Goal: Task Accomplishment & Management: Manage account settings

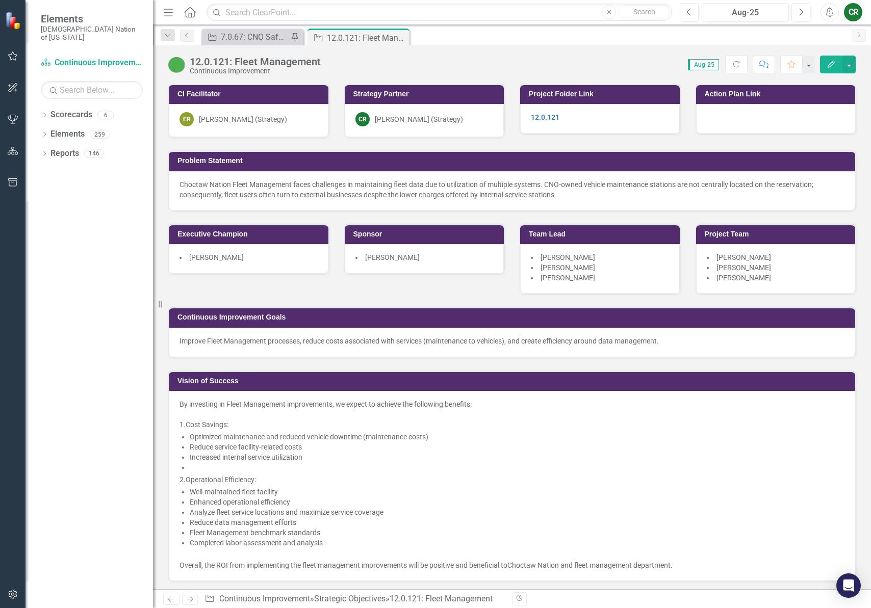
click at [10, 56] on icon "button" at bounding box center [13, 56] width 11 height 8
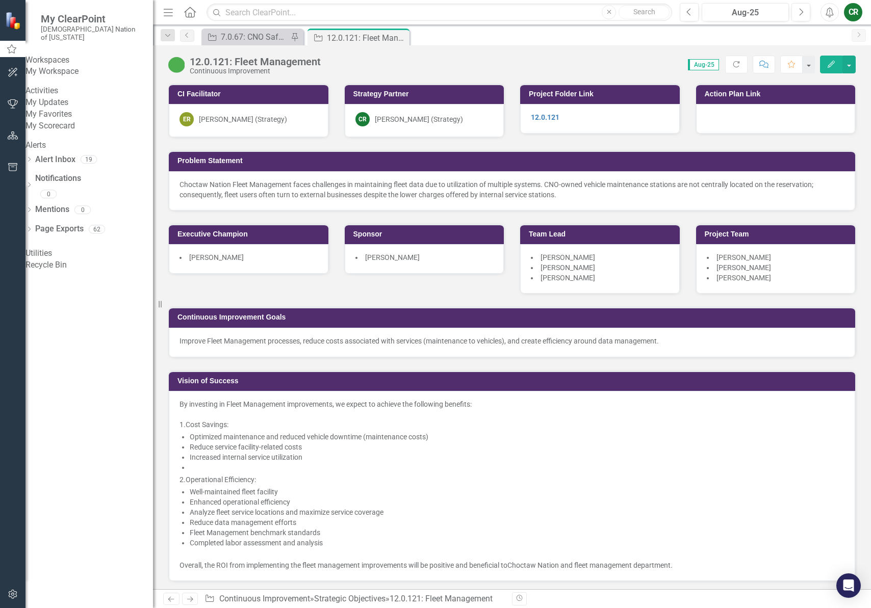
click at [72, 120] on link "My Favorites" at bounding box center [88, 115] width 127 height 12
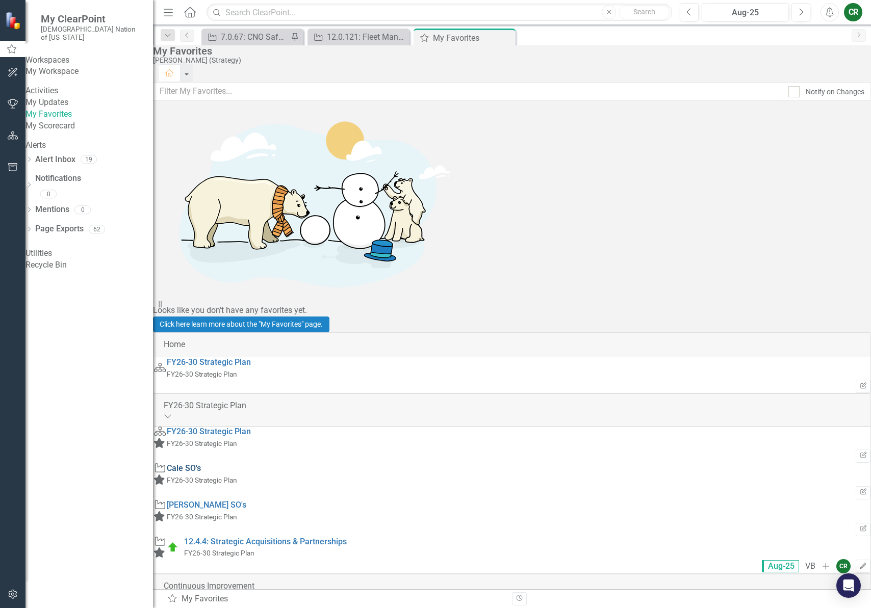
click at [201, 463] on link "Cale SO's" at bounding box center [184, 468] width 34 height 10
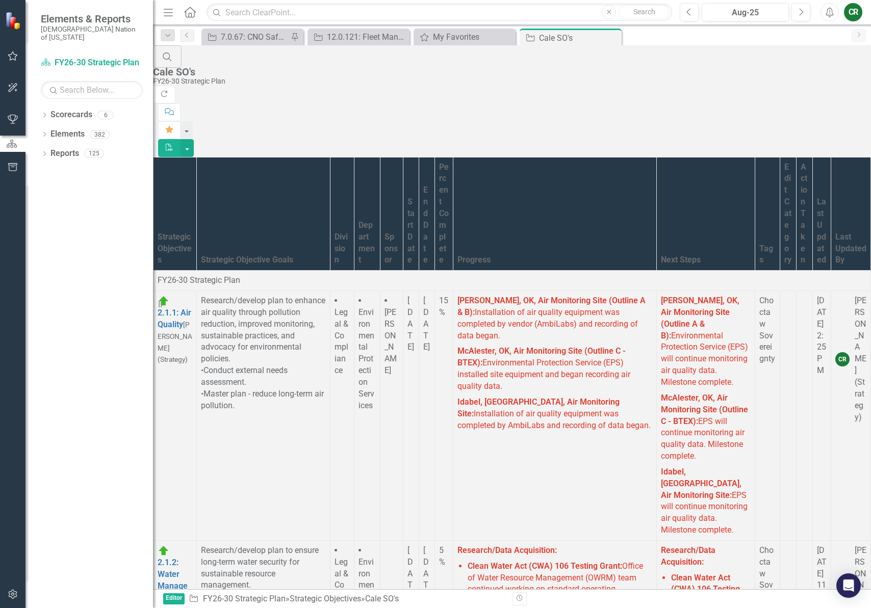
scroll to position [14741, 0]
click at [0, 0] on link "Link Open Element" at bounding box center [0, 0] width 0 height 0
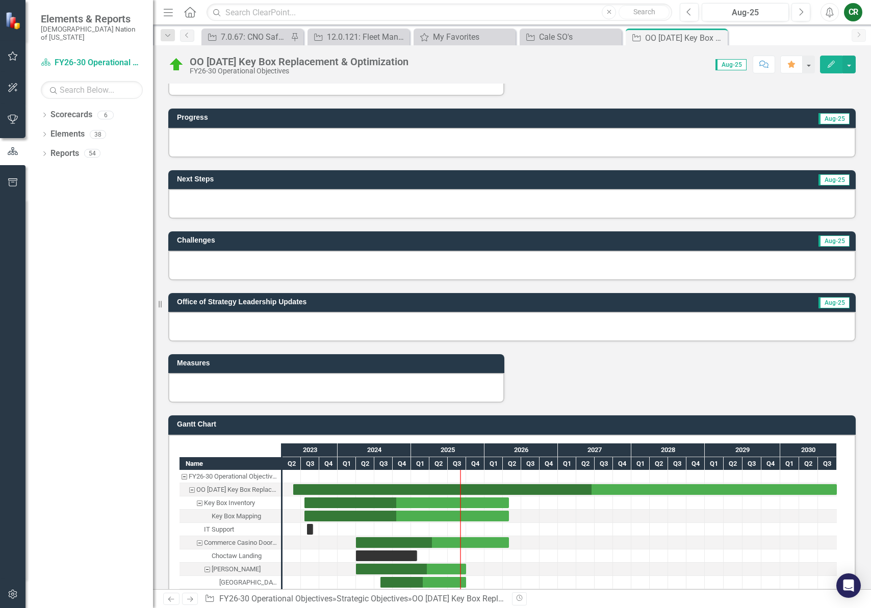
scroll to position [260, 0]
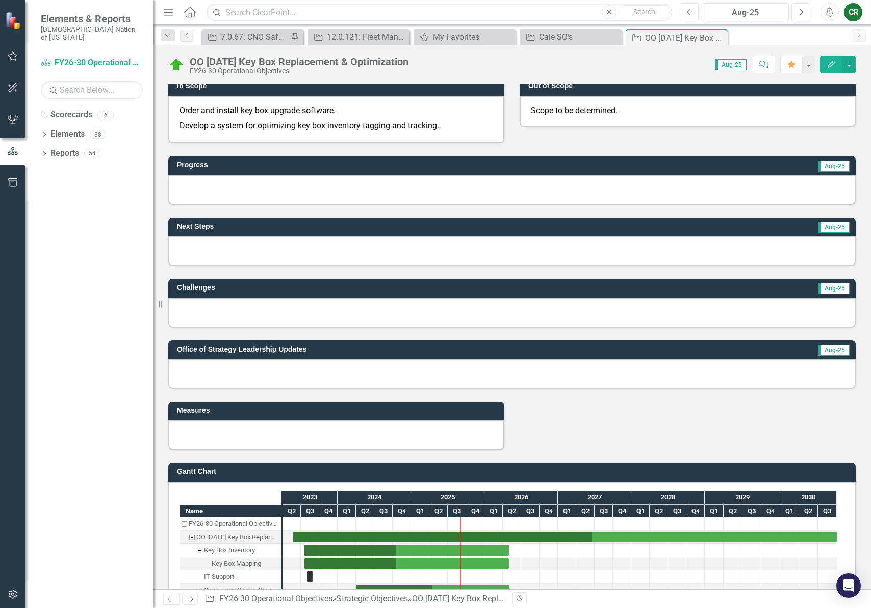
click at [251, 191] on div at bounding box center [511, 190] width 687 height 30
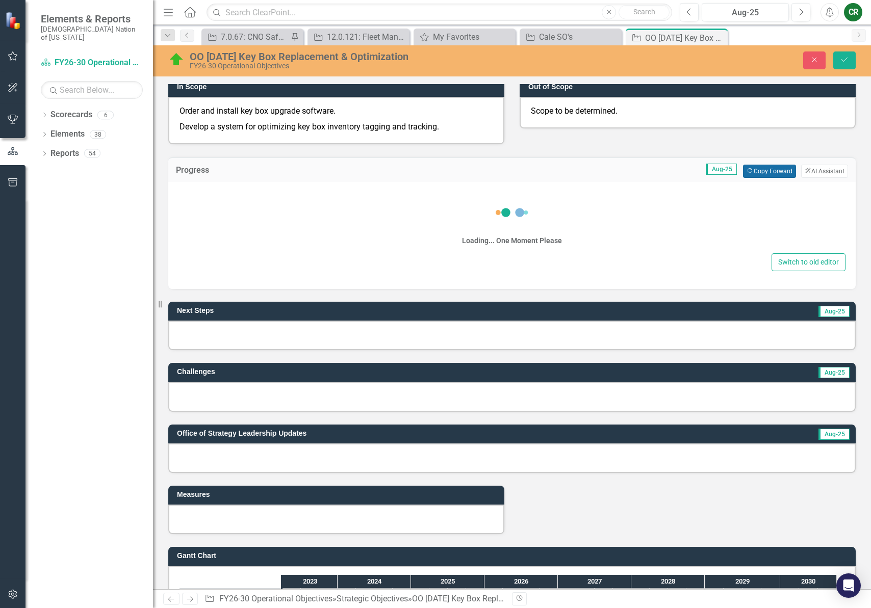
click at [750, 172] on button "Copy Forward Copy Forward" at bounding box center [769, 171] width 53 height 13
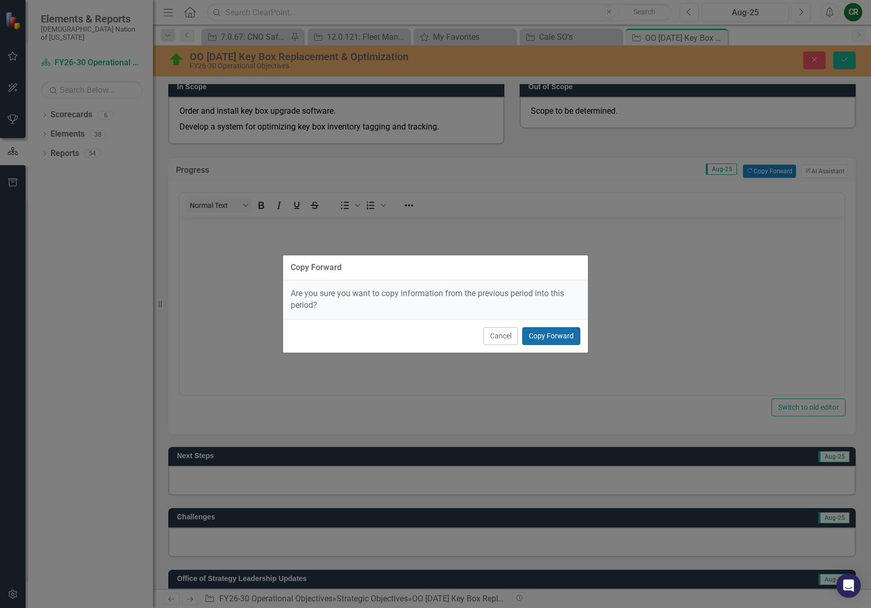
click at [536, 333] on button "Copy Forward" at bounding box center [551, 336] width 58 height 18
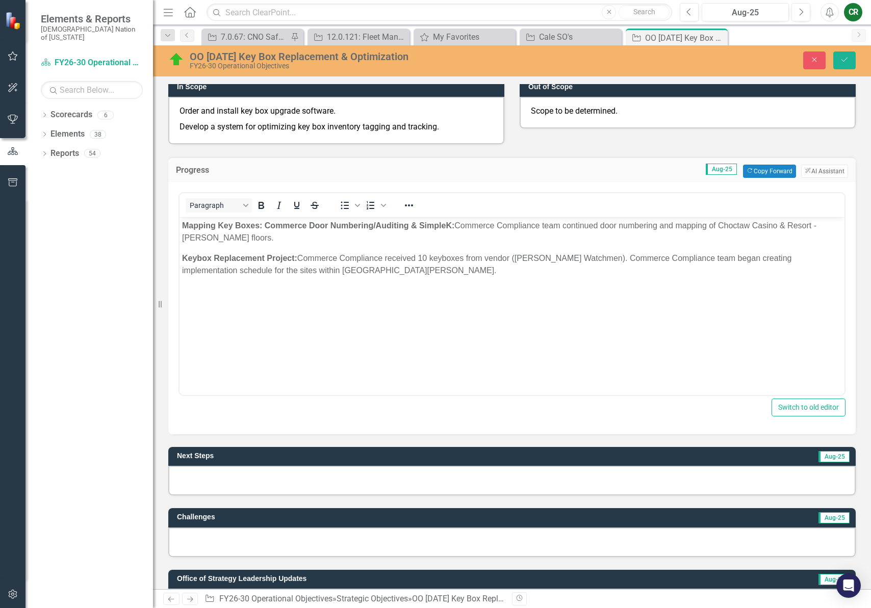
click at [298, 477] on div at bounding box center [511, 481] width 687 height 30
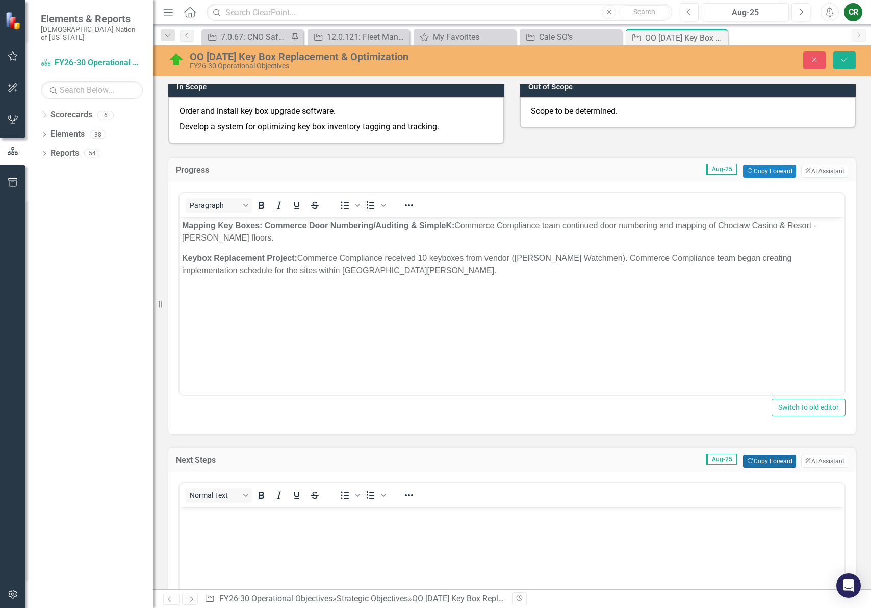
click at [755, 463] on button "Copy Forward Copy Forward" at bounding box center [769, 461] width 53 height 13
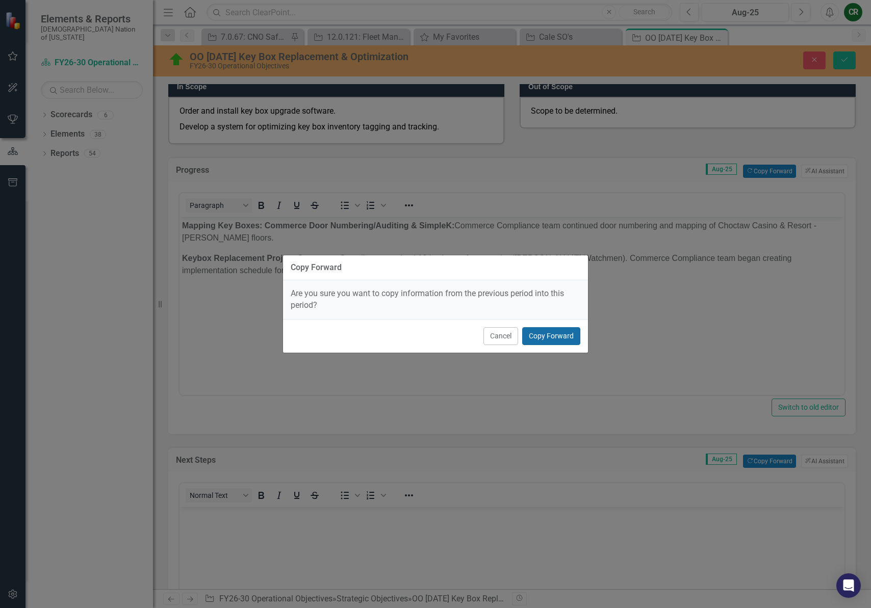
click at [543, 334] on button "Copy Forward" at bounding box center [551, 336] width 58 height 18
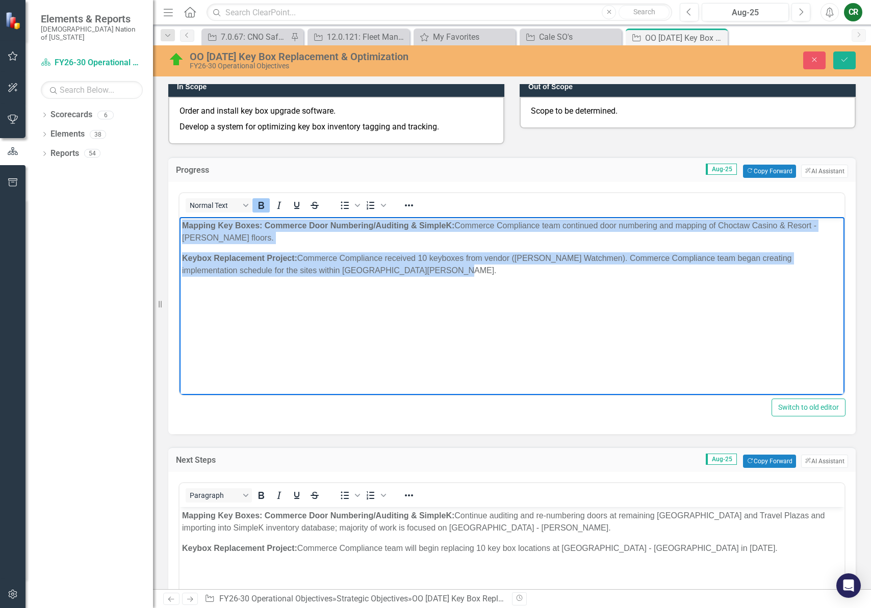
drag, startPoint x: 424, startPoint y: 280, endPoint x: 131, endPoint y: 201, distance: 303.6
click at [179, 217] on html "Mapping Key Boxes: Commerce Door Numbering/Auditing & S impleK: Commerce Compli…" at bounding box center [511, 293] width 665 height 153
click at [415, 207] on button "Reveal or hide additional toolbar items" at bounding box center [408, 205] width 17 height 14
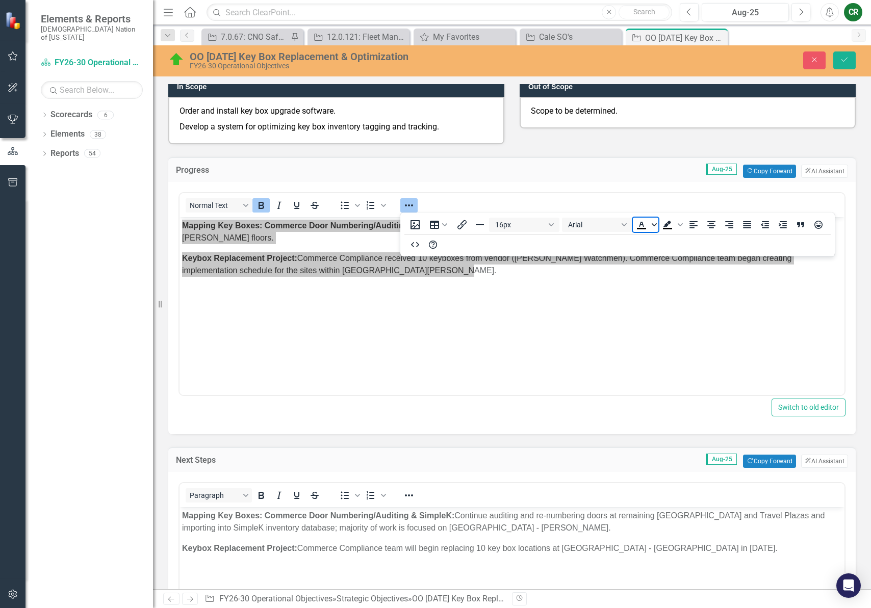
click at [652, 227] on icon "Text color Black" at bounding box center [653, 224] width 5 height 5
drag, startPoint x: 672, startPoint y: 260, endPoint x: 374, endPoint y: 75, distance: 350.5
click at [672, 260] on div "Red" at bounding box center [671, 255] width 12 height 12
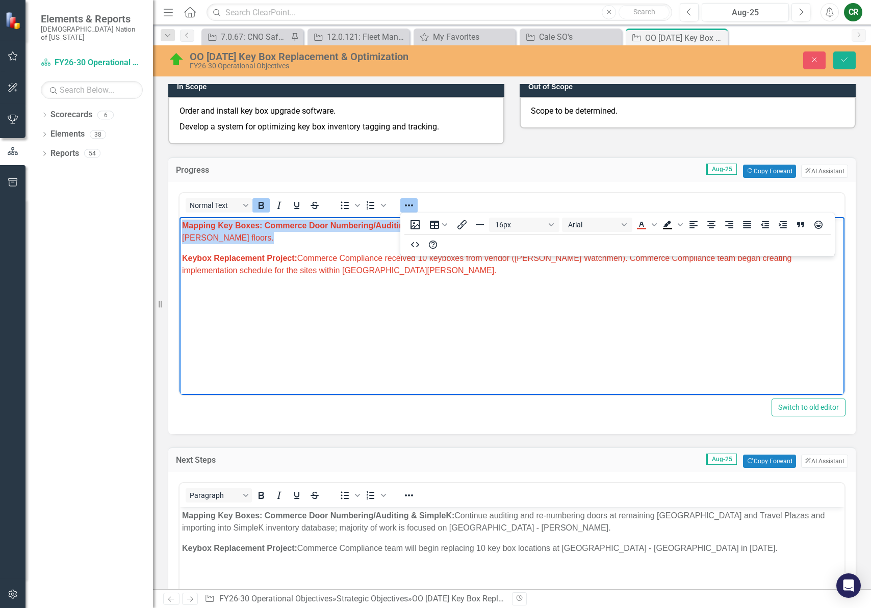
click at [537, 305] on body "Mapping Key Boxes: Commerce Door Numbering/Auditing & S impleK: Commerce Compli…" at bounding box center [511, 293] width 665 height 153
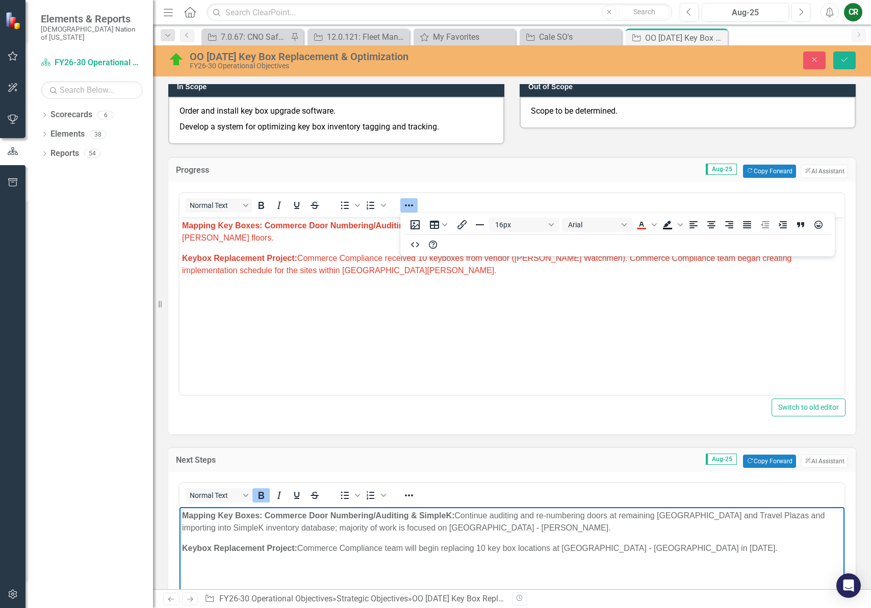
click at [385, 540] on body "Mapping Key Boxes: Commerce Door Numbering/Auditing & S impleK: Continue auditi…" at bounding box center [511, 583] width 665 height 153
click at [397, 547] on p "Keybox Replacement Project: Commerce Compliance team will begin replacing 10 ke…" at bounding box center [512, 548] width 660 height 12
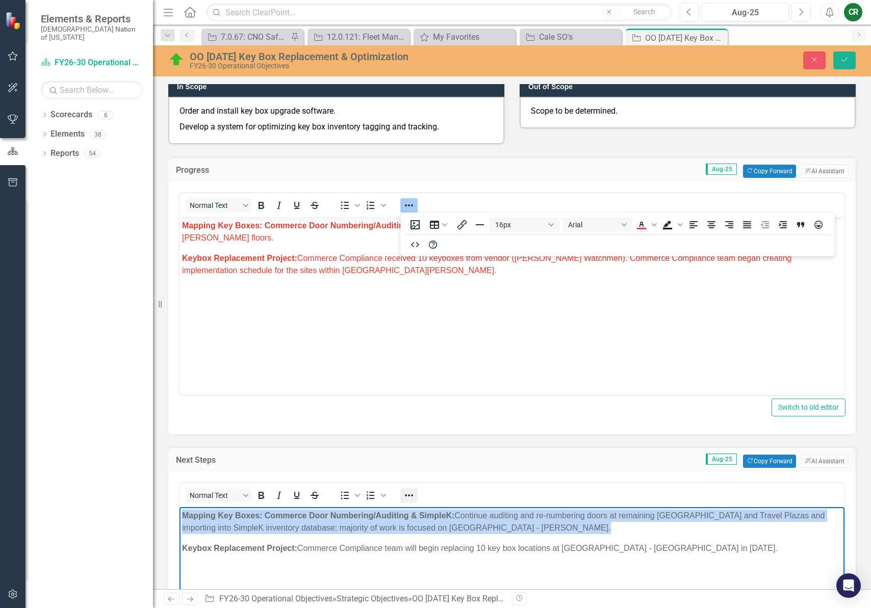
click at [408, 499] on icon "Reveal or hide additional toolbar items" at bounding box center [409, 495] width 12 height 12
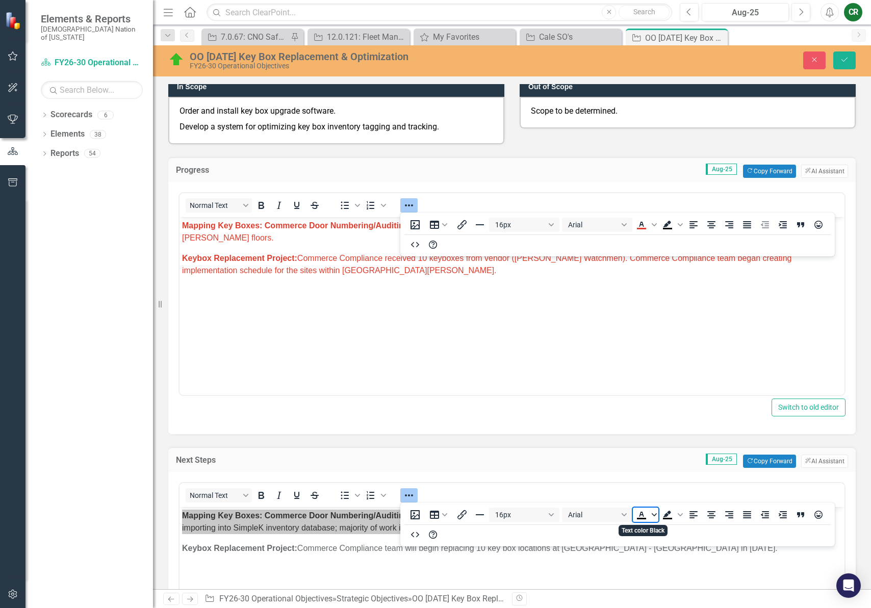
click at [650, 515] on span "Text color Black" at bounding box center [654, 515] width 8 height 14
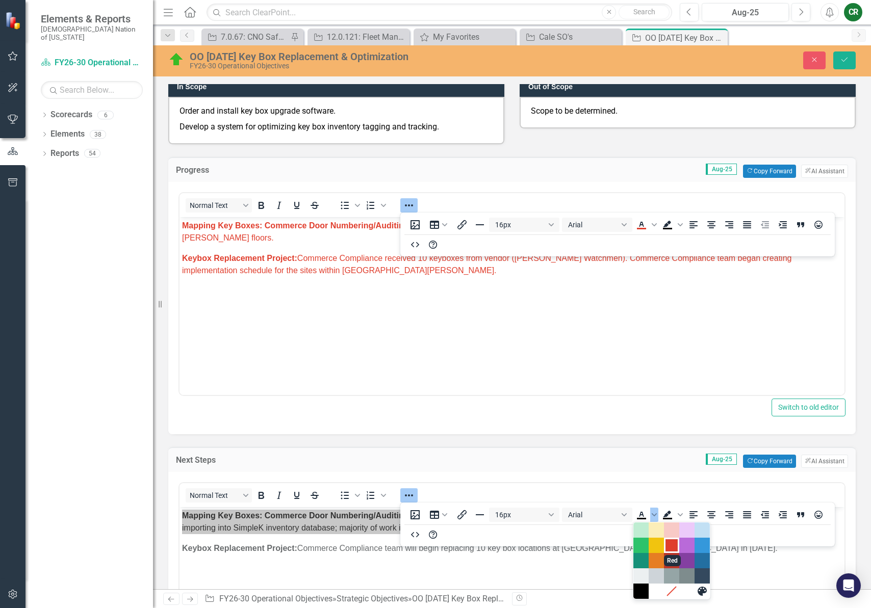
click at [671, 544] on div "Red" at bounding box center [671, 545] width 12 height 12
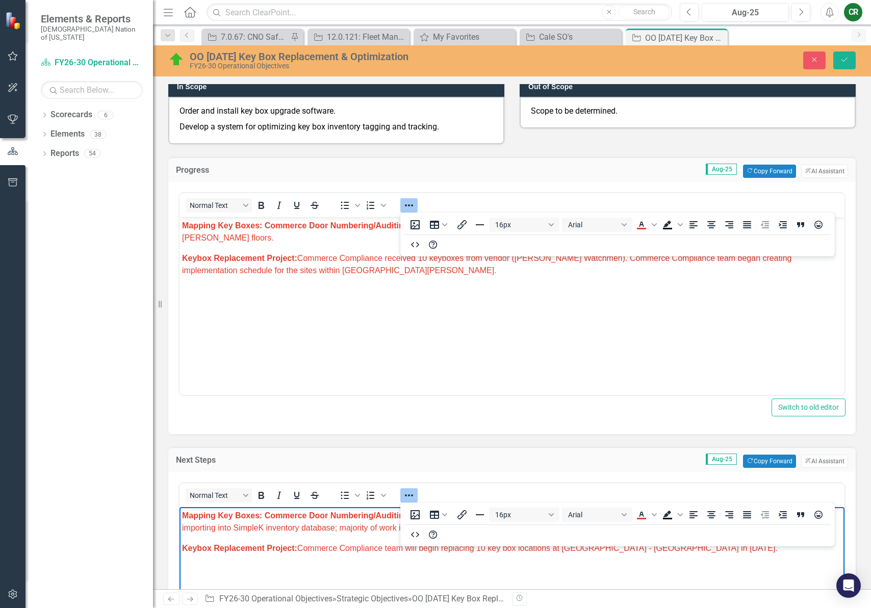
click at [644, 559] on body "Mapping Key Boxes: Commerce Door Numbering/Auditing & S impleK: Continue auditi…" at bounding box center [511, 583] width 665 height 153
click at [412, 491] on icon "Reveal or hide additional toolbar items" at bounding box center [409, 495] width 12 height 12
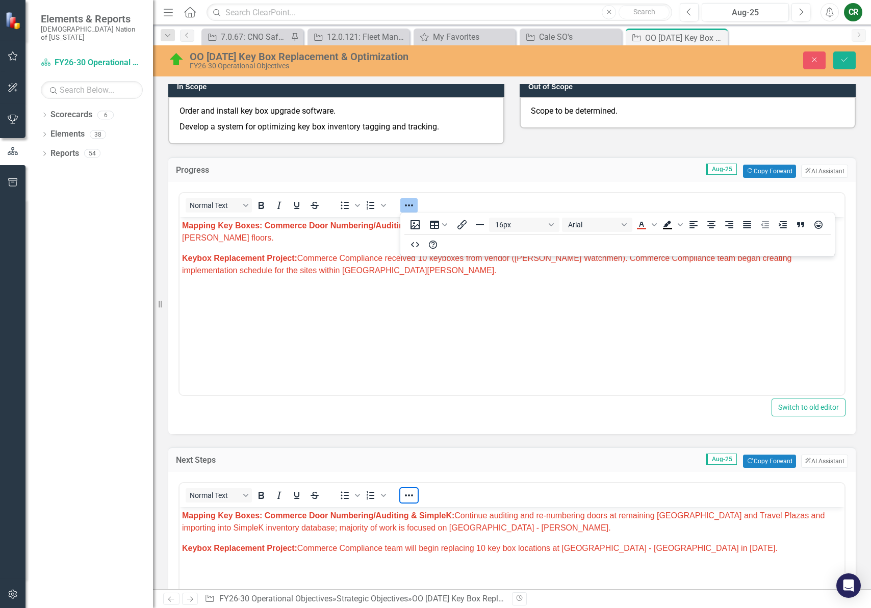
click at [410, 205] on icon "Reveal or hide additional toolbar items" at bounding box center [409, 205] width 12 height 12
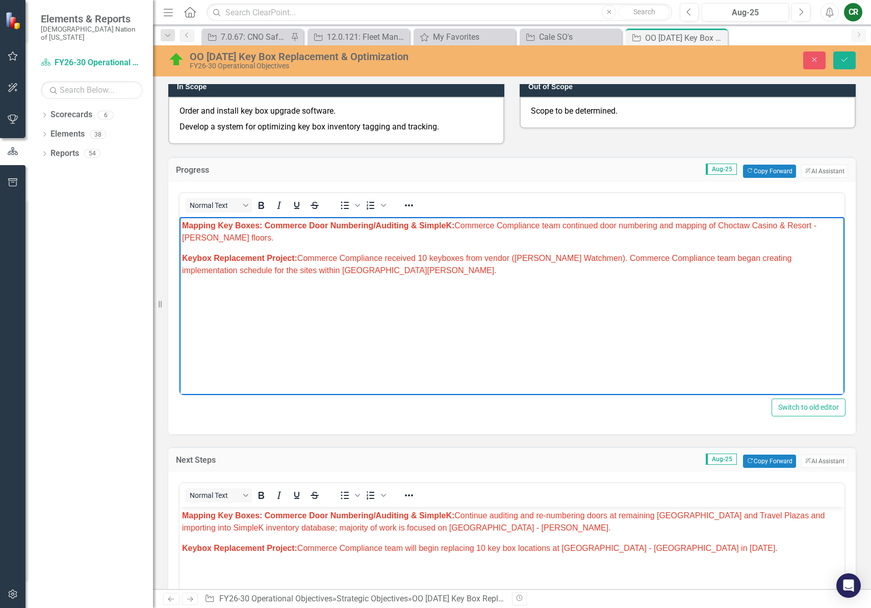
click at [441, 282] on body "Mapping Key Boxes: Commerce Door Numbering/Auditing & S impleK: Commerce Compli…" at bounding box center [511, 293] width 665 height 153
drag, startPoint x: 837, startPoint y: 60, endPoint x: 848, endPoint y: 83, distance: 25.5
click at [837, 60] on button "Save" at bounding box center [844, 60] width 22 height 18
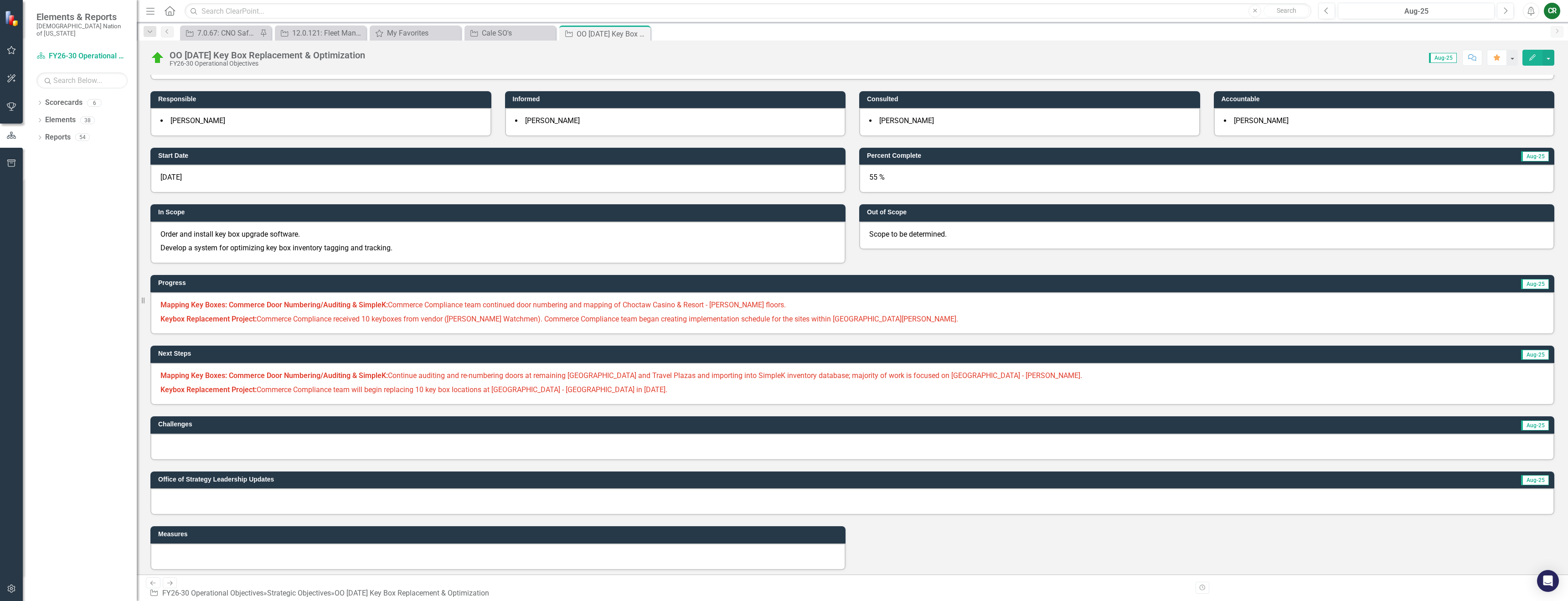
scroll to position [99, 0]
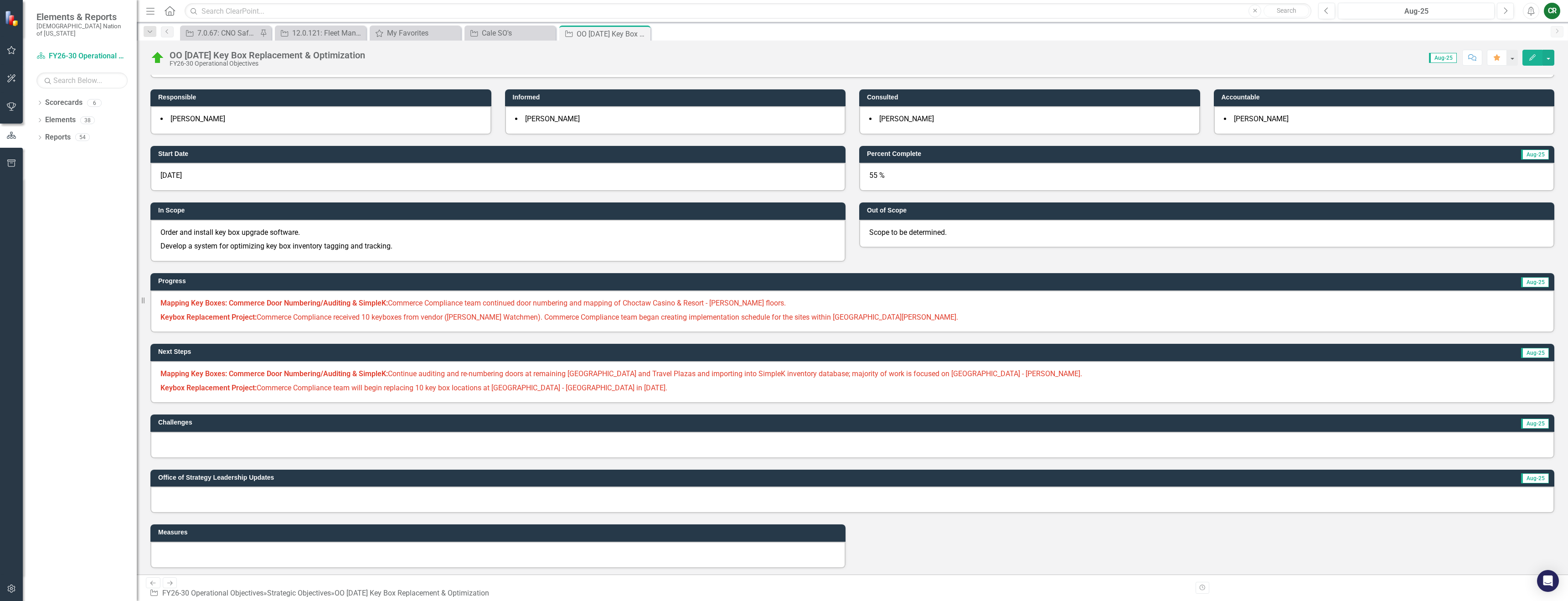
click at [439, 306] on span "Mapping Key Boxes: Commerce Door Numbering/Auditing & S impleK: Commerce Compli…" at bounding box center [472, 303] width 625 height 9
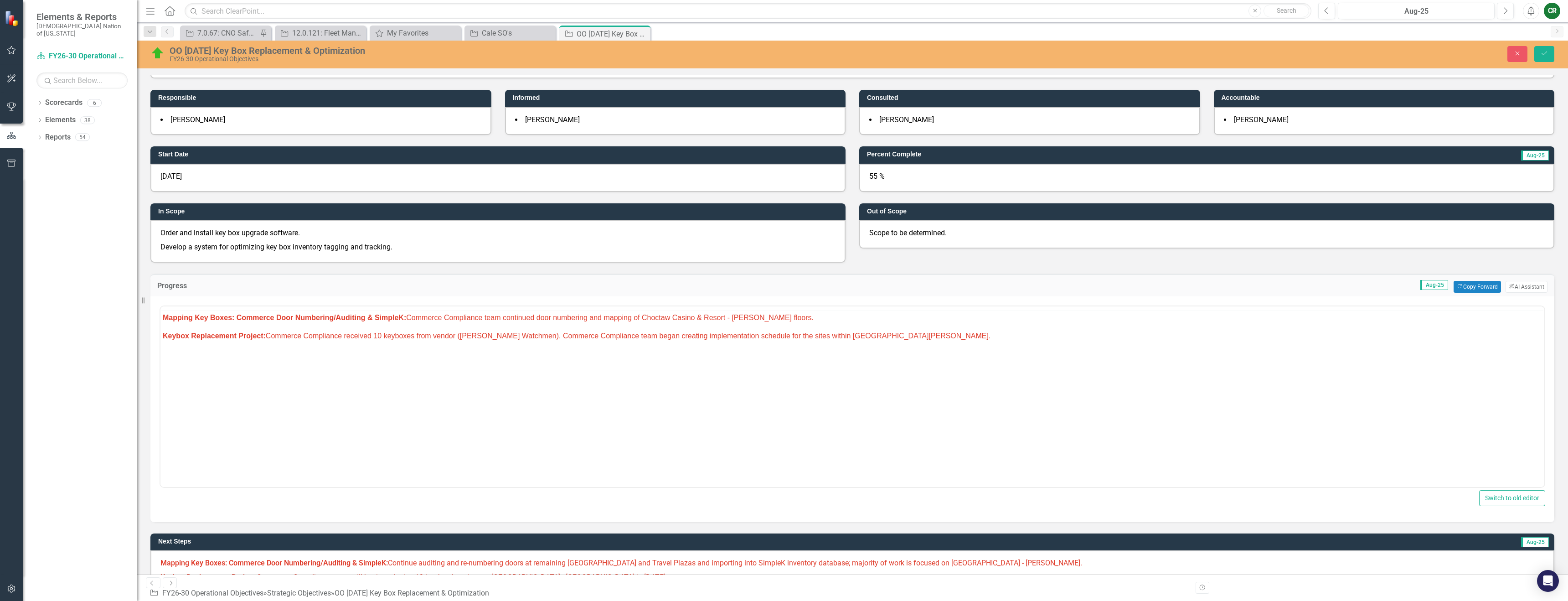
scroll to position [0, 0]
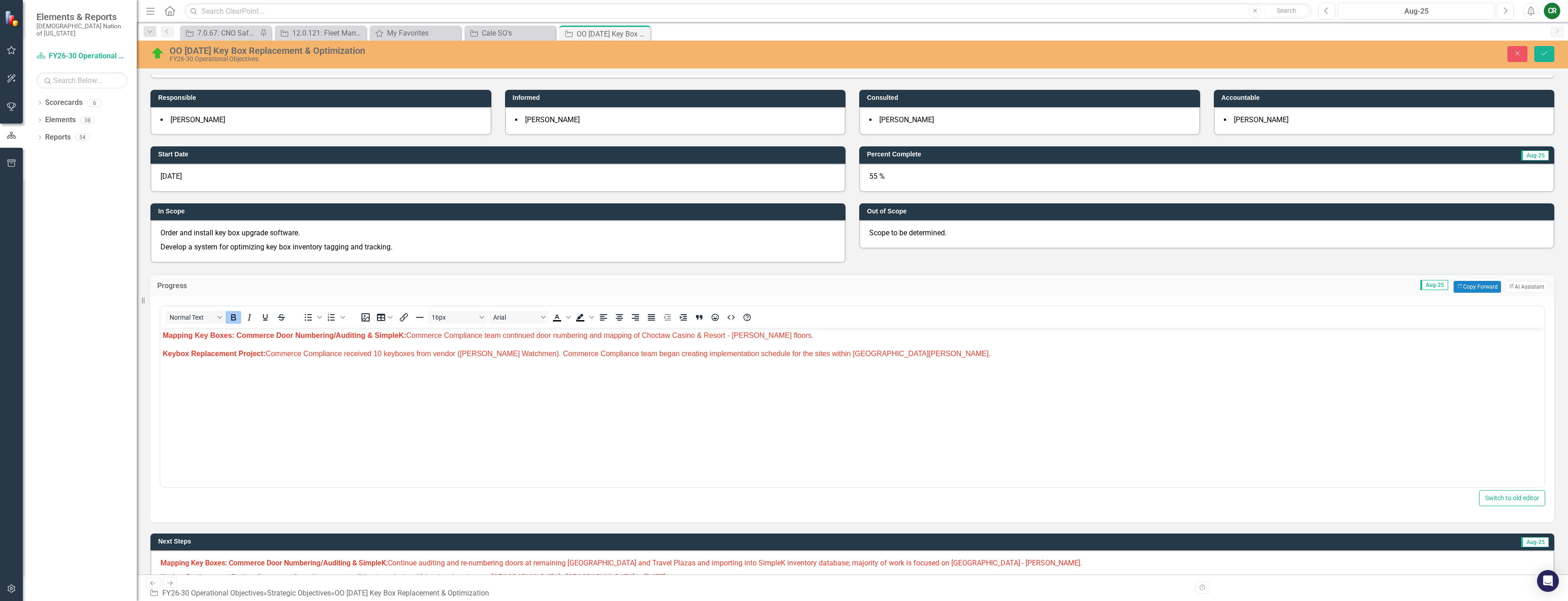
click at [514, 335] on span "Mapping Key Boxes: Commerce Door Numbering/Auditing & S impleK: Commerce Compli…" at bounding box center [488, 334] width 651 height 8
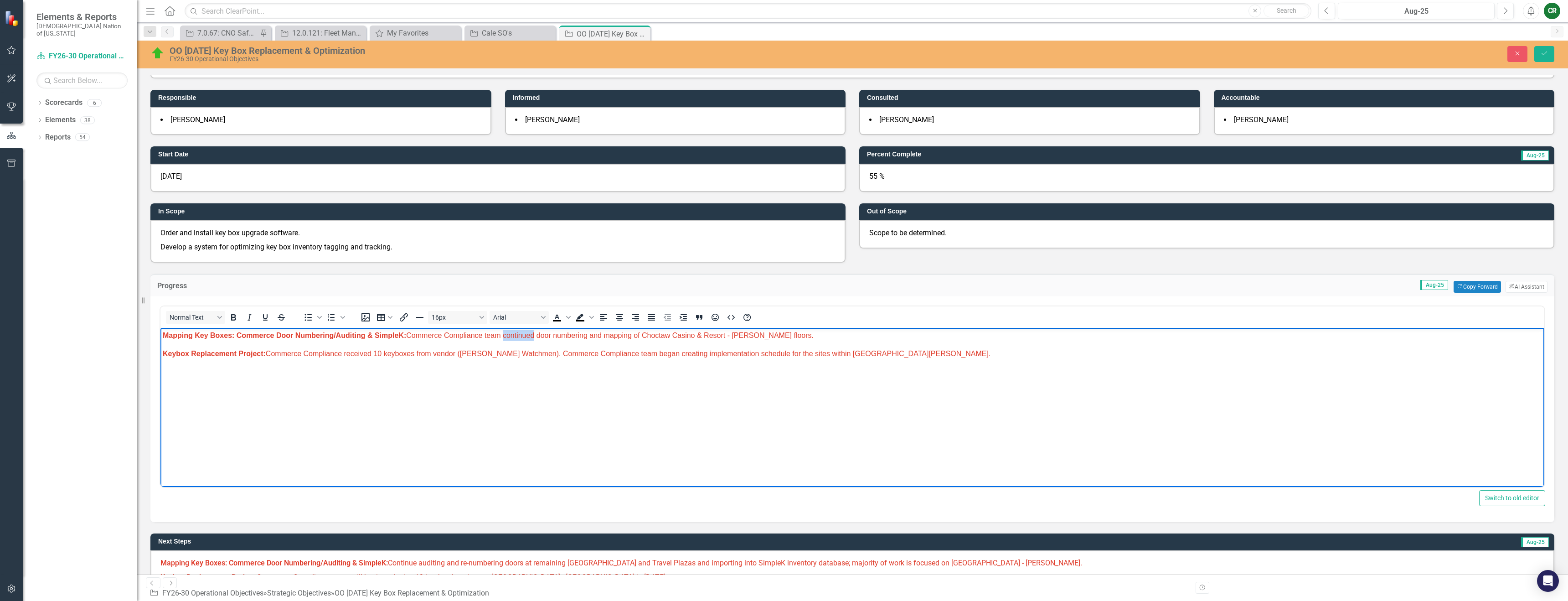
click at [514, 335] on span "Mapping Key Boxes: Commerce Door Numbering/Auditing & S impleK: Commerce Compli…" at bounding box center [488, 334] width 651 height 8
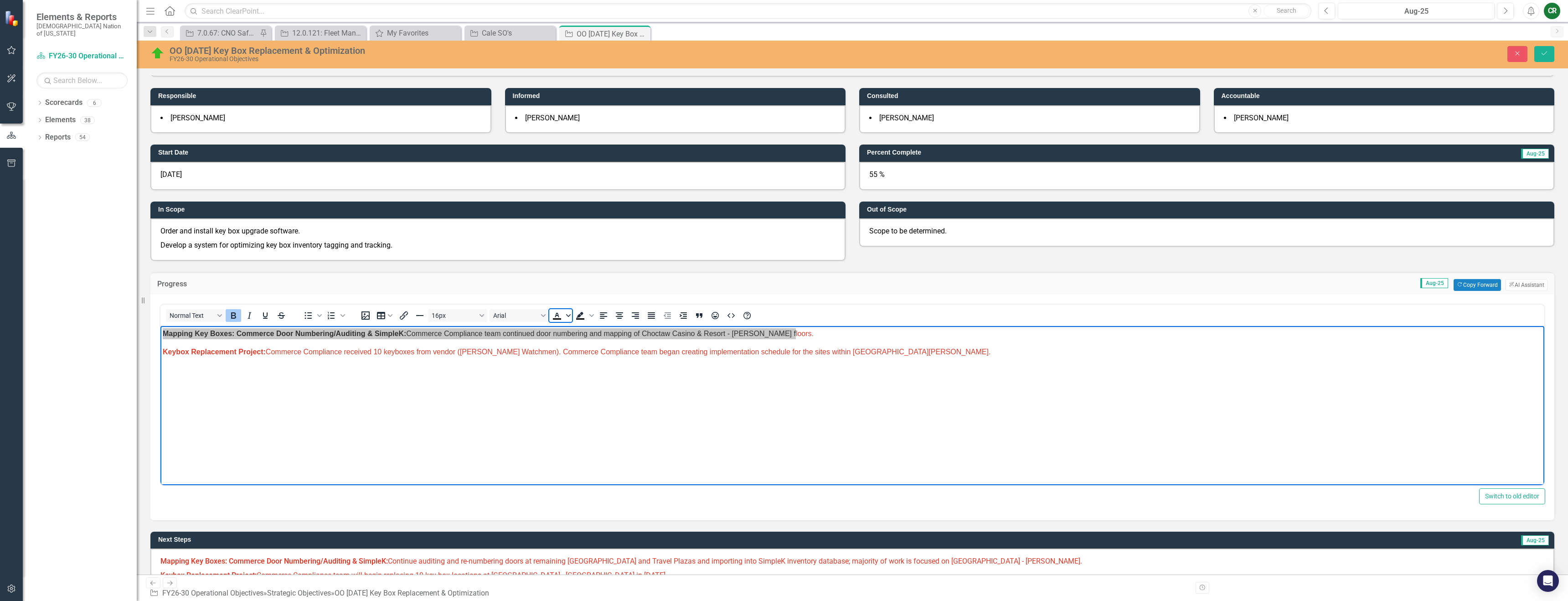
click at [570, 316] on icon "Text color Black" at bounding box center [568, 315] width 4 height 4
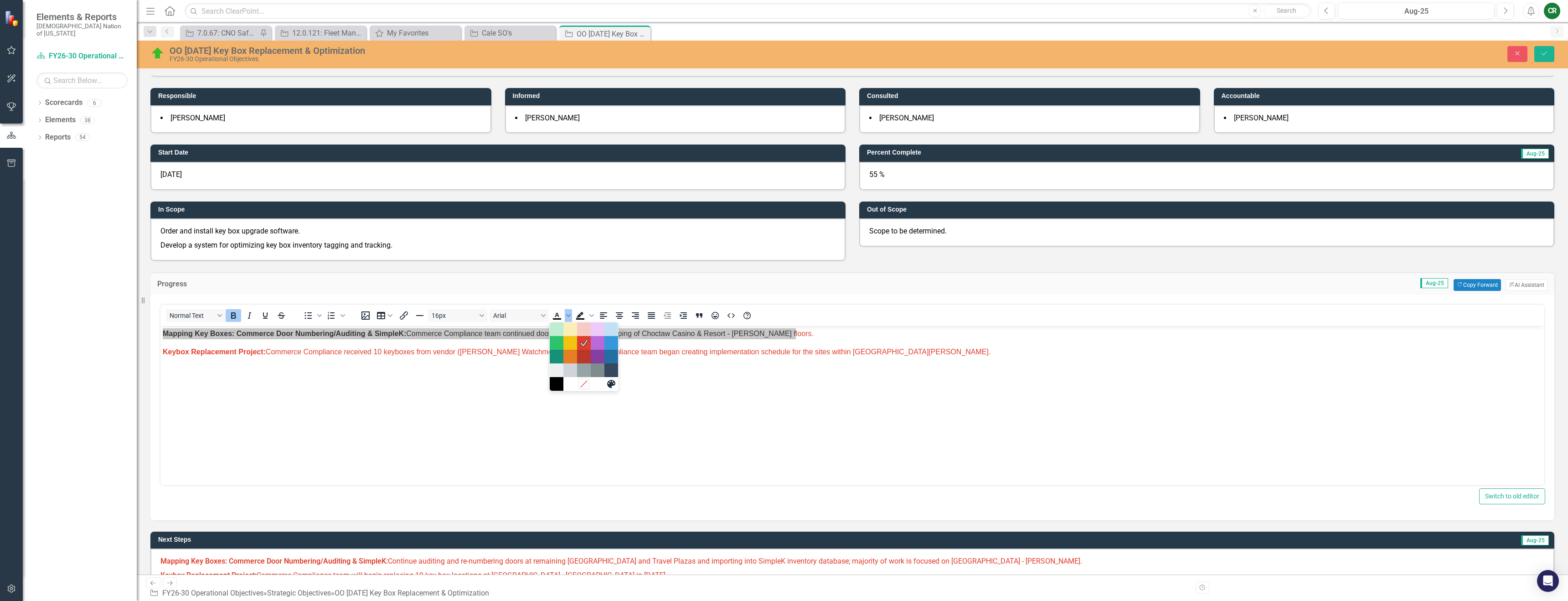
click at [585, 382] on icon "Remove color" at bounding box center [583, 384] width 6 height 6
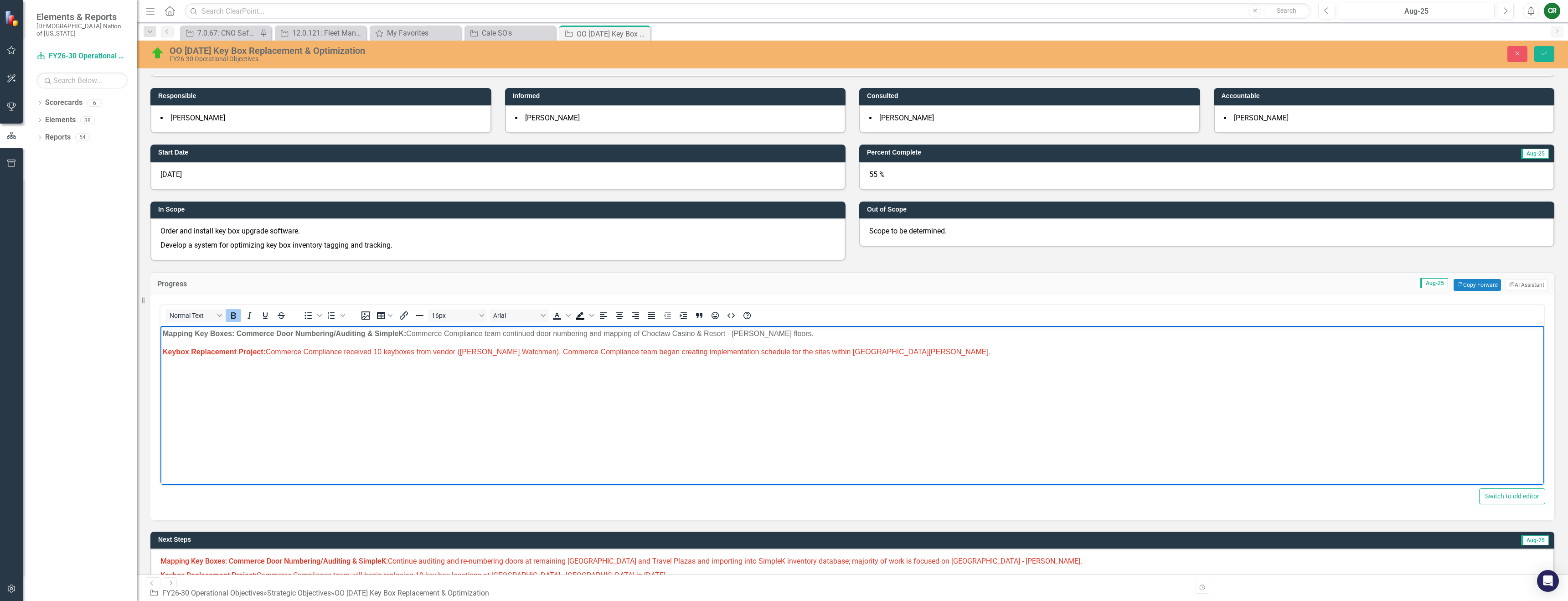
click at [579, 357] on p "Keybox Replacement Project: Commerce Compliance received 10 keyboxes from vendo…" at bounding box center [852, 351] width 1379 height 11
drag, startPoint x: 752, startPoint y: 352, endPoint x: 625, endPoint y: 354, distance: 127.0
click at [624, 354] on span "Keybox Replacement Project: Commerce Compliance received 10 keyboxes from vendo…" at bounding box center [577, 351] width 828 height 8
drag, startPoint x: 909, startPoint y: 352, endPoint x: 872, endPoint y: 352, distance: 37.0
click at [778, 352] on span "Keybox Replacement Project: Commerce Compliance received 10 keyboxes from vendo…" at bounding box center [655, 351] width 984 height 8
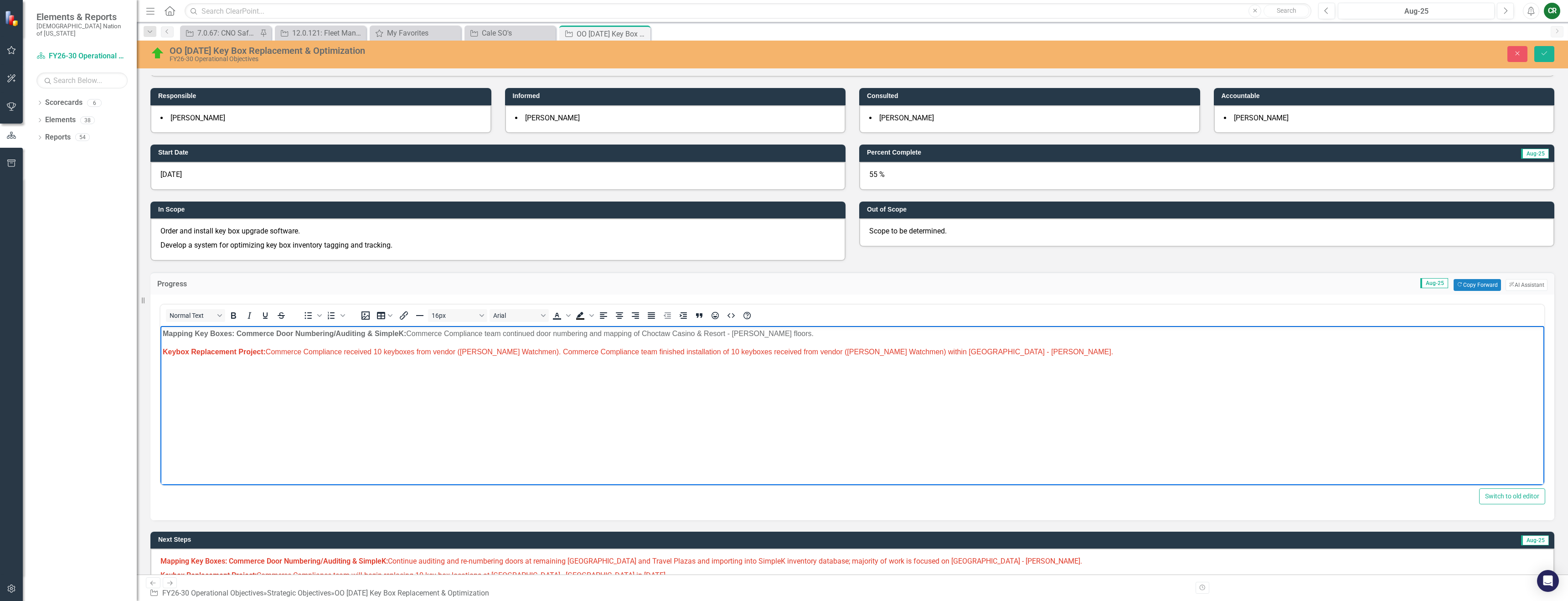
scroll to position [103, 0]
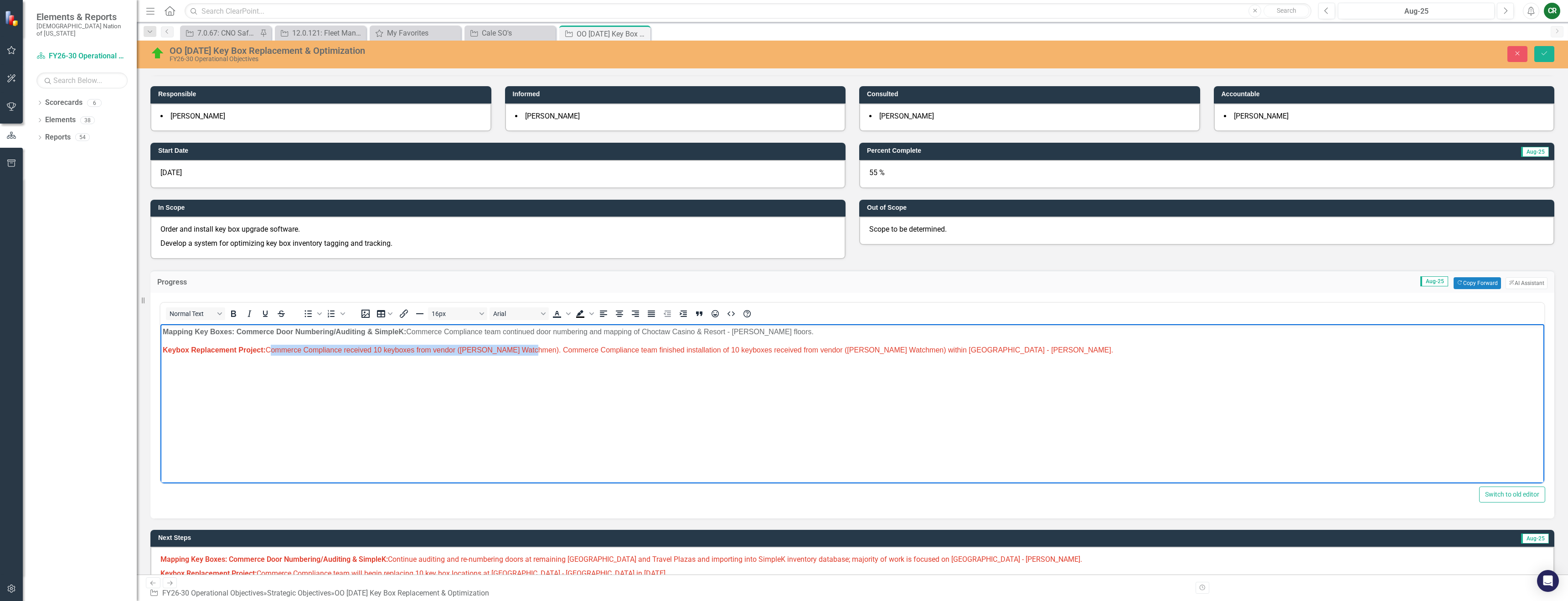
drag, startPoint x: 527, startPoint y: 350, endPoint x: 269, endPoint y: 349, distance: 258.0
click at [269, 349] on span "Keybox Replacement Project: Commerce Compliance received 10 keyboxes from vendo…" at bounding box center [638, 349] width 951 height 8
click at [766, 350] on p "Keybox Replacement Project: Commerce Compliance team finished installation of 1…" at bounding box center [852, 350] width 1379 height 11
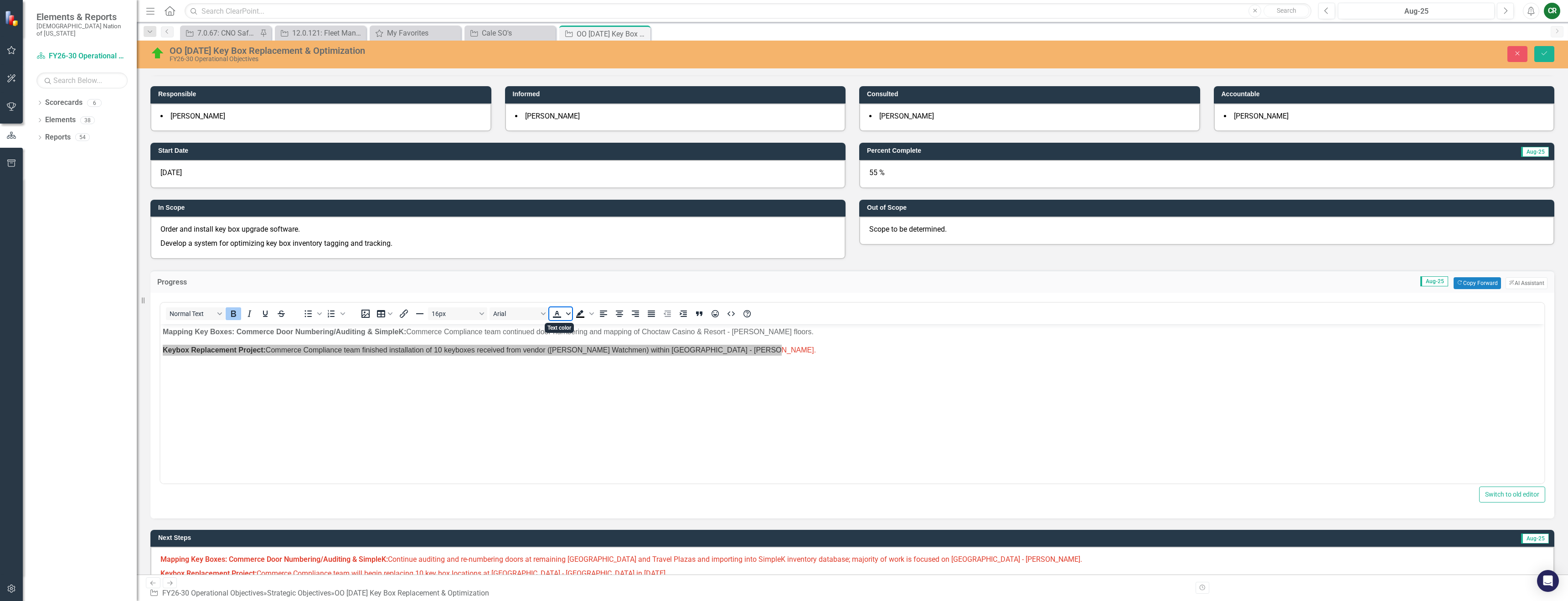
click at [567, 313] on icon "Text color" at bounding box center [568, 313] width 4 height 3
drag, startPoint x: 583, startPoint y: 383, endPoint x: 423, endPoint y: 58, distance: 362.2
click at [583, 383] on icon "Remove color" at bounding box center [583, 382] width 6 height 6
click at [567, 289] on td "Aug-25 Copy Forward Copy Forward ClearPoint AI AI Assistant" at bounding box center [983, 283] width 1128 height 12
click at [778, 353] on p "Keybox Replacement Project: Commerce Compliance team finished installation of 1…" at bounding box center [852, 350] width 1379 height 11
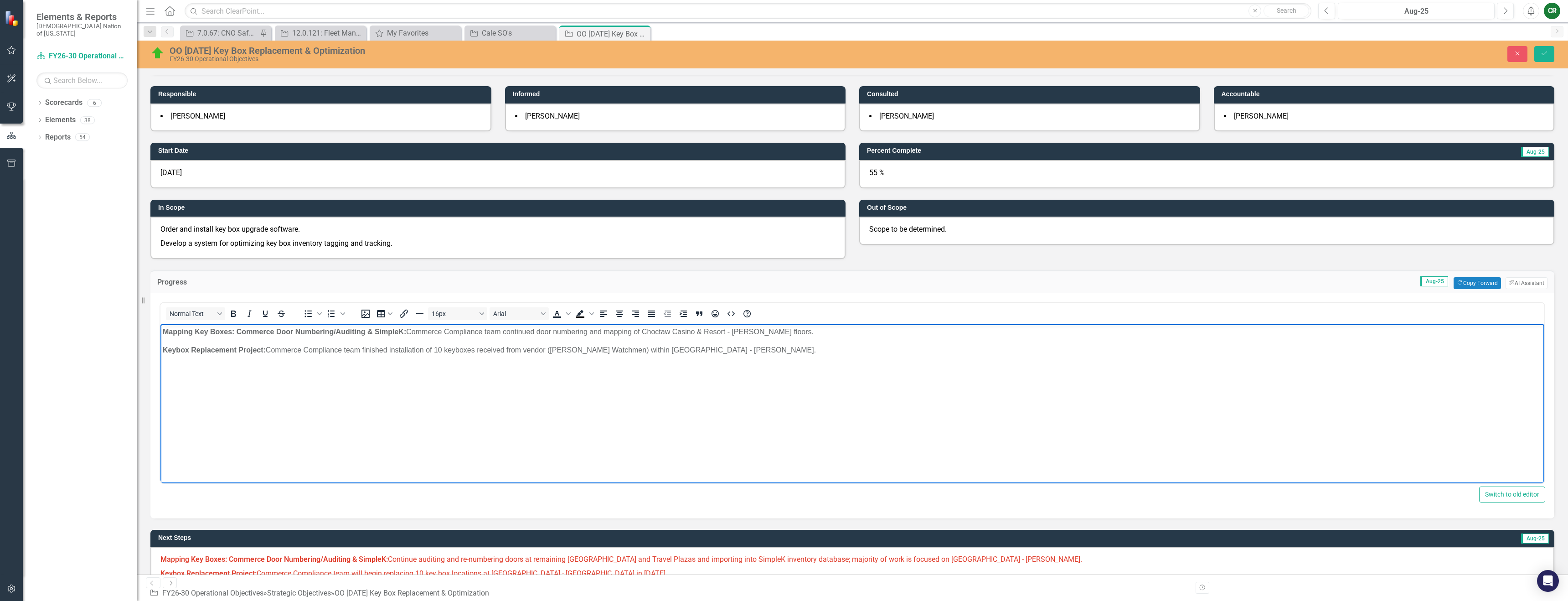
click at [438, 349] on p "Keybox Replacement Project: Commerce Compliance team finished installation of 1…" at bounding box center [852, 350] width 1379 height 11
click at [447, 350] on p "Keybox Replacement Project: Commerce Compliance team finished installation of 1…" at bounding box center [852, 350] width 1379 height 11
click at [436, 351] on p "Keybox Replacement Project: Commerce Compliance team finished installation of 1…" at bounding box center [852, 350] width 1379 height 11
click at [516, 350] on p "Keybox Replacement Project: Commerce Compliance team finished installation of G…" at bounding box center [852, 350] width 1379 height 11
drag, startPoint x: 762, startPoint y: 351, endPoint x: 911, endPoint y: 353, distance: 149.0
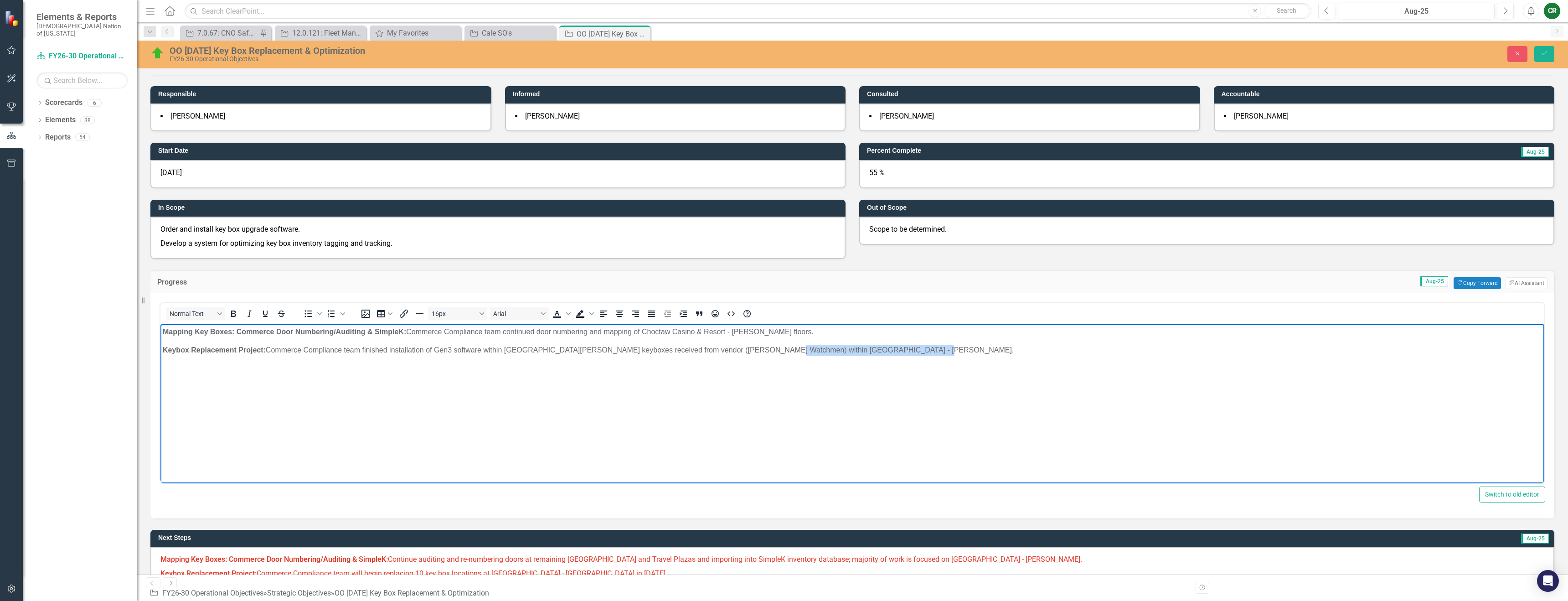
click at [778, 352] on p "Keybox Replacement Project: Commerce Compliance team finished installation of G…" at bounding box center [852, 350] width 1379 height 11
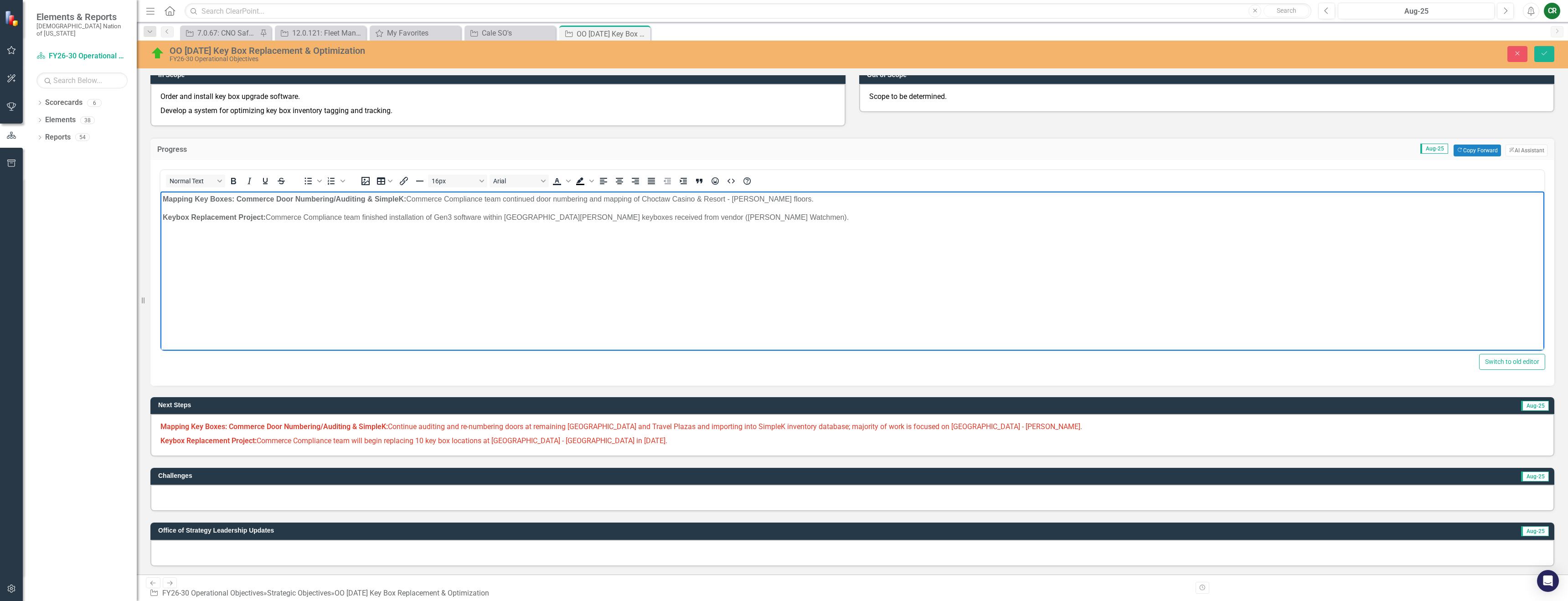
scroll to position [249, 0]
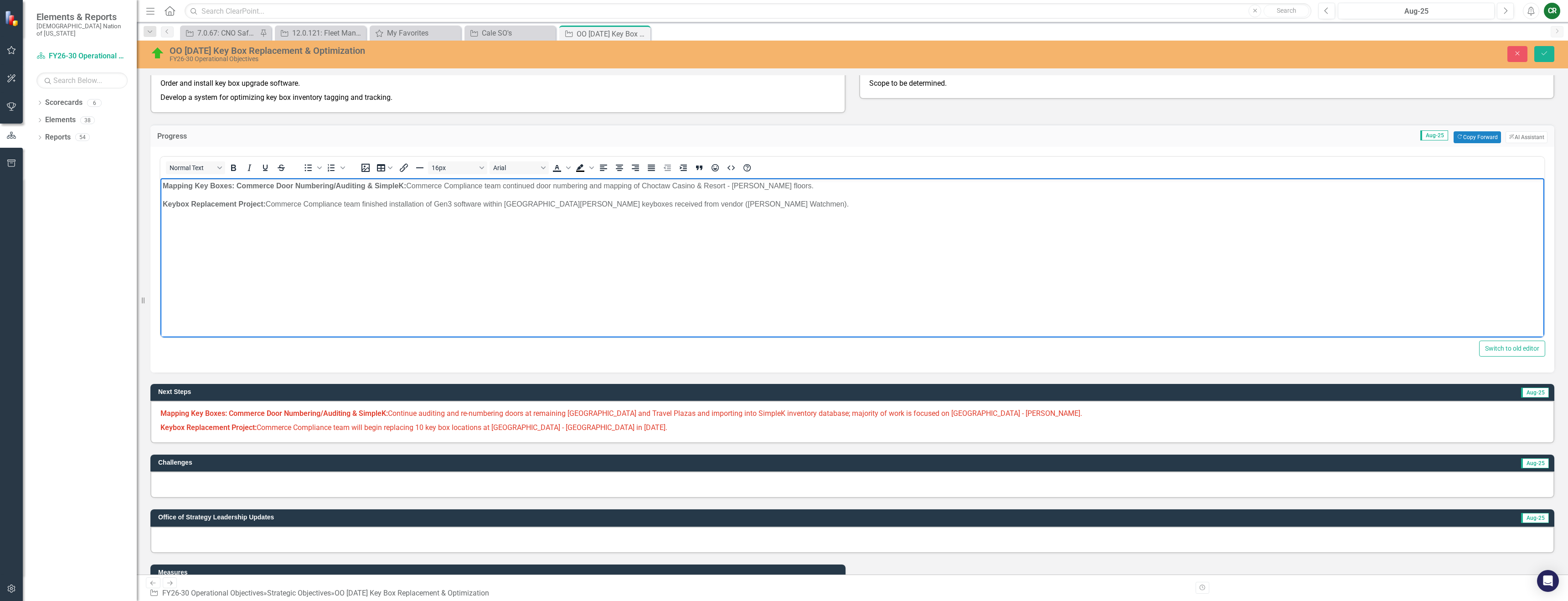
click at [657, 430] on p "Keybox Replacement Project: Commerce Compliance team will begin replacing 10 ke…" at bounding box center [852, 427] width 1385 height 13
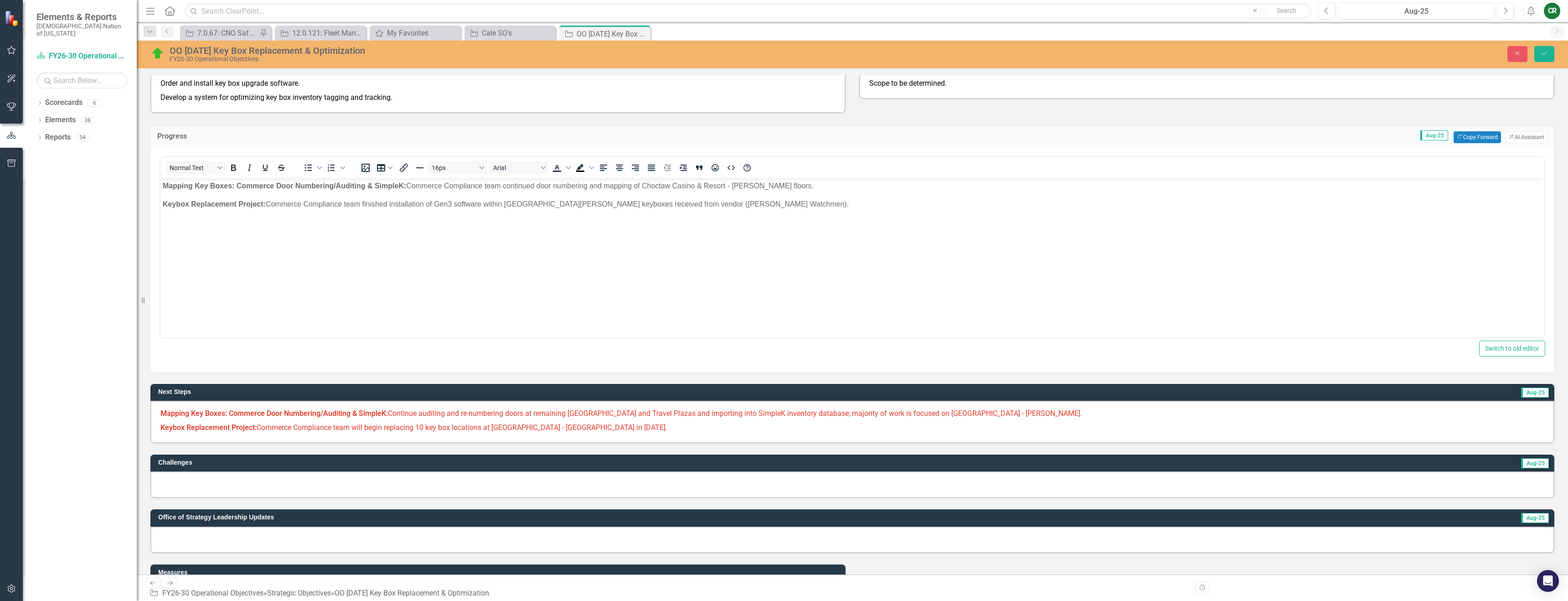
click at [657, 431] on p "Keybox Replacement Project: Commerce Compliance team will begin replacing 10 ke…" at bounding box center [852, 427] width 1385 height 13
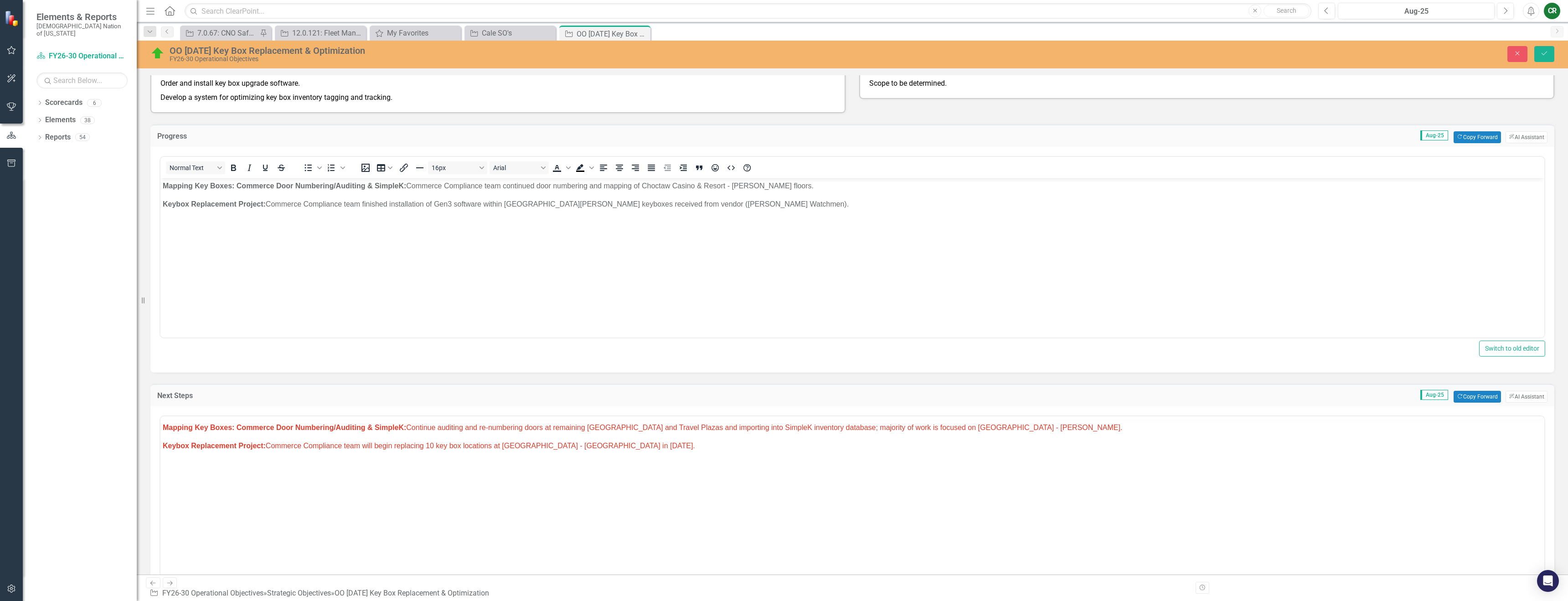
scroll to position [0, 0]
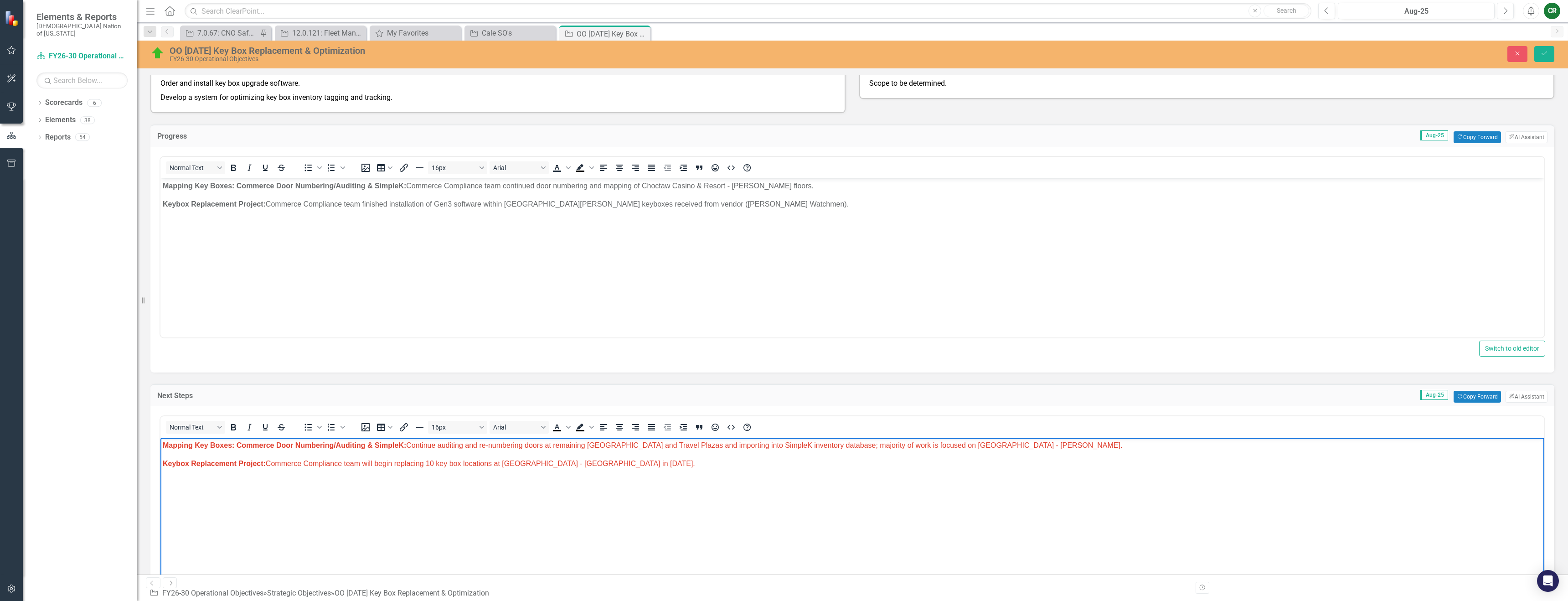
click at [675, 467] on p "Keybox Replacement Project: Commerce Compliance team will begin replacing 10 ke…" at bounding box center [852, 463] width 1379 height 11
drag, startPoint x: 692, startPoint y: 461, endPoint x: 364, endPoint y: 465, distance: 328.0
click at [364, 465] on p "Keybox Replacement Project: Commerce Compliance team will begin replacing 10 ke…" at bounding box center [852, 463] width 1379 height 11
drag, startPoint x: 405, startPoint y: 461, endPoint x: 371, endPoint y: 464, distance: 34.1
click at [371, 464] on p "Keybox Replacement Project: Commerce Compliance team to order 10" at bounding box center [852, 463] width 1379 height 11
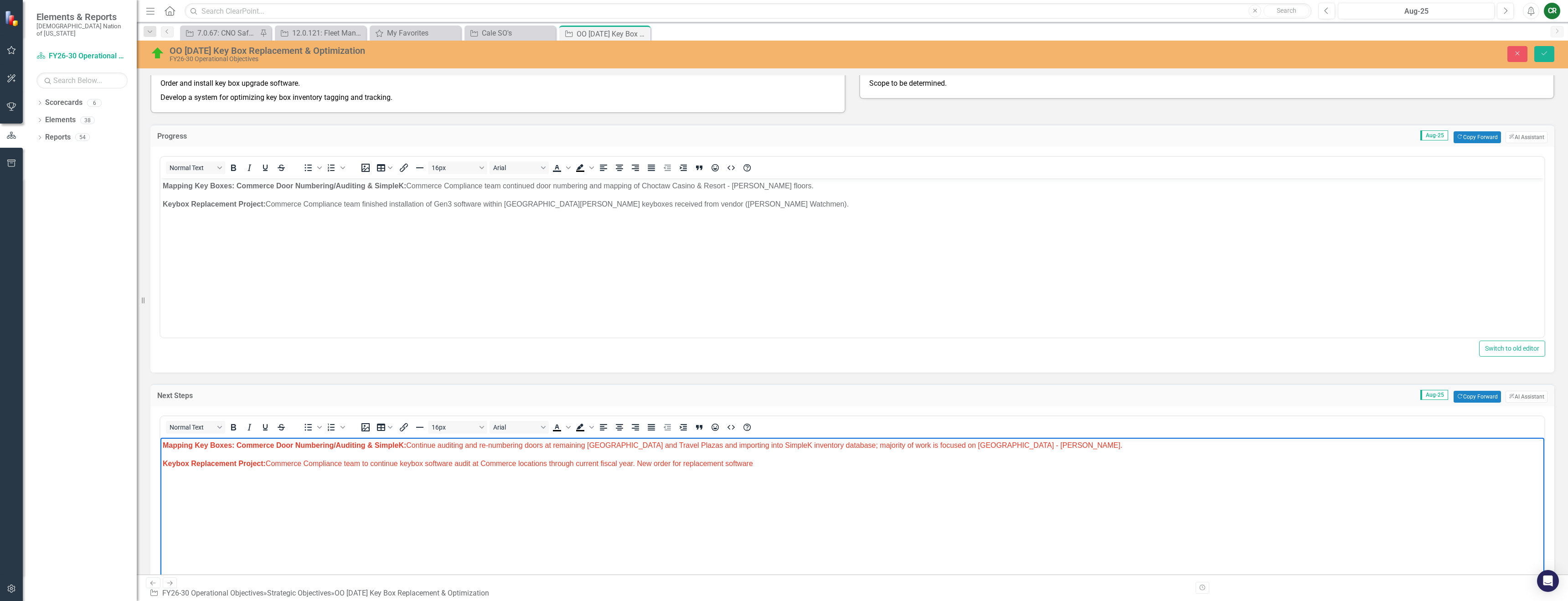
click at [728, 462] on span "Keybox Replacement Project: Commerce Compliance team to continue keybox softwar…" at bounding box center [458, 462] width 590 height 8
click at [778, 466] on p "Keybox Replacement Project: Commerce Compliance team to continue keybox softwar…" at bounding box center [852, 463] width 1379 height 11
drag, startPoint x: 270, startPoint y: 463, endPoint x: 445, endPoint y: 470, distance: 175.1
click at [445, 470] on body "Mapping Key Boxes: Commerce Door Numbering/Auditing & S impleK: Continue auditi…" at bounding box center [852, 505] width 1385 height 137
click at [778, 477] on body "Mapping Key Boxes: Commerce Door Numbering/Auditing & S impleK: Continue auditi…" at bounding box center [852, 505] width 1385 height 137
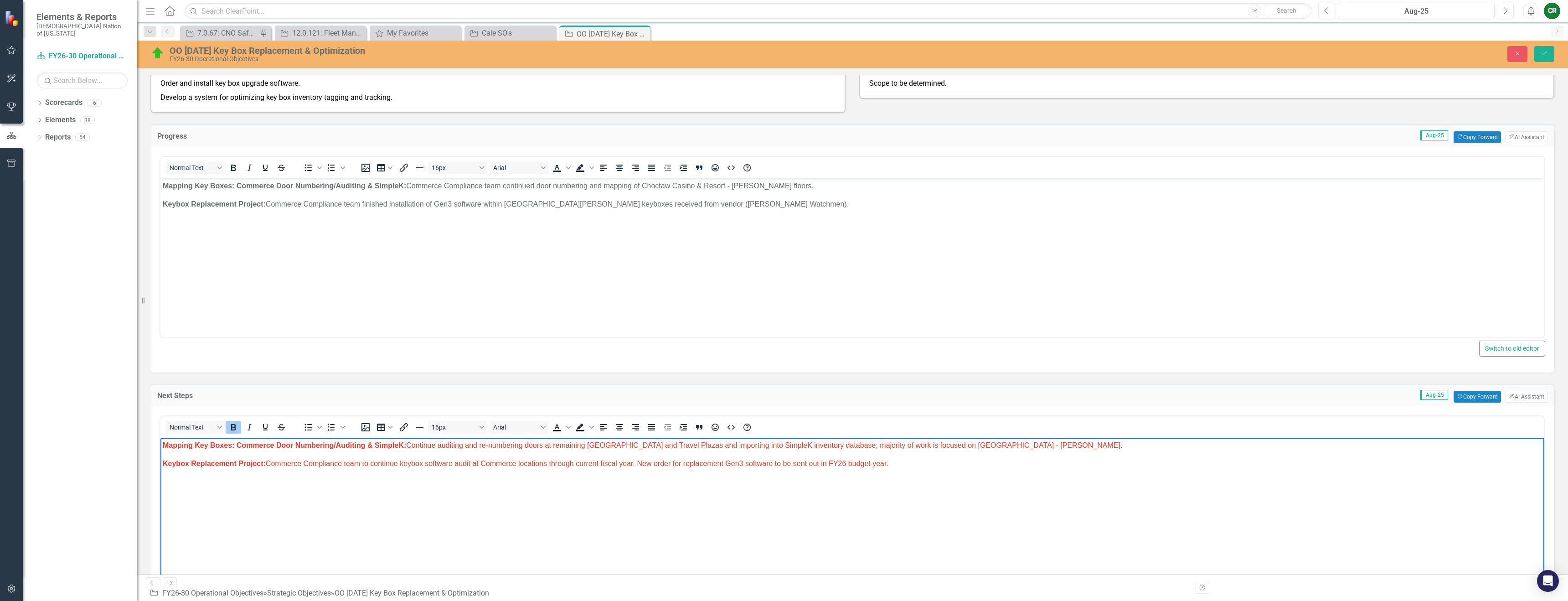
drag, startPoint x: 919, startPoint y: 466, endPoint x: 140, endPoint y: 461, distance: 779.0
click at [160, 461] on html "Mapping Key Boxes: Commerce Door Numbering/Auditing & S impleK: Continue auditi…" at bounding box center [852, 505] width 1385 height 137
click at [572, 428] on span "Text color Black" at bounding box center [569, 427] width 7 height 13
click at [583, 498] on icon "Remove color" at bounding box center [584, 495] width 9 height 9
click at [569, 477] on body "Mapping Key Boxes: Commerce Door Numbering/Auditing & S impleK: Continue auditi…" at bounding box center [852, 505] width 1385 height 137
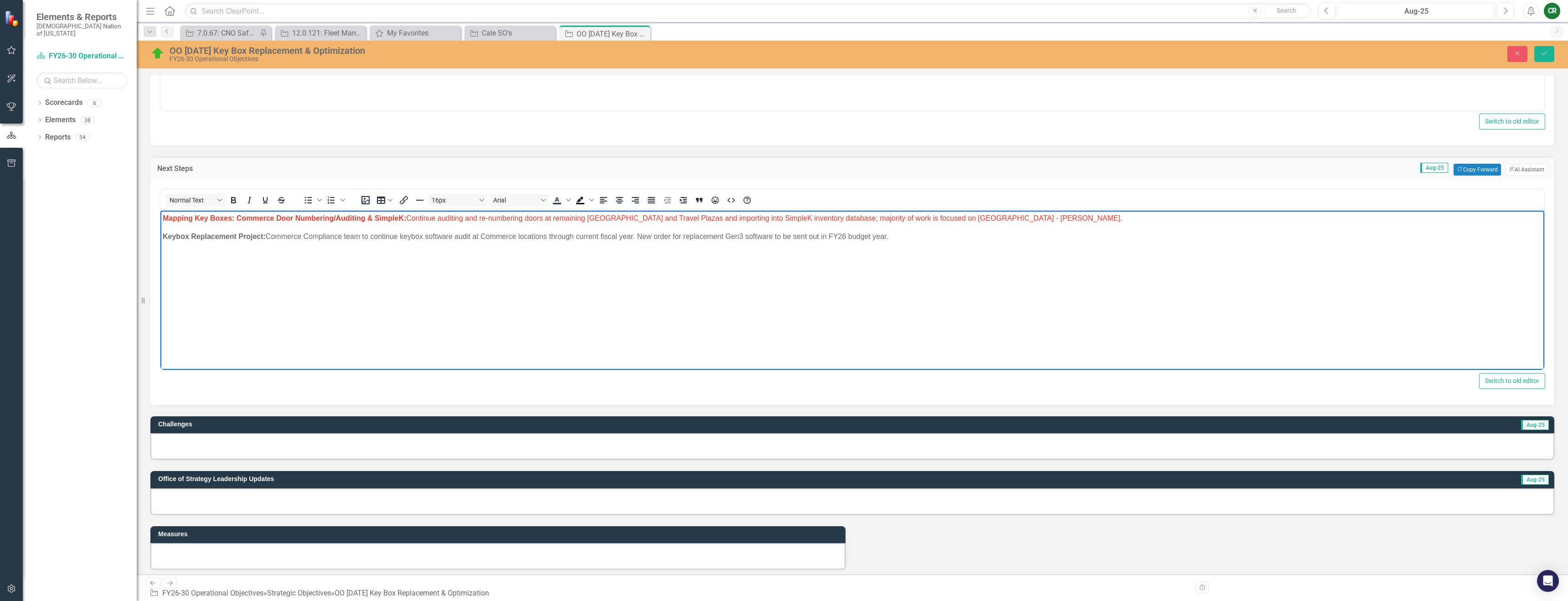
scroll to position [479, 0]
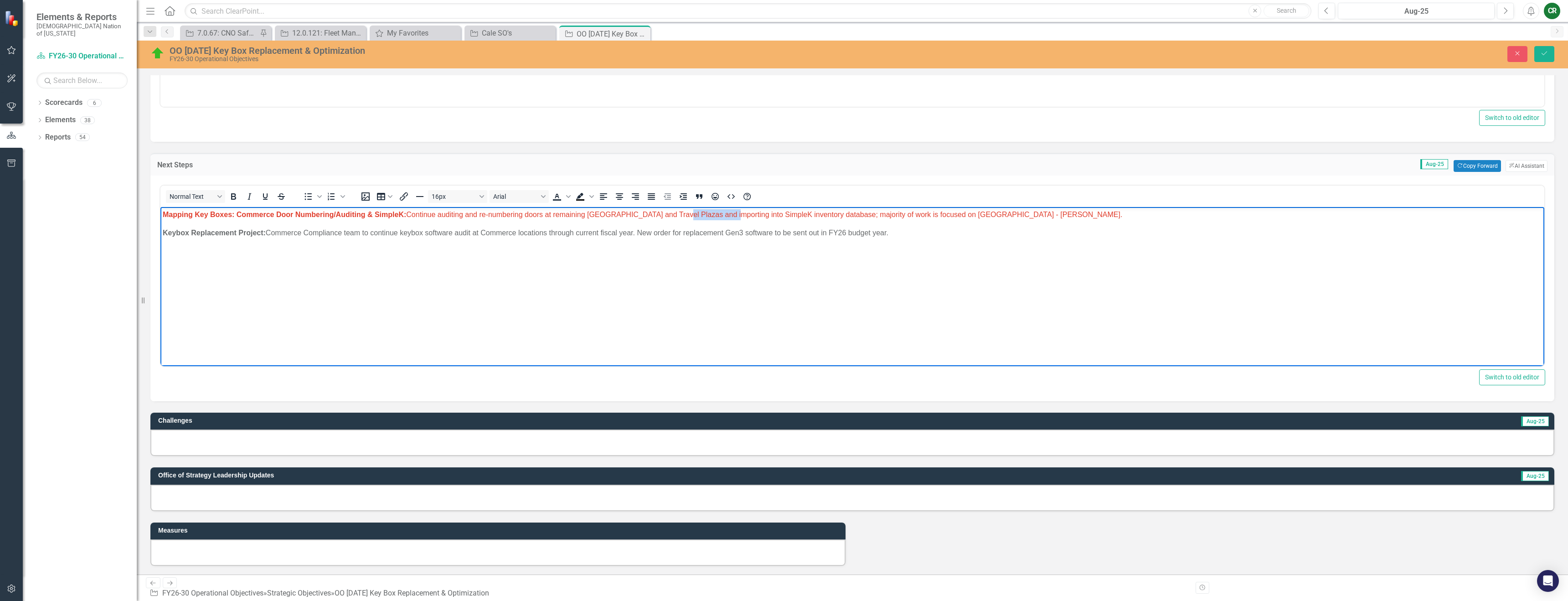
drag, startPoint x: 684, startPoint y: 216, endPoint x: 731, endPoint y: 217, distance: 47.0
click at [731, 217] on span "Mapping Key Boxes: Commerce Door Numbering/Auditing & S impleK: Continue auditi…" at bounding box center [642, 214] width 960 height 8
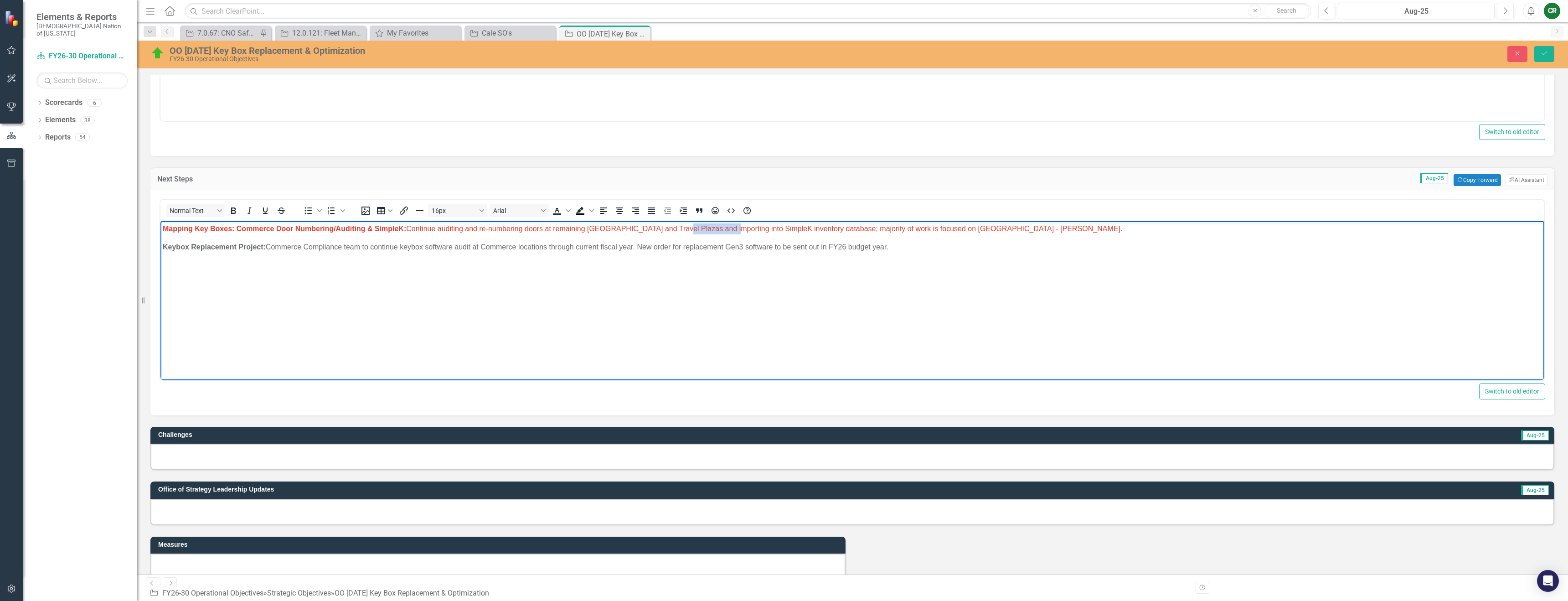
scroll to position [451, 0]
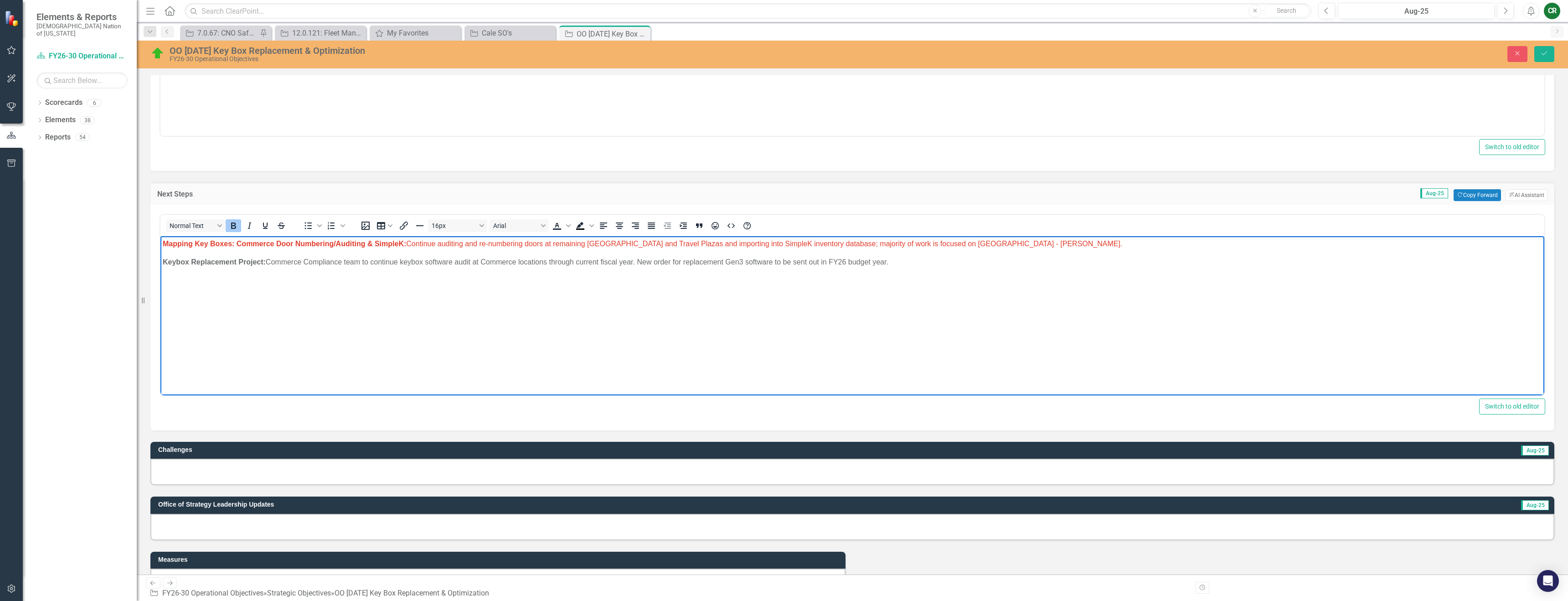
click at [738, 250] on body "Mapping Key Boxes: Commerce Door Numbering/Auditing & S impleK: Continue auditi…" at bounding box center [852, 304] width 1385 height 137
drag, startPoint x: 732, startPoint y: 245, endPoint x: 643, endPoint y: 242, distance: 89.1
click at [643, 242] on span "Mapping Key Boxes: Commerce Door Numbering/Auditing & S impleK: Continue auditi…" at bounding box center [642, 243] width 960 height 8
drag, startPoint x: 588, startPoint y: 246, endPoint x: 555, endPoint y: 247, distance: 33.0
click at [555, 247] on p "Mapping Key Boxes: Commerce Door Numbering/Auditing & S impleK: Continue auditi…" at bounding box center [852, 243] width 1379 height 11
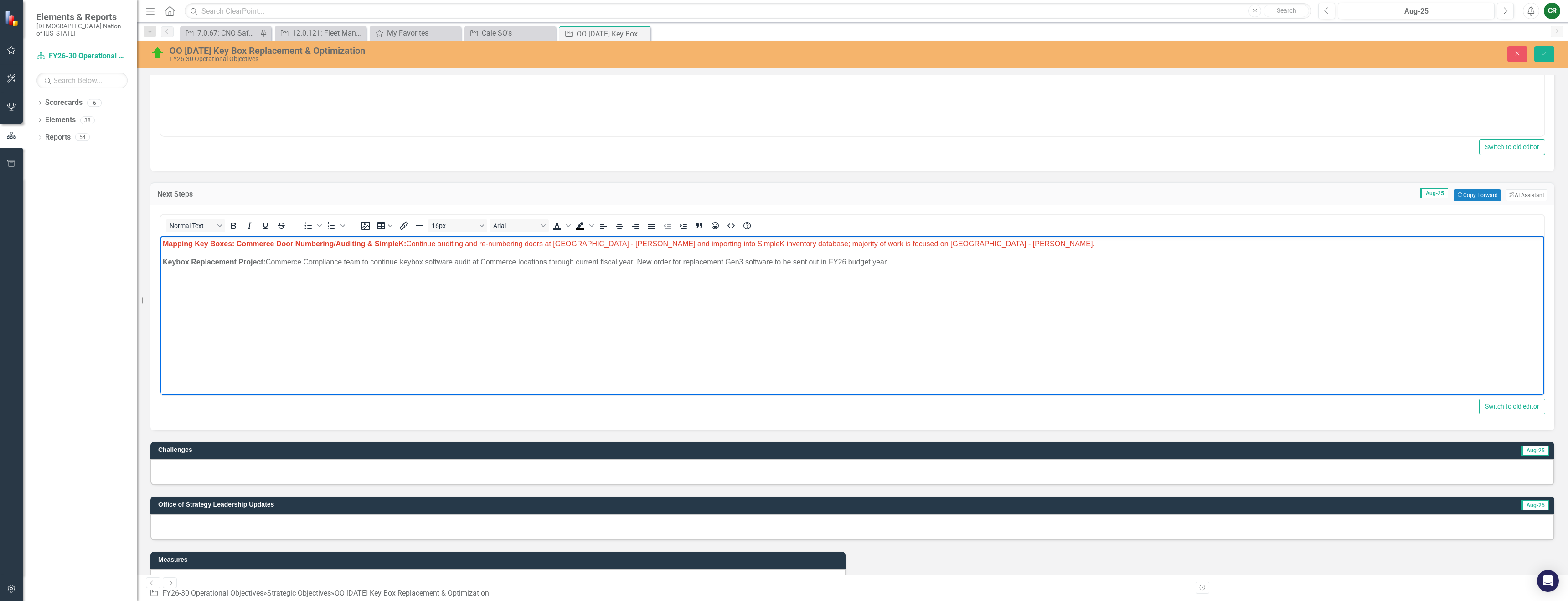
click at [669, 244] on span "Mapping Key Boxes: Commerce Door Numbering/Auditing & S impleK: Continue auditi…" at bounding box center [629, 243] width 932 height 8
click at [698, 245] on span "Mapping Key Boxes: Commerce Door Numbering/Auditing & S impleK: Continue auditi…" at bounding box center [655, 243] width 985 height 8
click at [778, 247] on p "Mapping Key Boxes: Commerce Door Numbering/Auditing & S impleK: Continue auditi…" at bounding box center [852, 243] width 1379 height 11
drag, startPoint x: 861, startPoint y: 243, endPoint x: 824, endPoint y: 243, distance: 37.0
click at [778, 243] on span "Mapping Key Boxes: Commerce Door Numbering/Auditing & S impleK: Continue auditi…" at bounding box center [629, 243] width 932 height 8
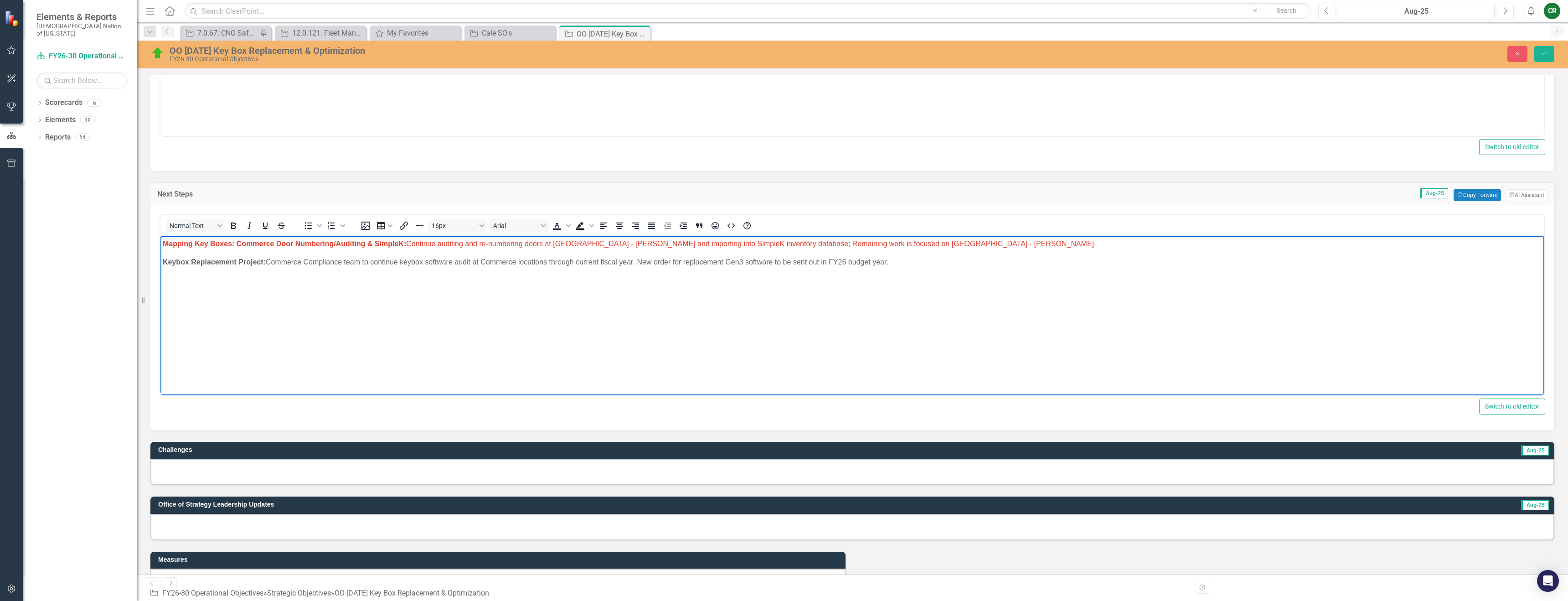
click at [778, 240] on span "Mapping Key Boxes: Commerce Door Numbering/Auditing & S impleK: Continue auditi…" at bounding box center [630, 243] width 934 height 8
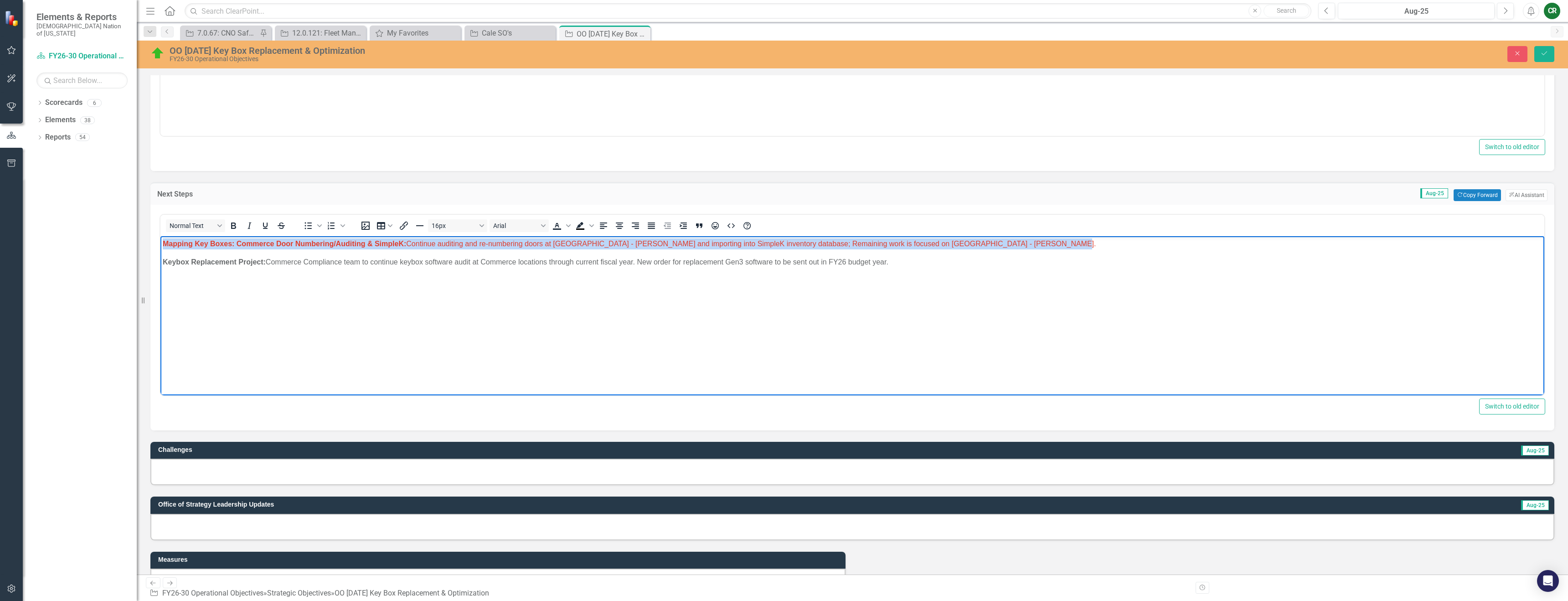
click at [778, 240] on span "Mapping Key Boxes: Commerce Door Numbering/Auditing & S impleK: Continue auditi…" at bounding box center [630, 243] width 934 height 8
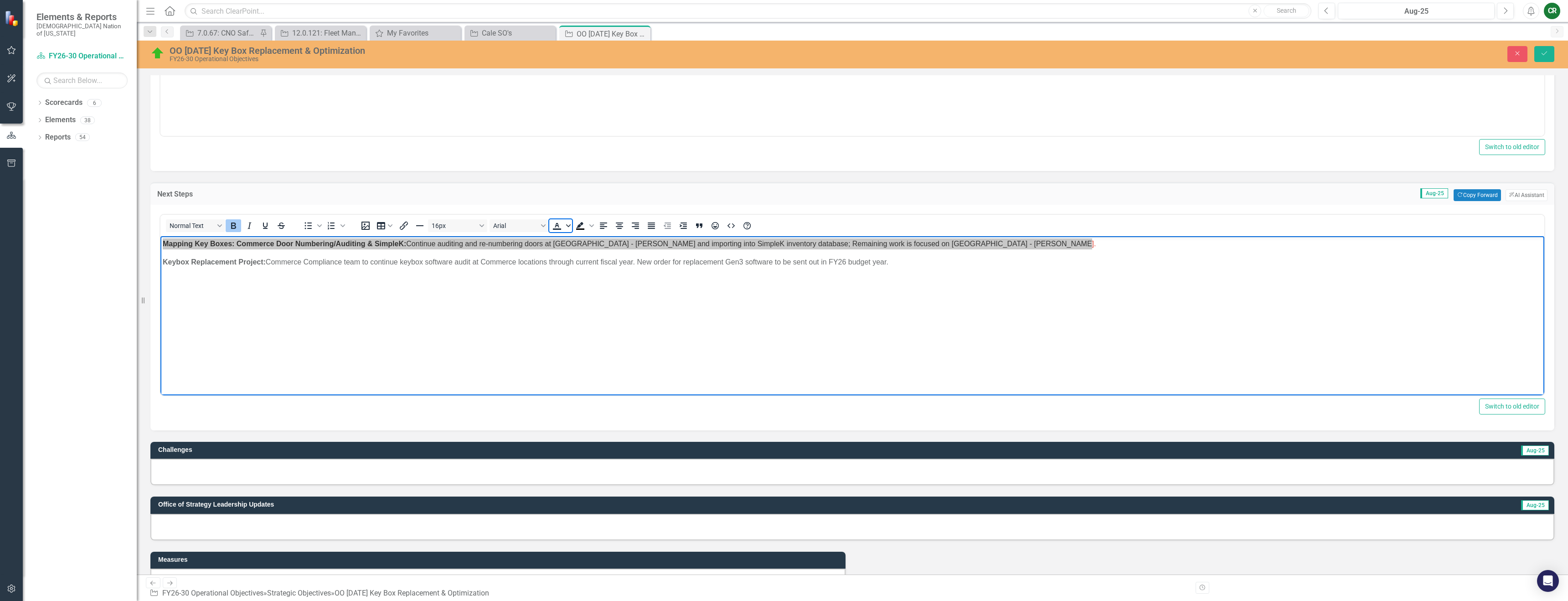
click at [569, 227] on icon "Text color" at bounding box center [568, 225] width 4 height 4
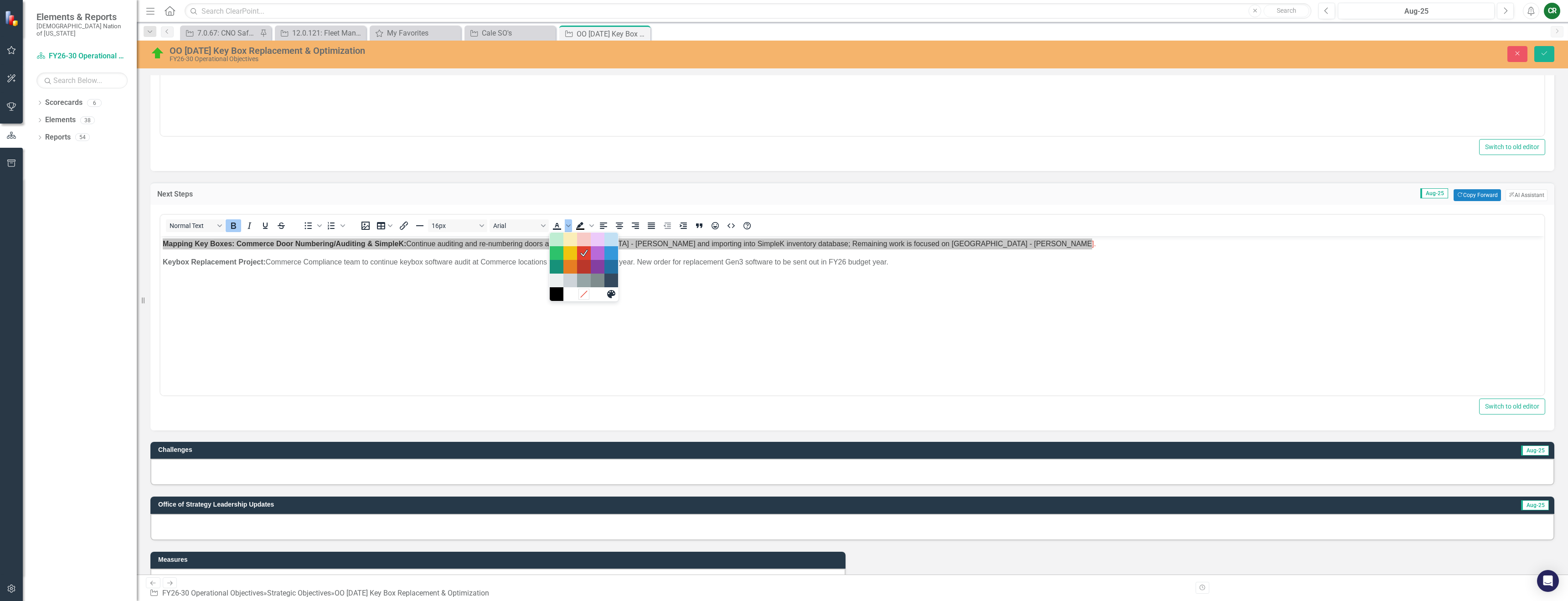
click at [582, 292] on icon "Remove color" at bounding box center [584, 294] width 9 height 9
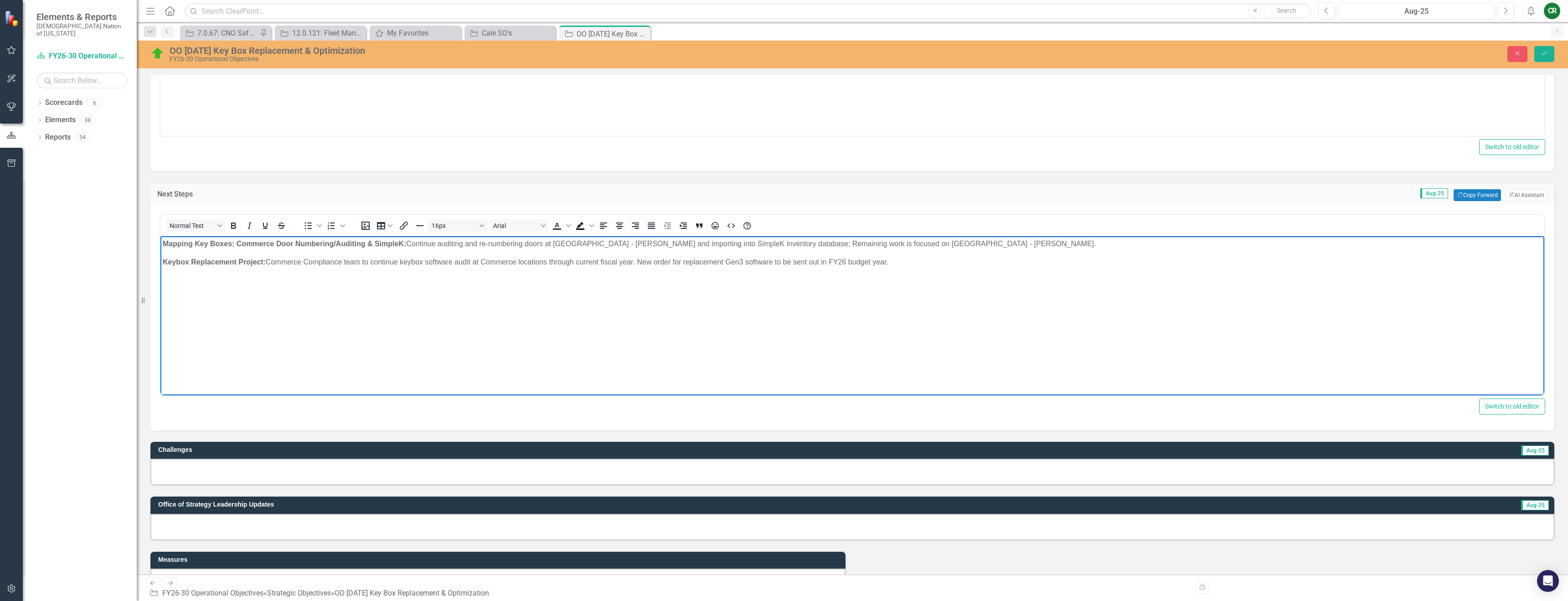
click at [581, 323] on body "Mapping Key Boxes: Commerce Door Numbering/Auditing & S impleK: Continue auditi…" at bounding box center [852, 304] width 1385 height 137
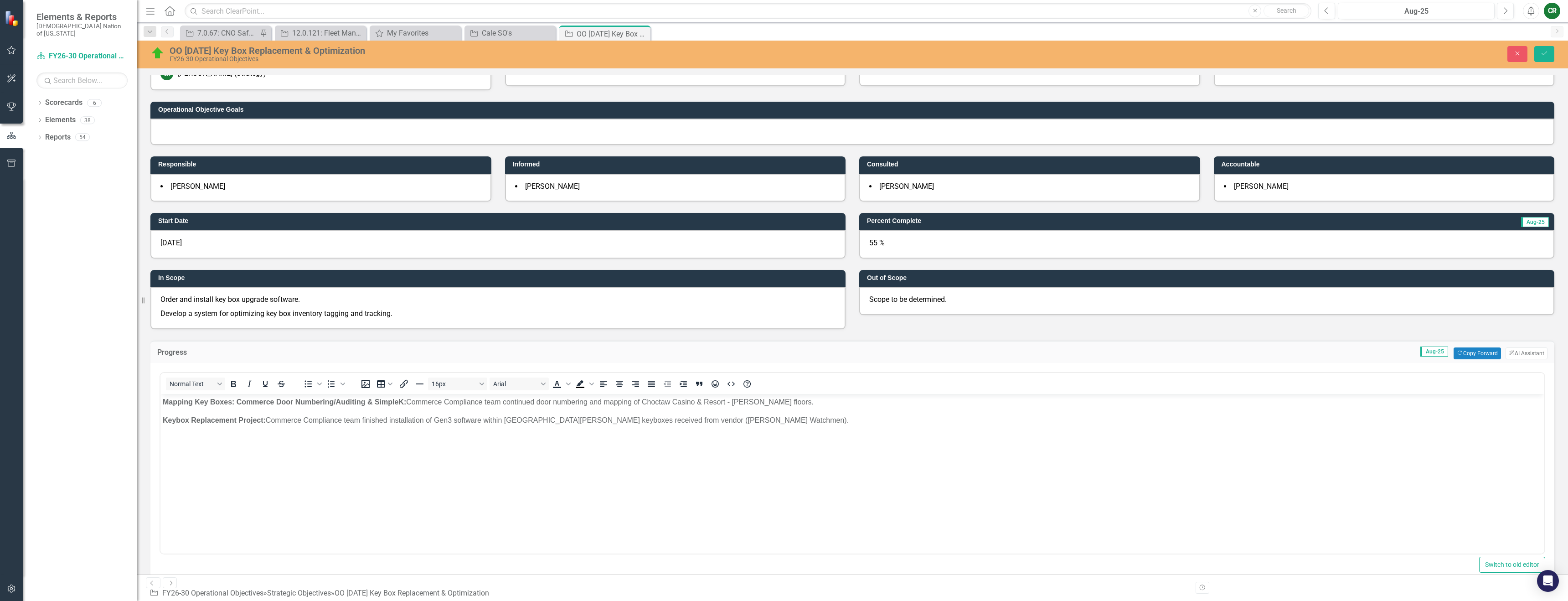
scroll to position [0, 0]
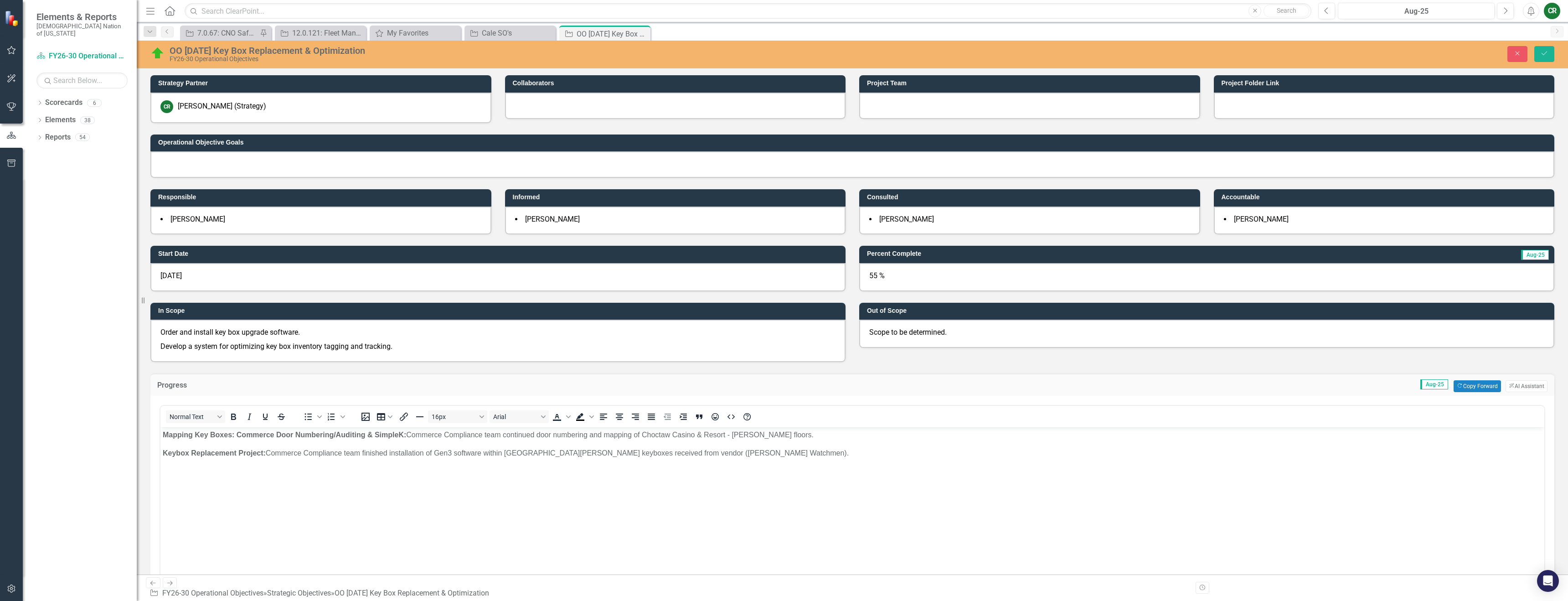
click at [778, 271] on div "55 %" at bounding box center [1207, 277] width 695 height 29
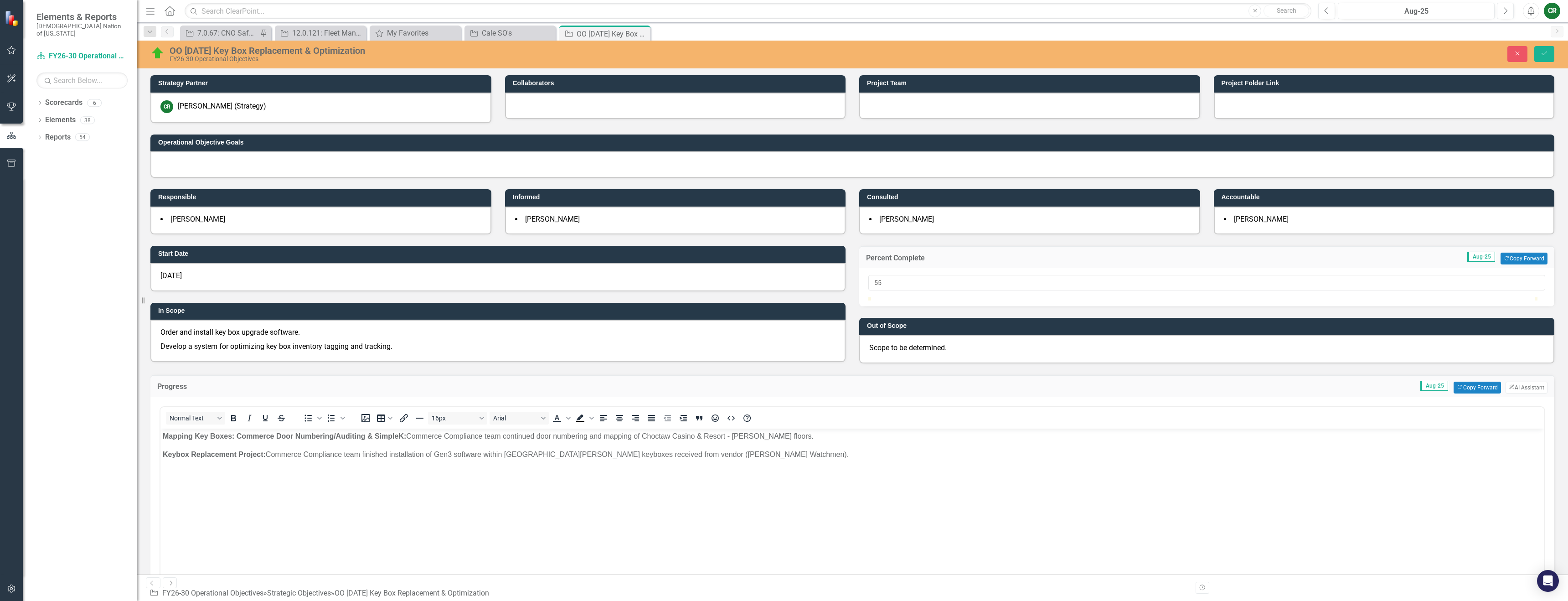
scroll to position [2, 0]
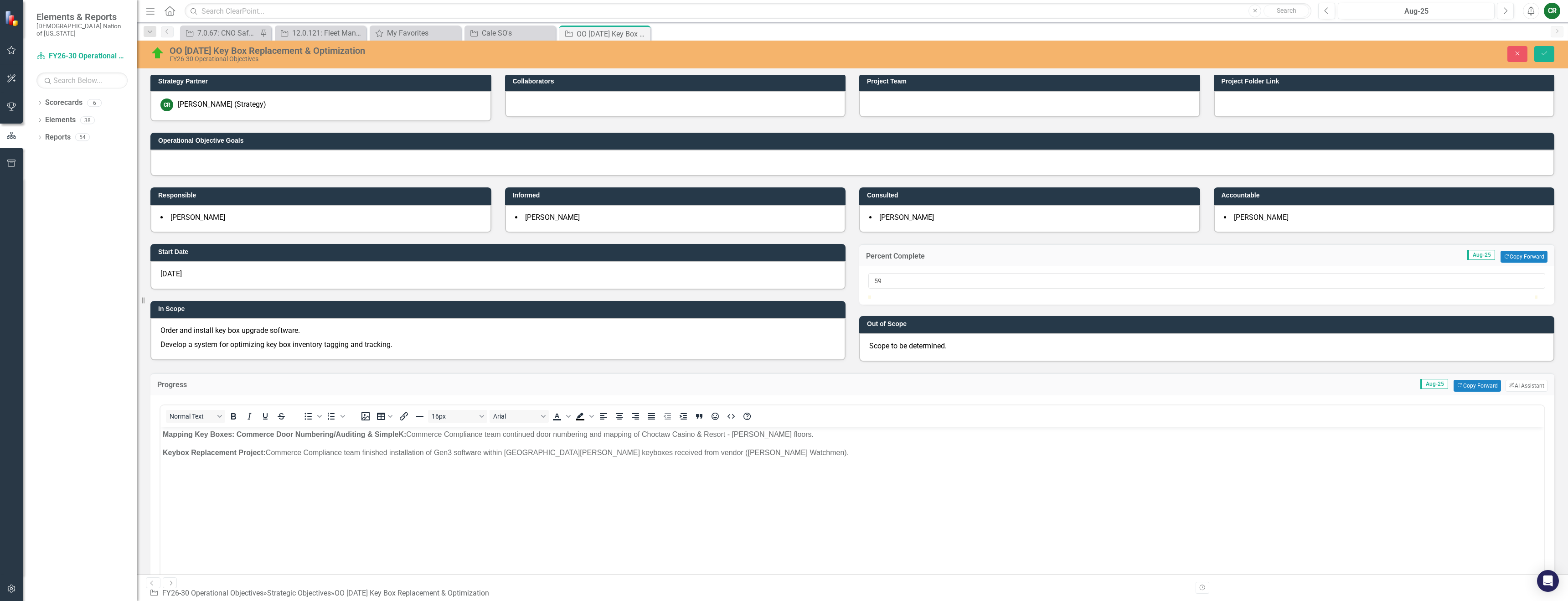
type input "60"
drag, startPoint x: 1236, startPoint y: 308, endPoint x: 1267, endPoint y: 308, distance: 31.0
click at [778, 295] on div at bounding box center [1268, 295] width 0 height 0
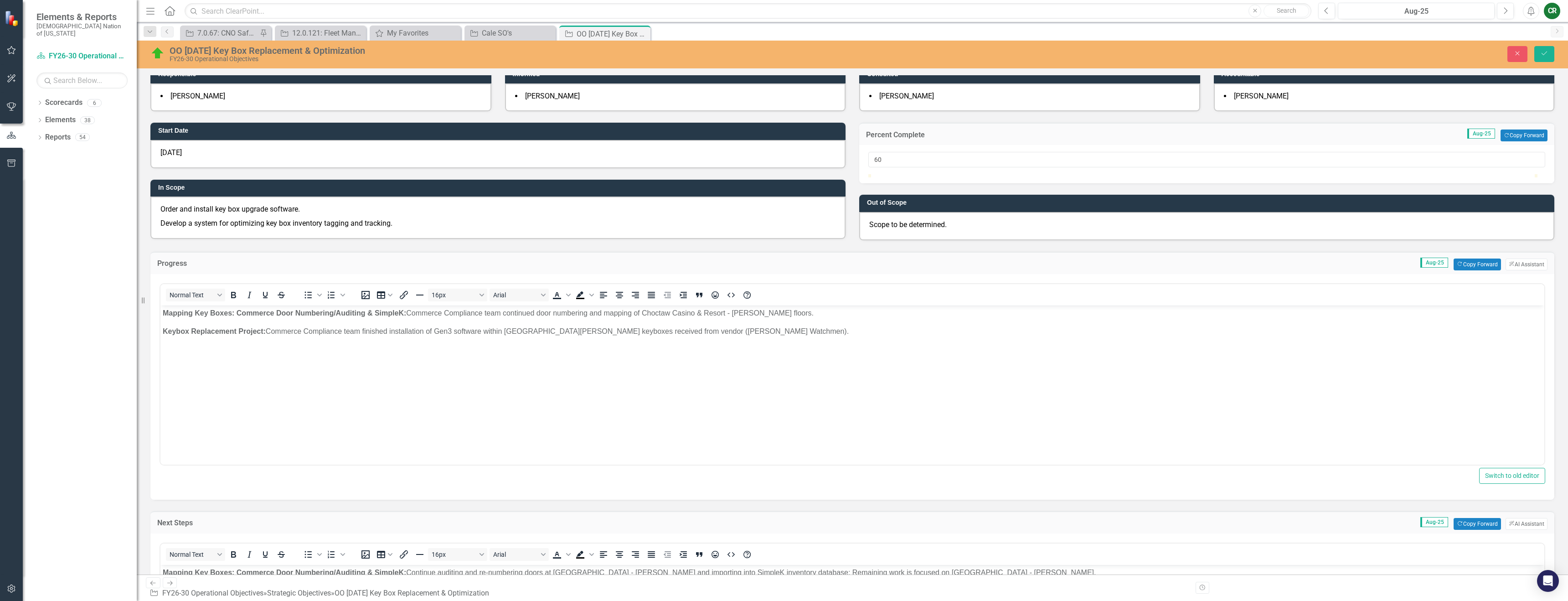
scroll to position [137, 0]
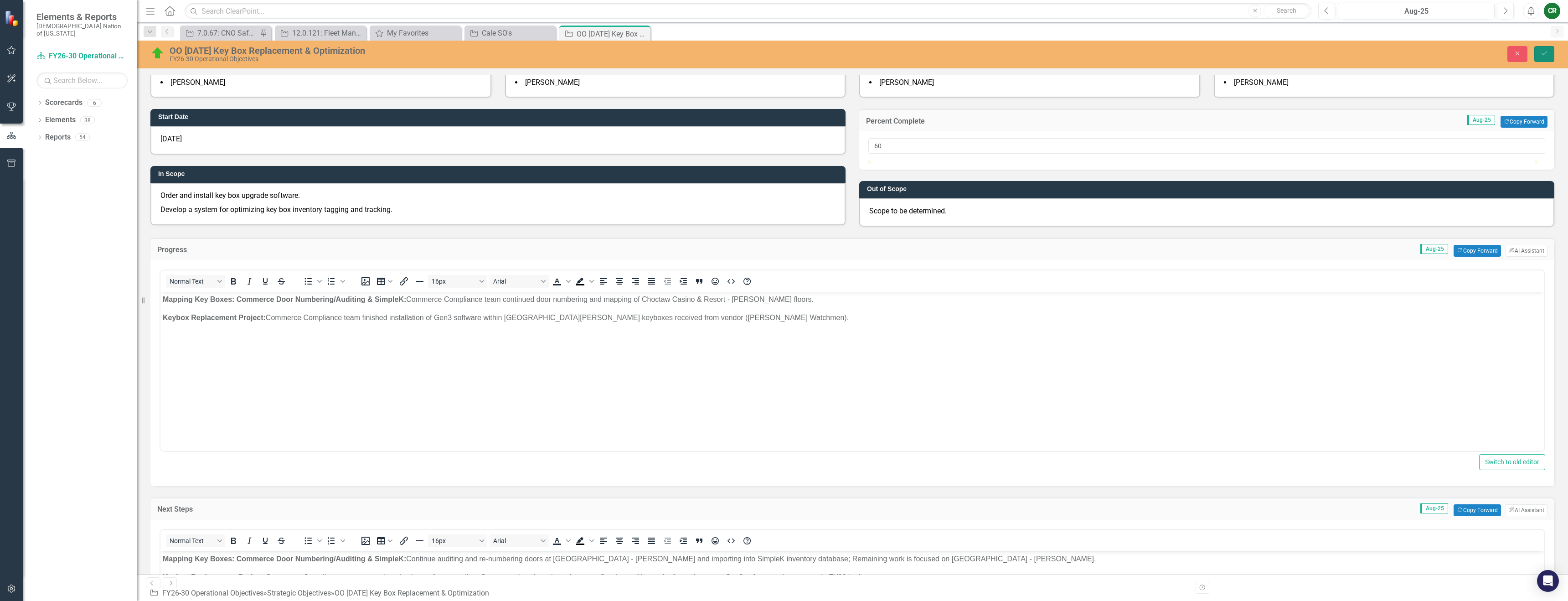
click at [778, 55] on icon "Save" at bounding box center [1544, 53] width 8 height 6
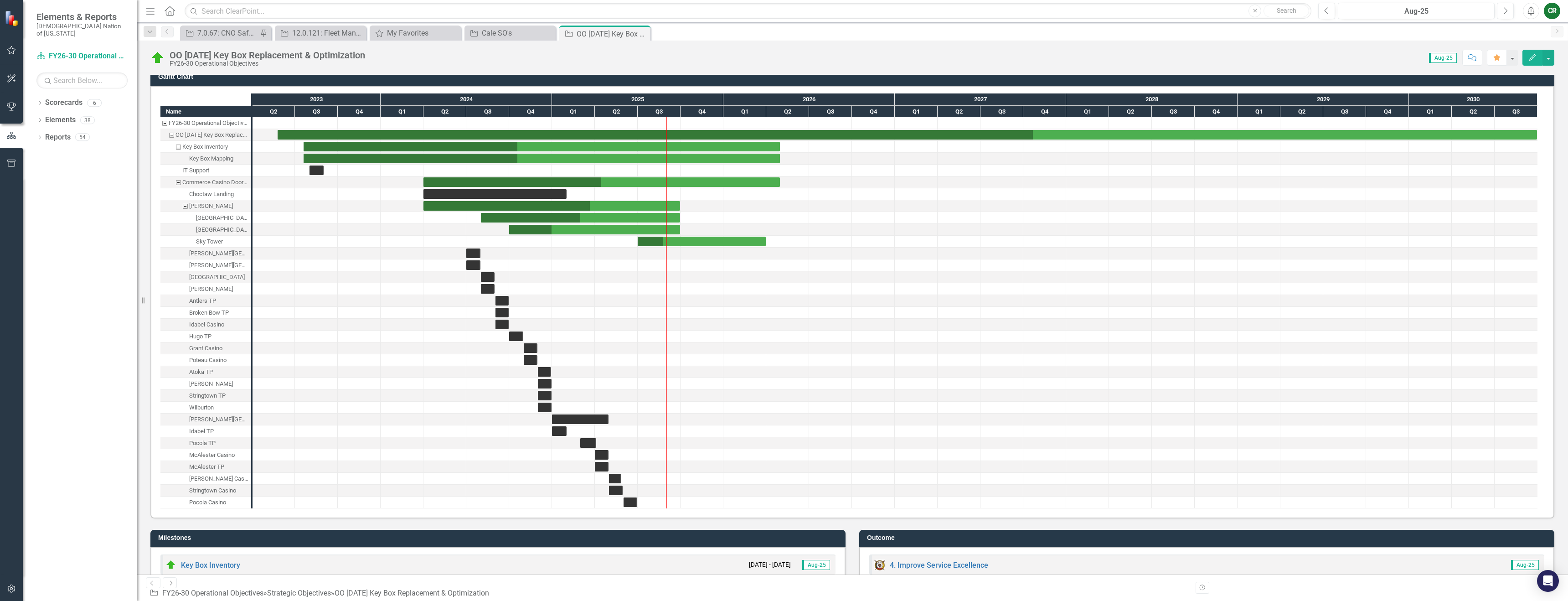
scroll to position [612, 0]
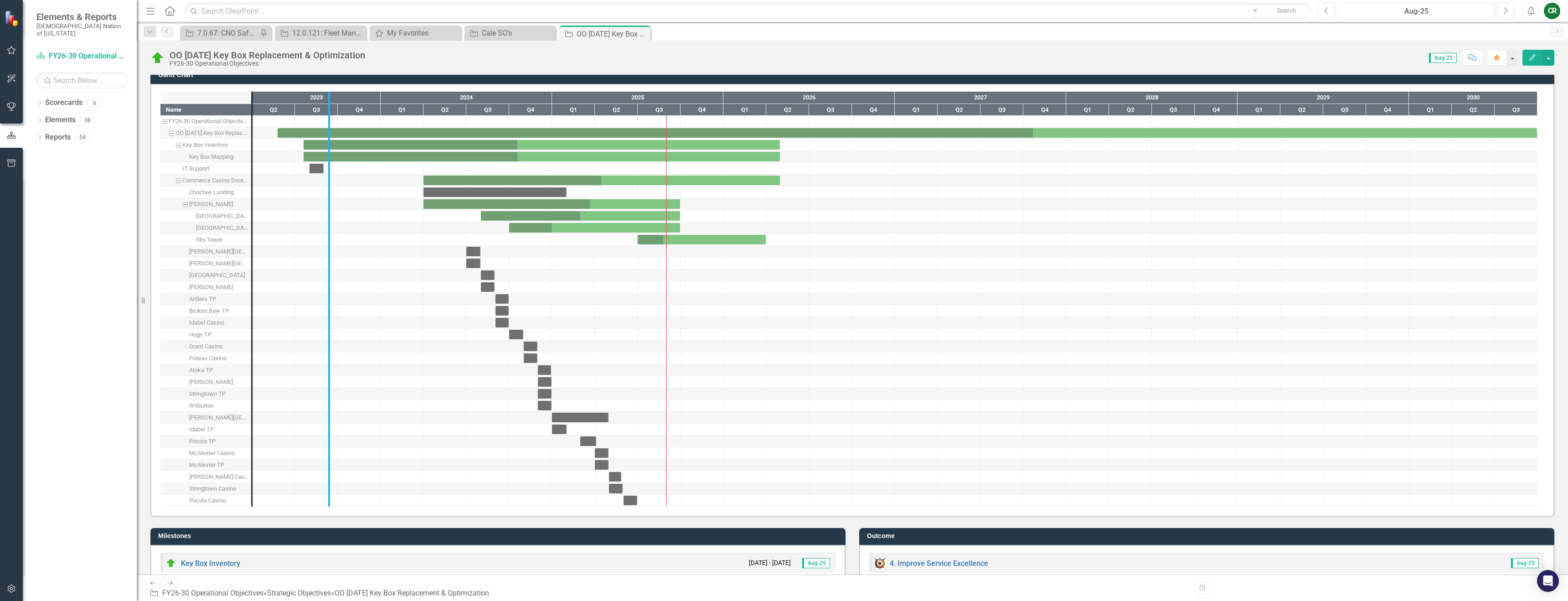
drag, startPoint x: 251, startPoint y: 198, endPoint x: 337, endPoint y: 206, distance: 86.4
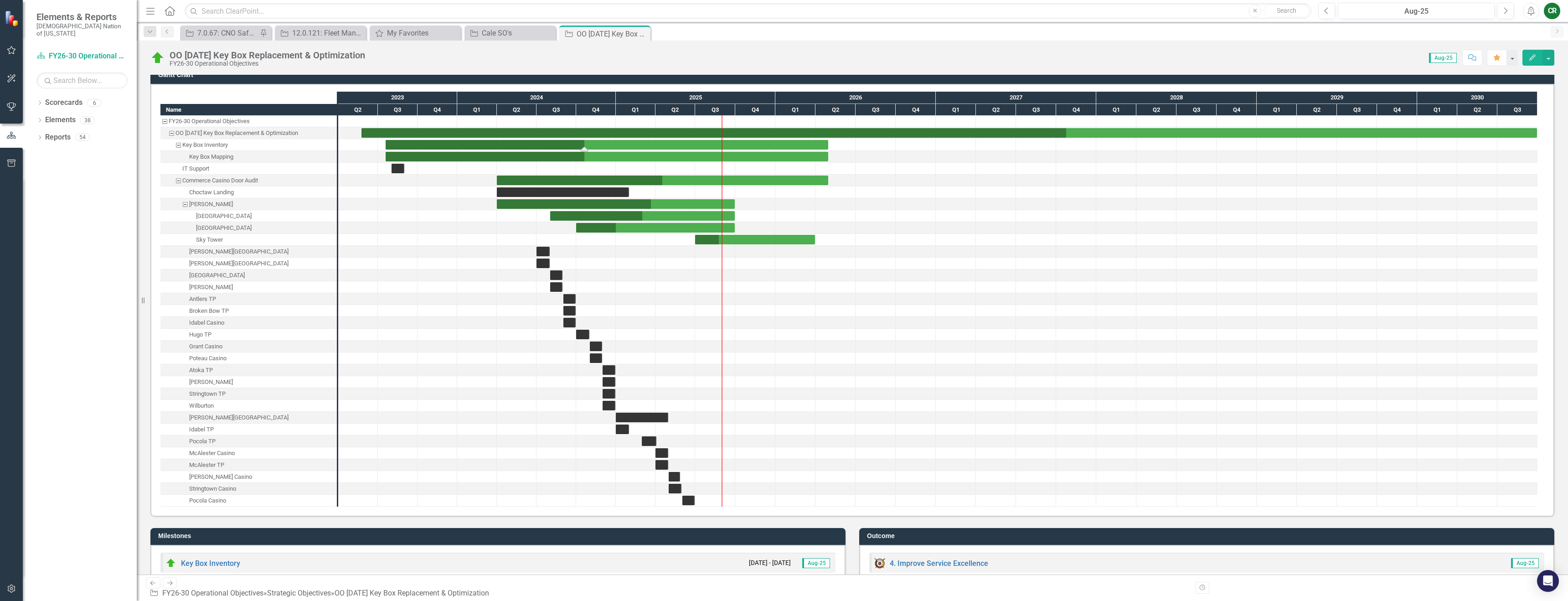
click at [606, 144] on div "Task: Start date: 2023-07-19 End date: 2026-04-30" at bounding box center [606, 144] width 443 height 10
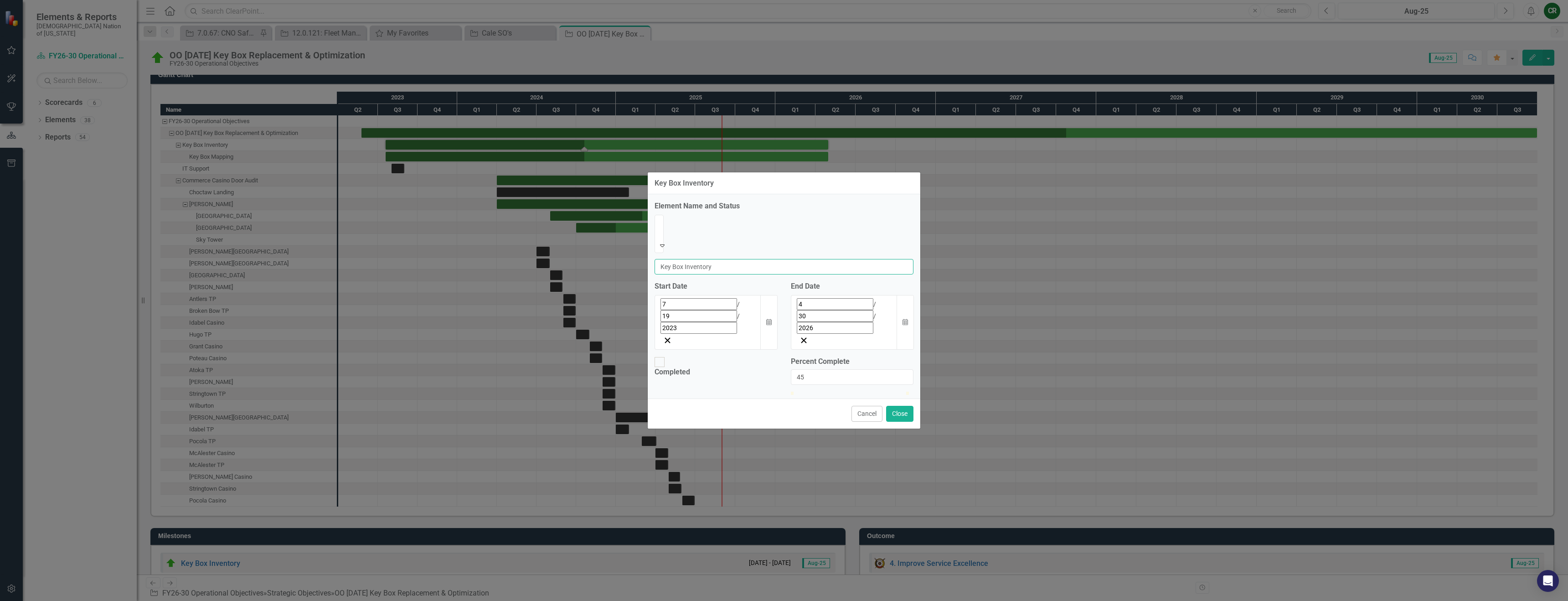
click at [765, 259] on input "Key Box Inventory" at bounding box center [784, 267] width 259 height 15
click at [760, 259] on input "Key Box Inventory" at bounding box center [784, 267] width 259 height 15
click at [762, 259] on input "Key Box Inventory" at bounding box center [784, 267] width 259 height 15
type input "Key Box Software Optimization"
type input "45"
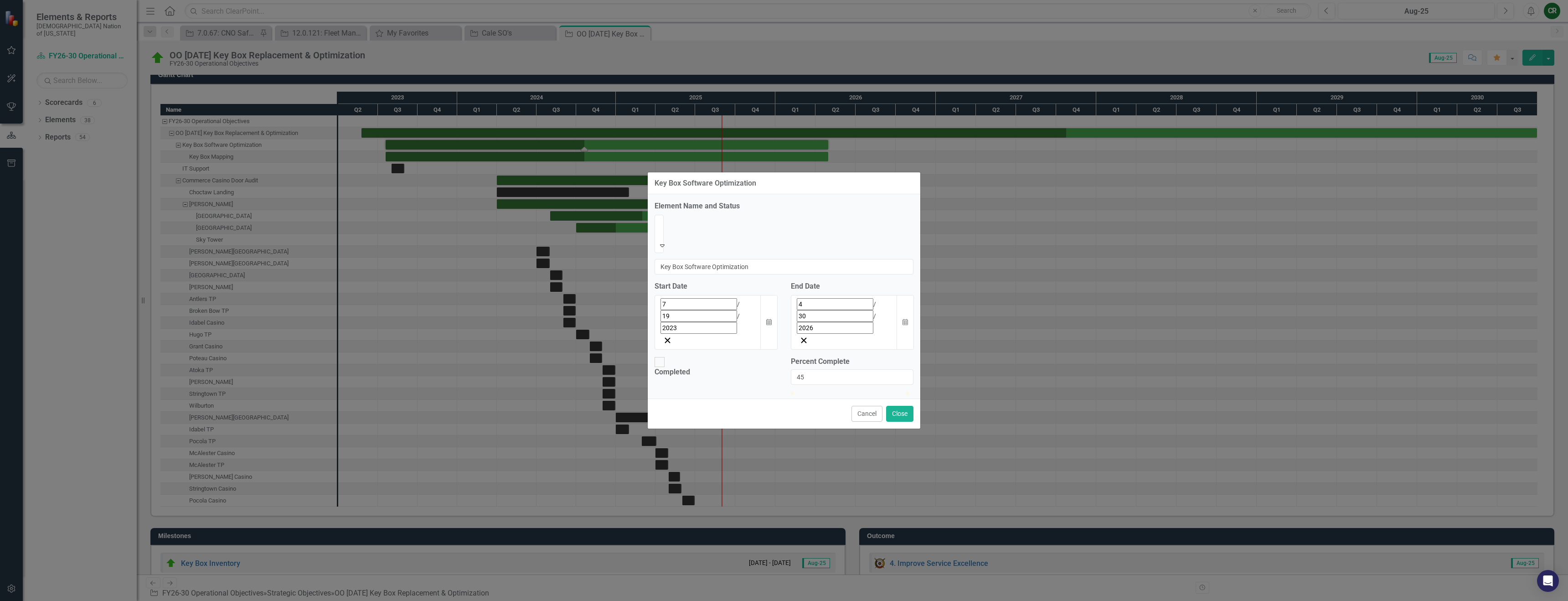
click at [778, 392] on div at bounding box center [843, 392] width 0 height 0
drag, startPoint x: 807, startPoint y: 320, endPoint x: 797, endPoint y: 321, distance: 10.0
click at [778, 369] on input "45" at bounding box center [852, 377] width 123 height 15
click at [778, 406] on button "Close" at bounding box center [900, 414] width 28 height 16
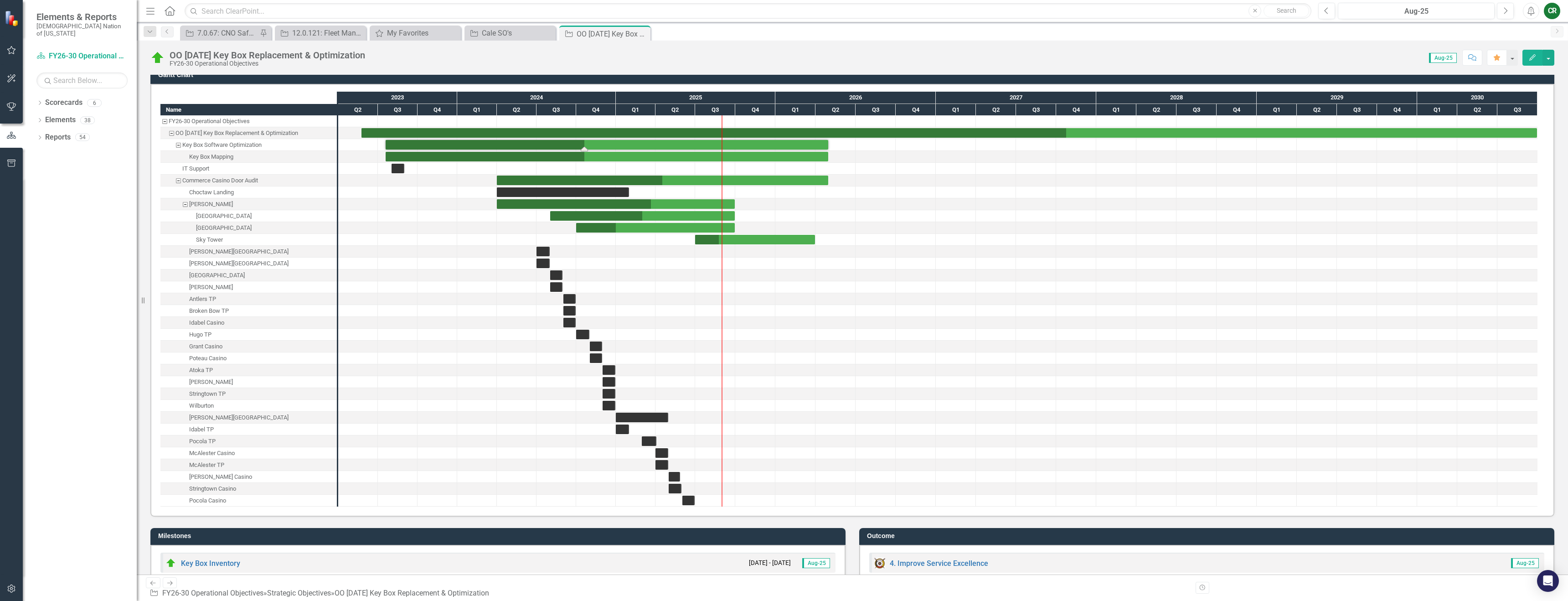
click at [259, 157] on div "Key Box Mapping" at bounding box center [248, 157] width 176 height 12
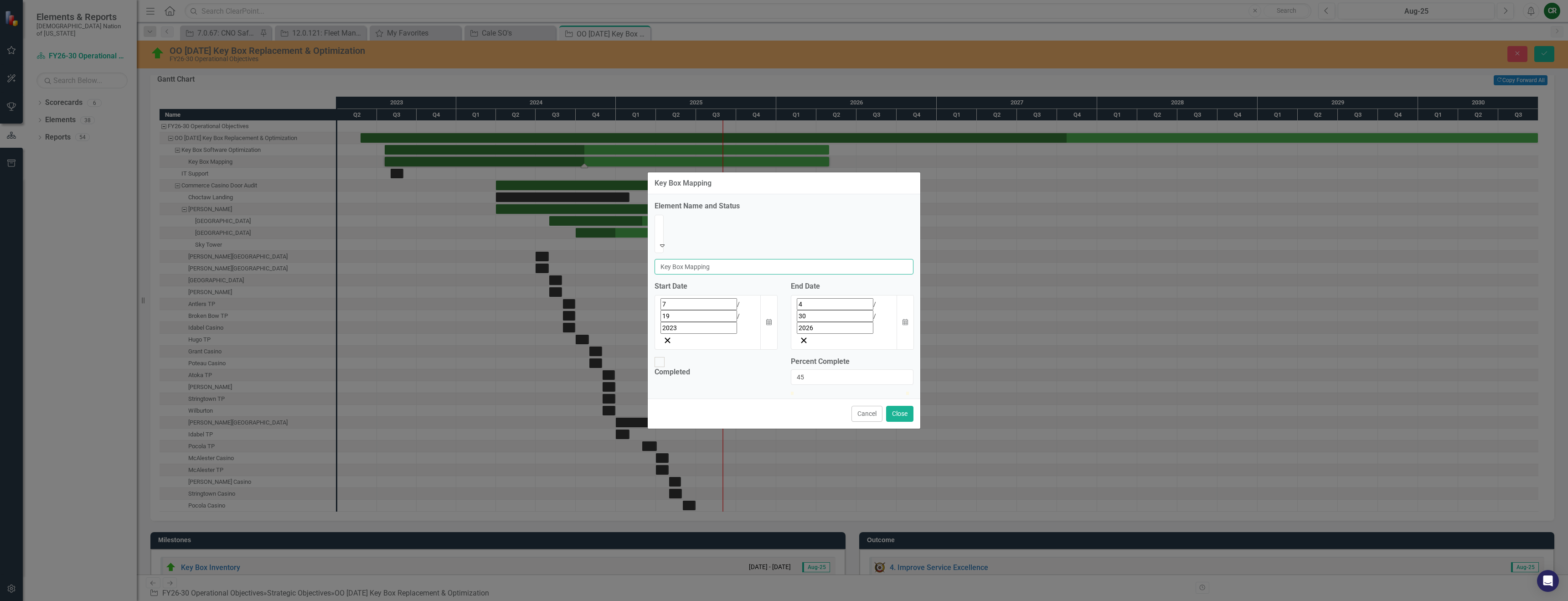
drag, startPoint x: 746, startPoint y: 252, endPoint x: 716, endPoint y: 252, distance: 30.0
click at [716, 259] on input "Key Box Mapping" at bounding box center [784, 267] width 259 height 15
type input "Key Box Software Upgrade"
click at [778, 406] on button "Close" at bounding box center [900, 414] width 28 height 16
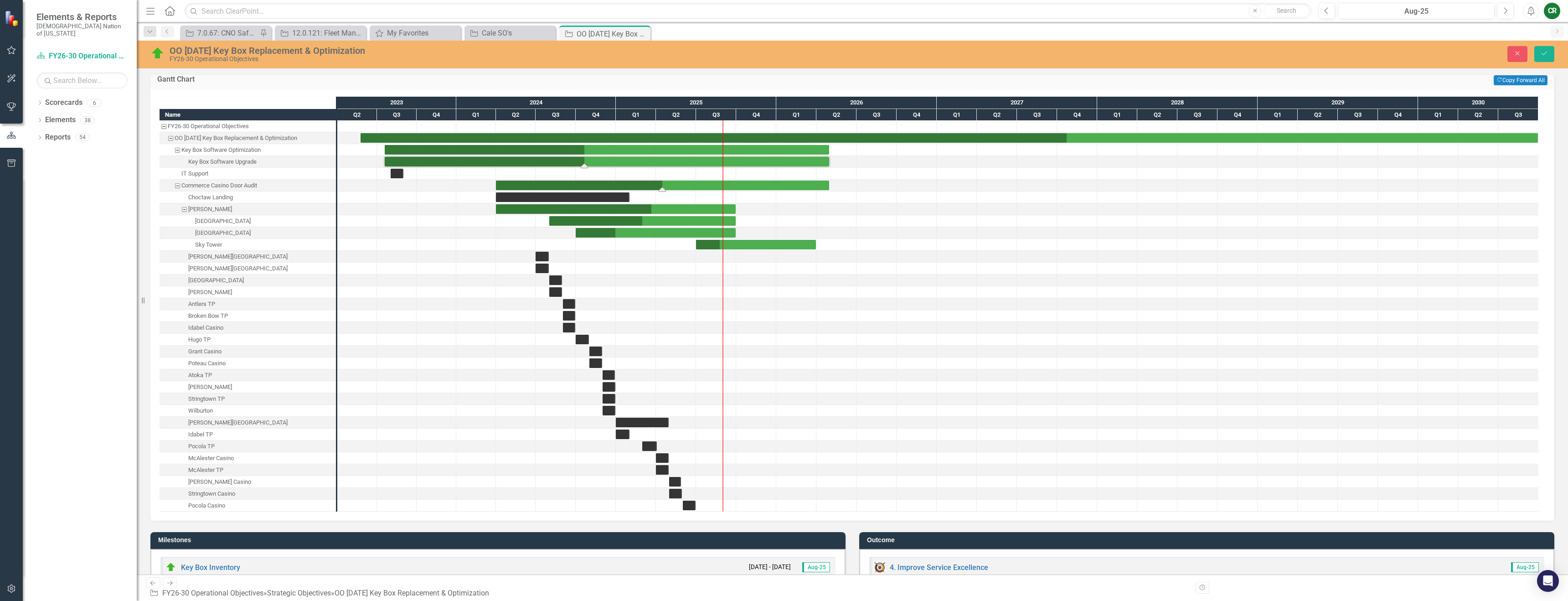
click at [671, 182] on div "Task: Start date: 2024-04-01 End date: 2026-04-30" at bounding box center [663, 185] width 334 height 10
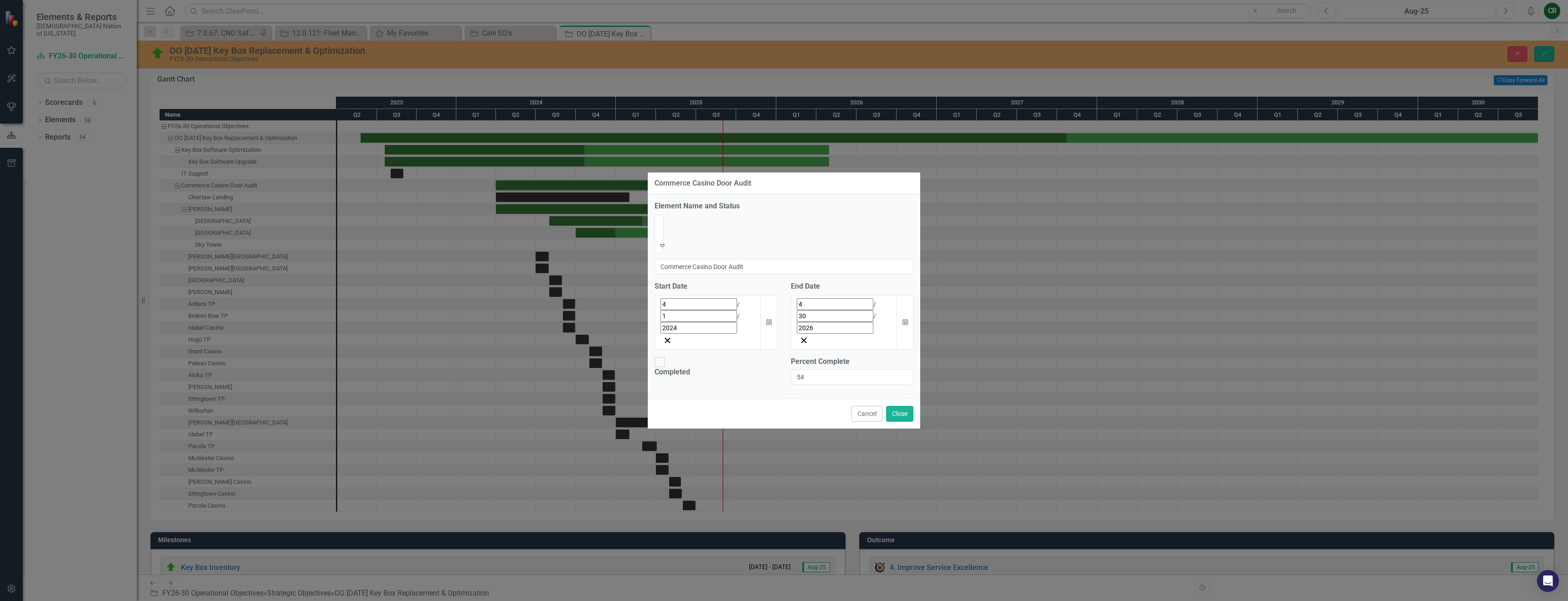
type input "55"
drag, startPoint x: 852, startPoint y: 347, endPoint x: 858, endPoint y: 346, distance: 6.1
click at [778, 392] on div at bounding box center [854, 392] width 0 height 0
click at [778, 406] on button "Close" at bounding box center [900, 414] width 28 height 16
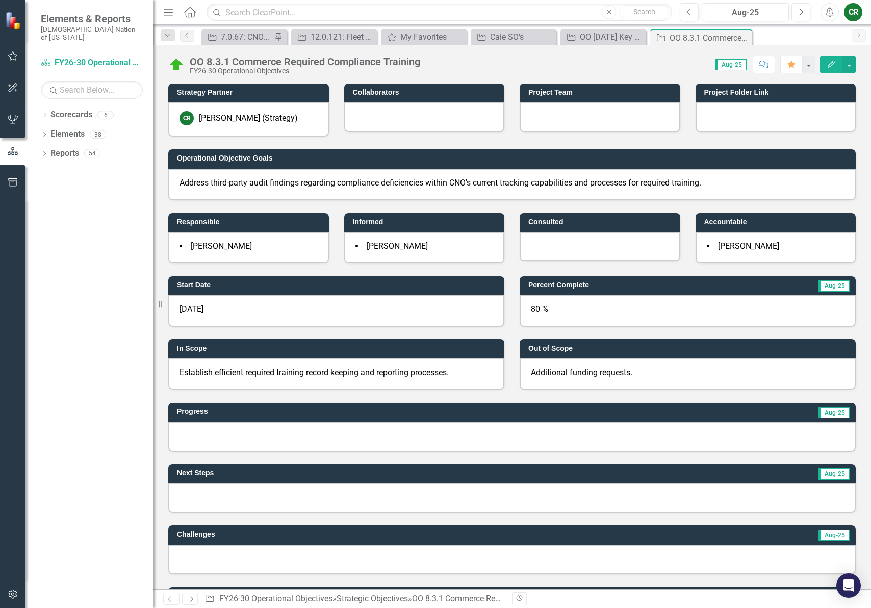
click at [317, 441] on div at bounding box center [511, 437] width 687 height 30
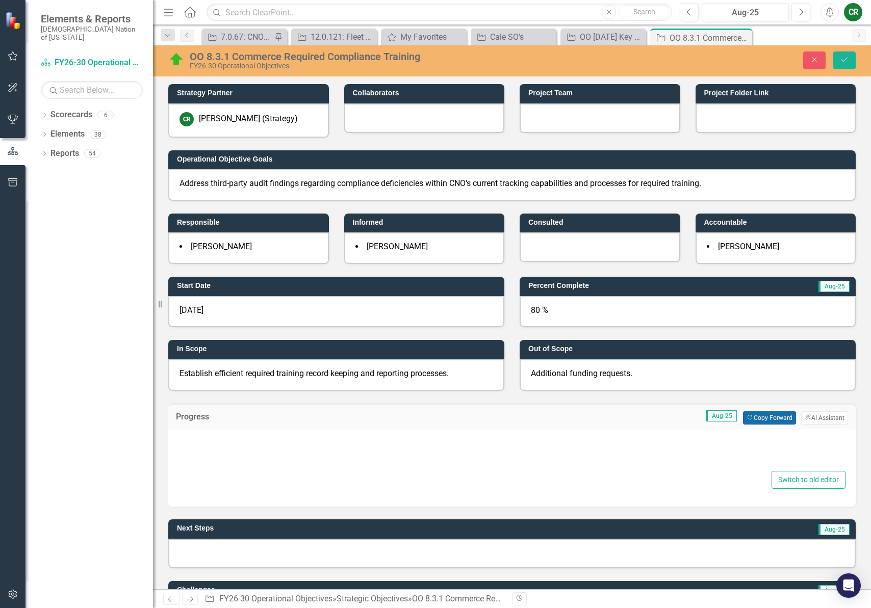
click at [750, 420] on button "Copy Forward Copy Forward" at bounding box center [769, 417] width 53 height 13
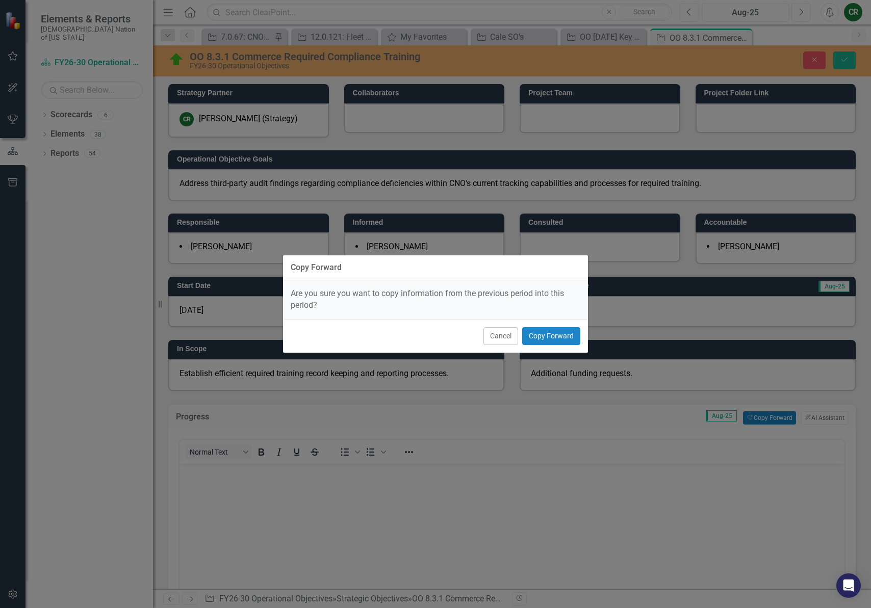
click at [560, 323] on div "Cancel Copy Forward" at bounding box center [435, 336] width 305 height 34
click at [560, 334] on button "Copy Forward" at bounding box center [551, 336] width 58 height 18
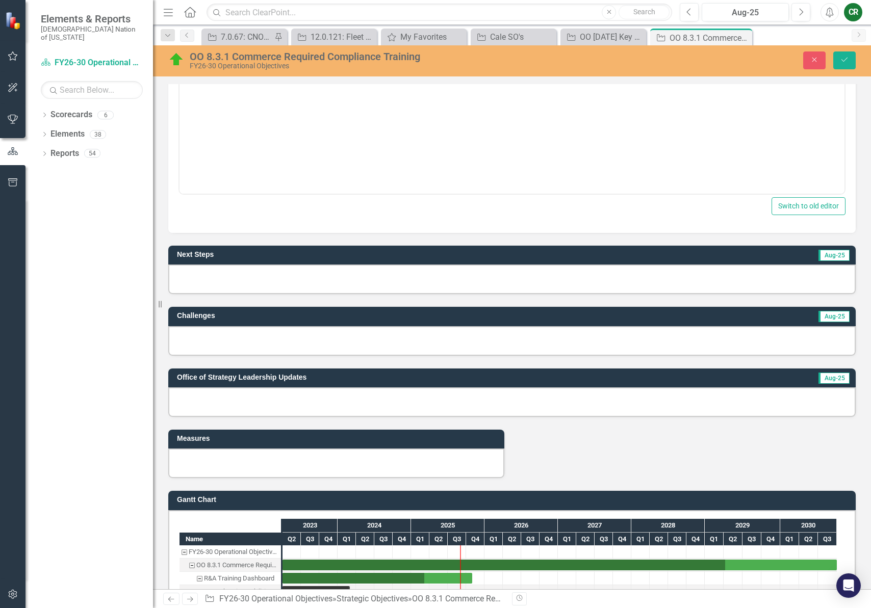
scroll to position [461, 0]
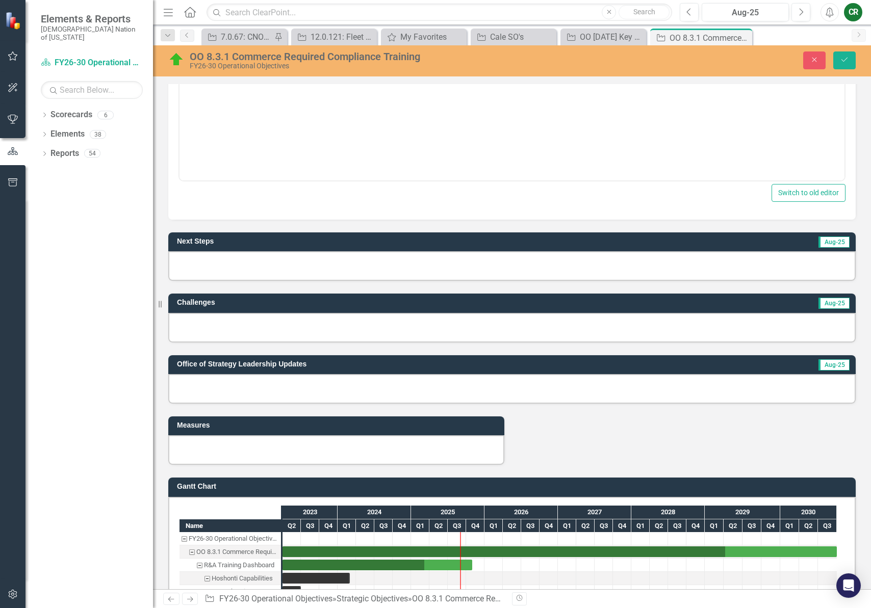
click at [324, 274] on div at bounding box center [511, 266] width 687 height 30
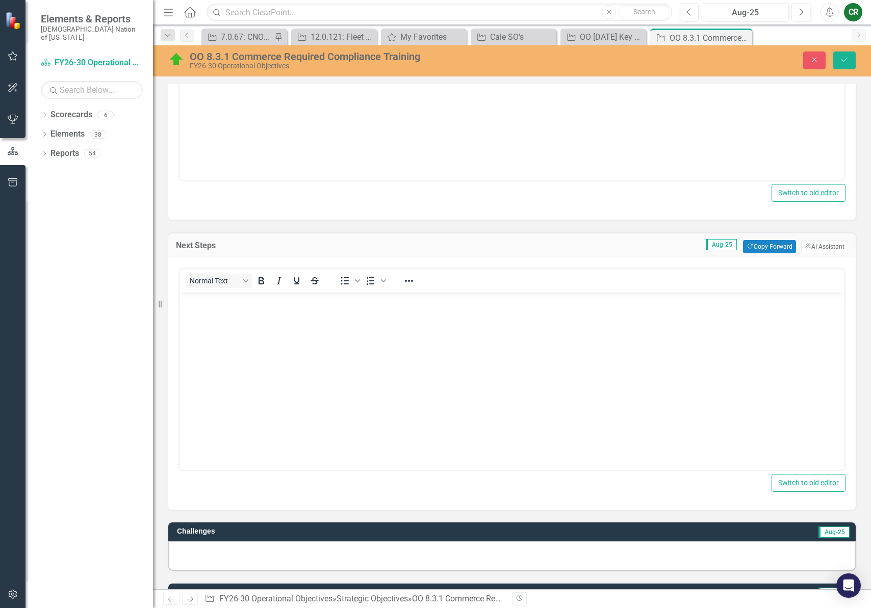
scroll to position [0, 0]
click at [755, 243] on button "Copy Forward Copy Forward" at bounding box center [769, 246] width 53 height 13
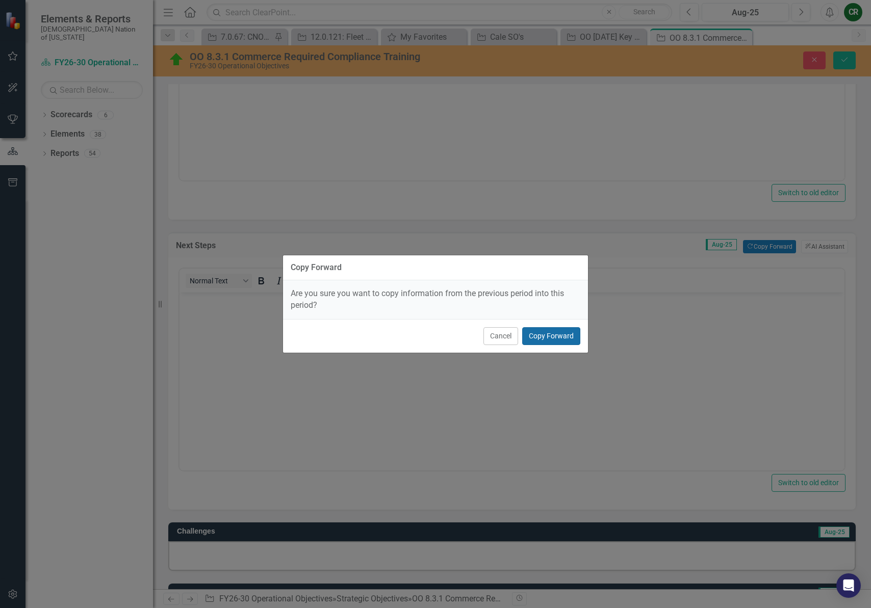
click at [557, 338] on button "Copy Forward" at bounding box center [551, 336] width 58 height 18
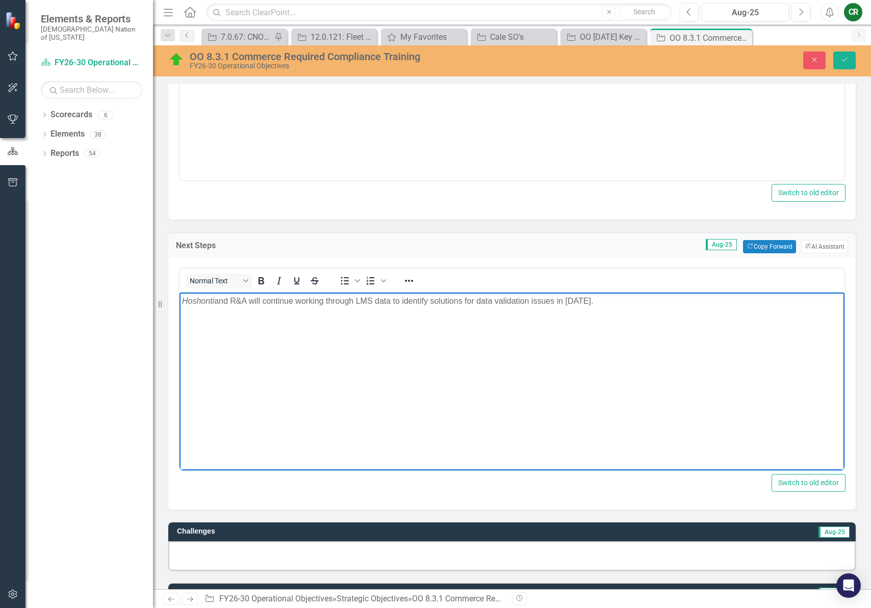
click at [305, 307] on body "Hoshonti and R&A will continue working through LMS data to identify solutions f…" at bounding box center [511, 368] width 665 height 153
click at [411, 281] on icon "Reveal or hide additional toolbar items" at bounding box center [409, 281] width 8 height 2
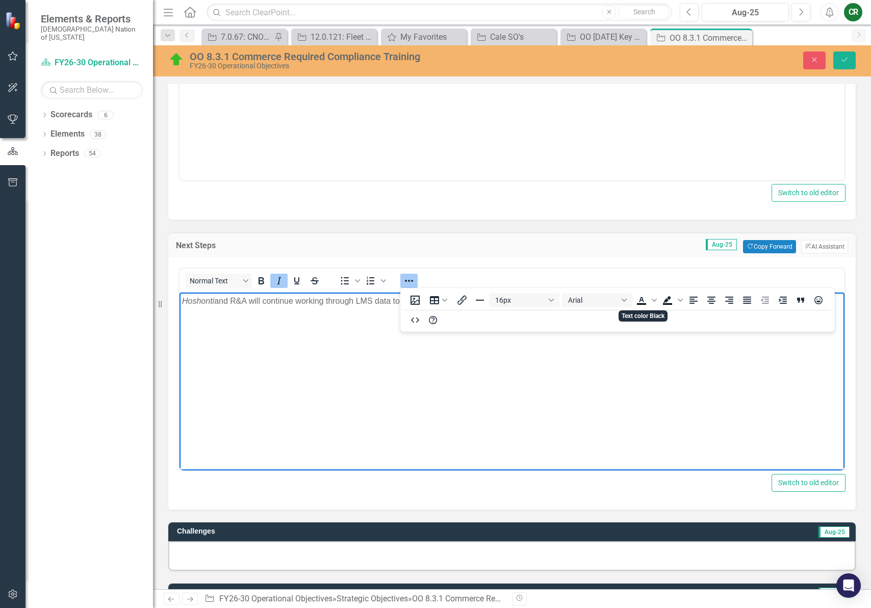
drag, startPoint x: 653, startPoint y: 365, endPoint x: 535, endPoint y: 333, distance: 122.5
click at [653, 365] on body "Hoshonti and R&A will continue working through LMS data to identify solutions f…" at bounding box center [511, 368] width 665 height 153
click at [408, 280] on icon "Reveal or hide additional toolbar items" at bounding box center [409, 281] width 8 height 2
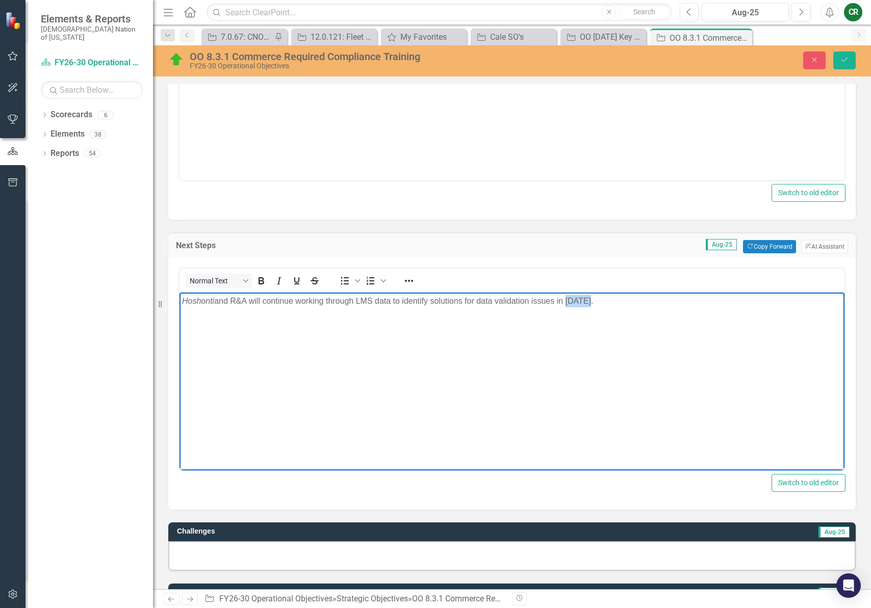
drag, startPoint x: 593, startPoint y: 302, endPoint x: 567, endPoint y: 301, distance: 25.5
click at [567, 301] on p "Hoshonti and R&A will continue working through LMS data to identify solutions f…" at bounding box center [512, 301] width 660 height 12
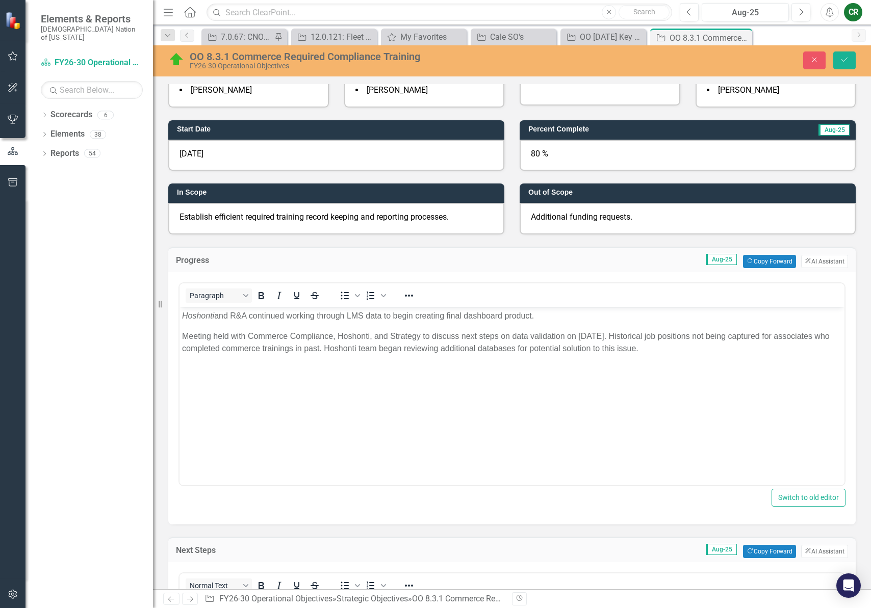
scroll to position [156, 0]
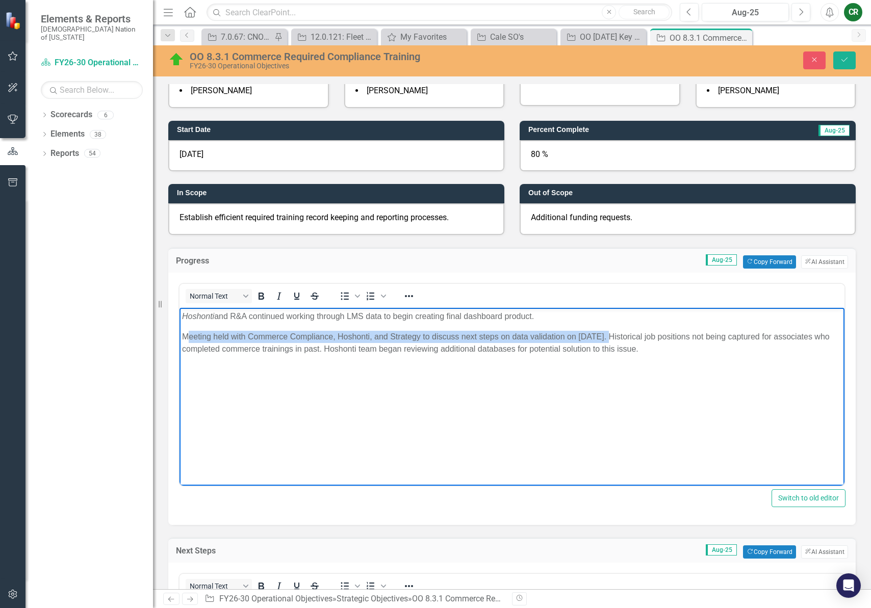
drag, startPoint x: 606, startPoint y: 337, endPoint x: 189, endPoint y: 336, distance: 417.0
click at [189, 336] on p "Meeting held with Commerce Compliance, Hoshonti, and Strategy to discuss next s…" at bounding box center [512, 342] width 660 height 24
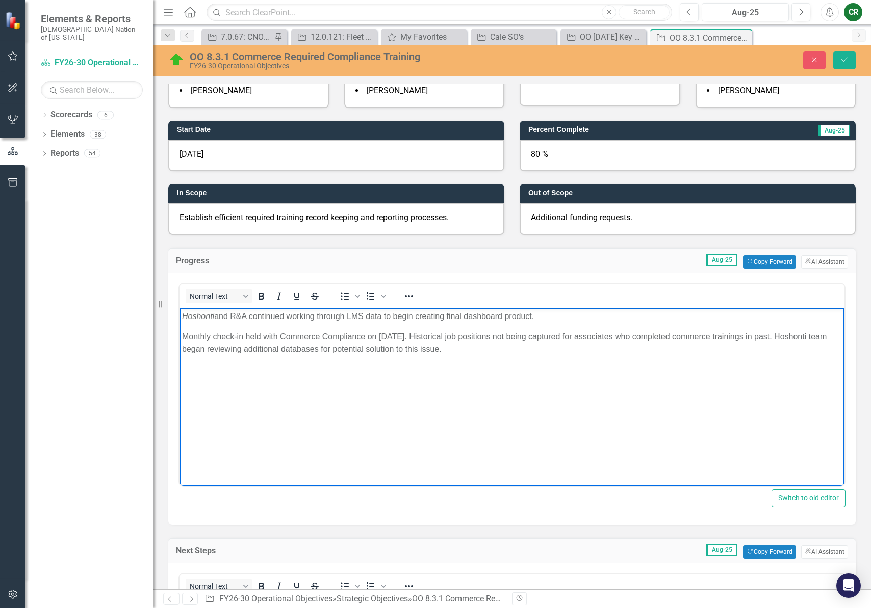
drag, startPoint x: 548, startPoint y: 354, endPoint x: 444, endPoint y: 337, distance: 105.3
click at [443, 337] on p "Monthly check-in held with Commerce Compliance on August 28, 2025. Historical j…" at bounding box center [512, 342] width 660 height 24
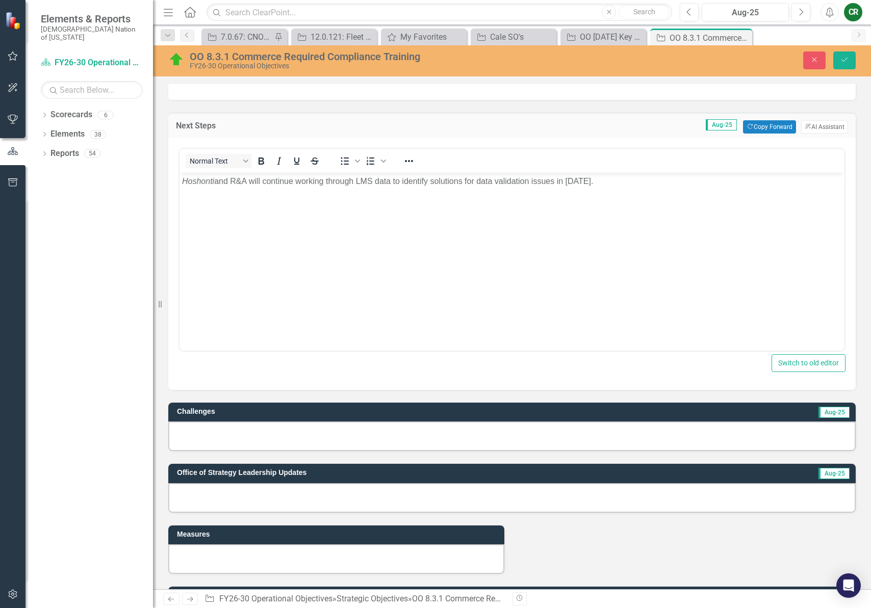
scroll to position [597, 0]
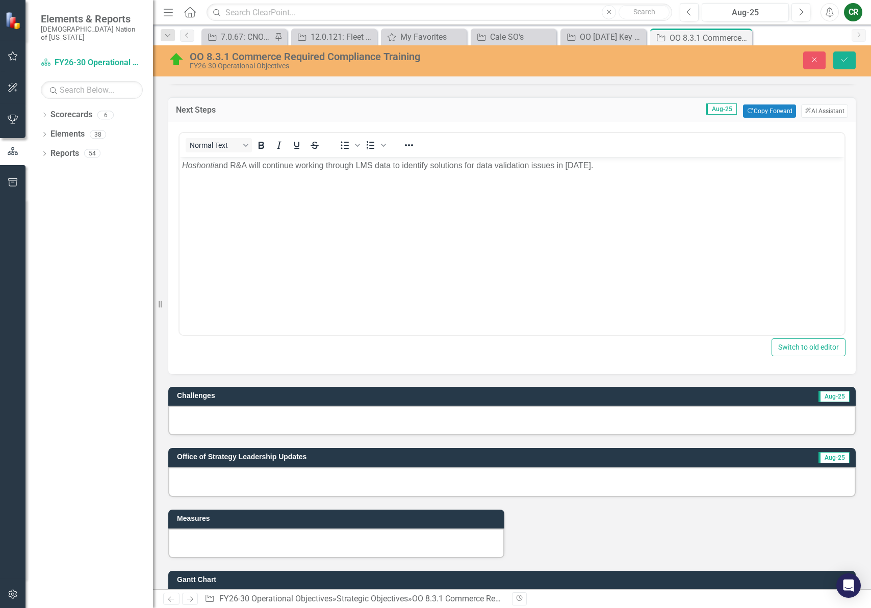
click at [359, 432] on div at bounding box center [511, 421] width 687 height 30
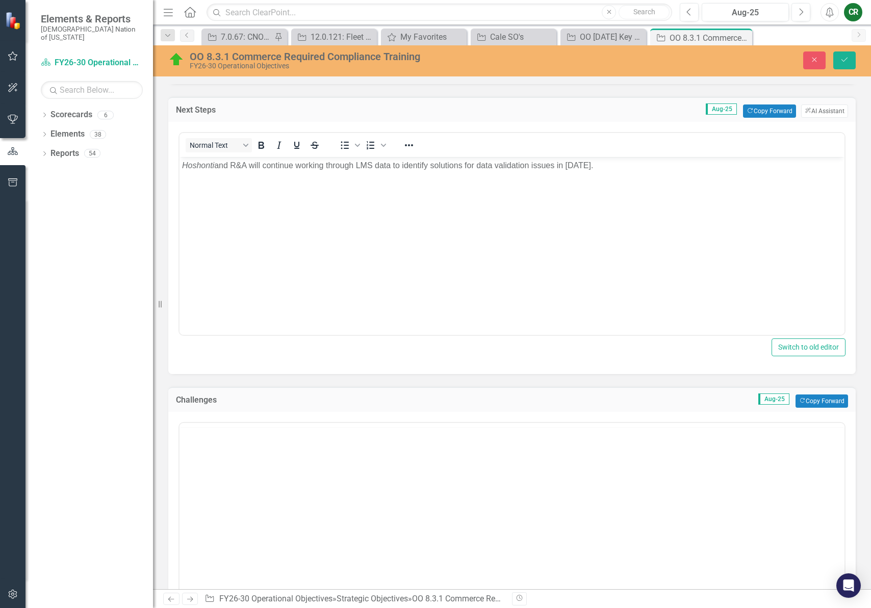
scroll to position [0, 0]
click at [379, 456] on p "Rich Text Area. Press ALT-0 for help." at bounding box center [512, 455] width 660 height 12
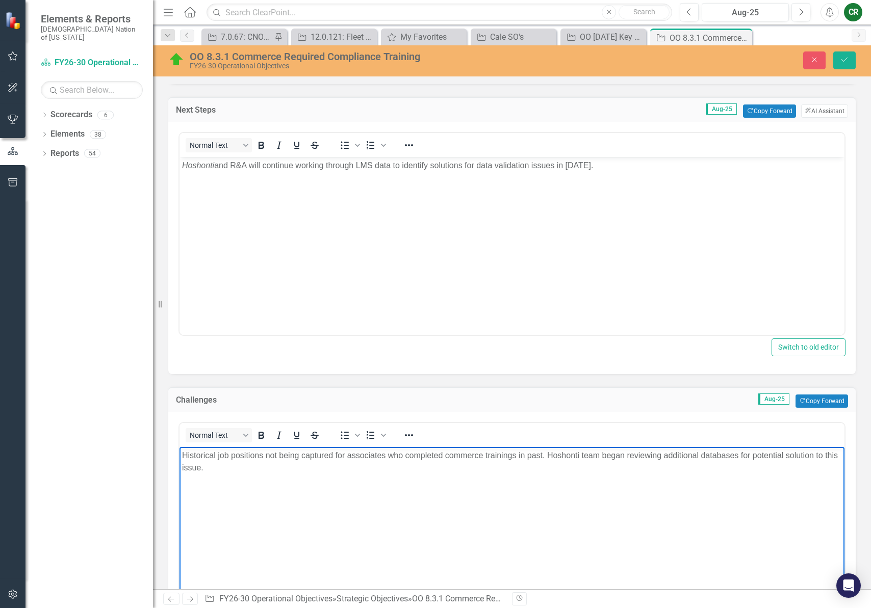
click at [300, 468] on p "Historical job positions not being captured for associates who completed commer…" at bounding box center [512, 461] width 660 height 24
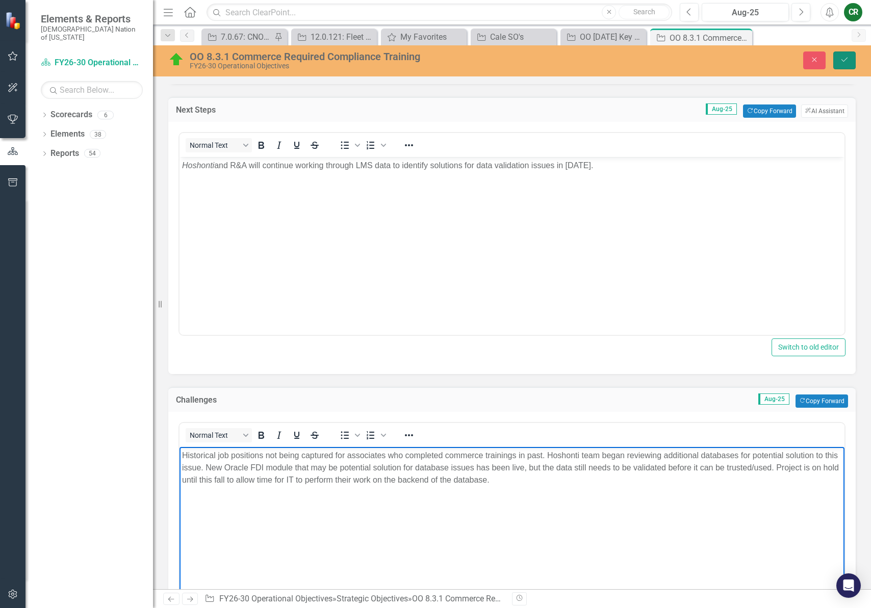
click at [838, 58] on button "Save" at bounding box center [844, 60] width 22 height 18
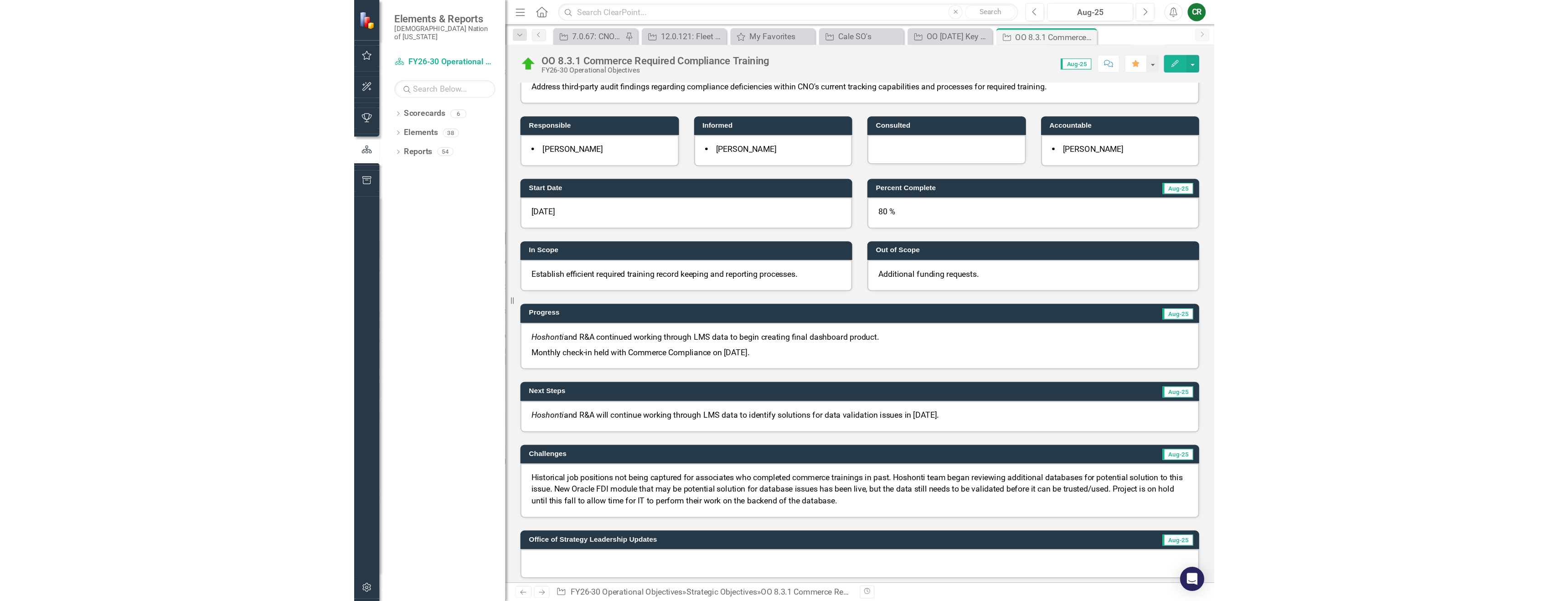
scroll to position [103, 0]
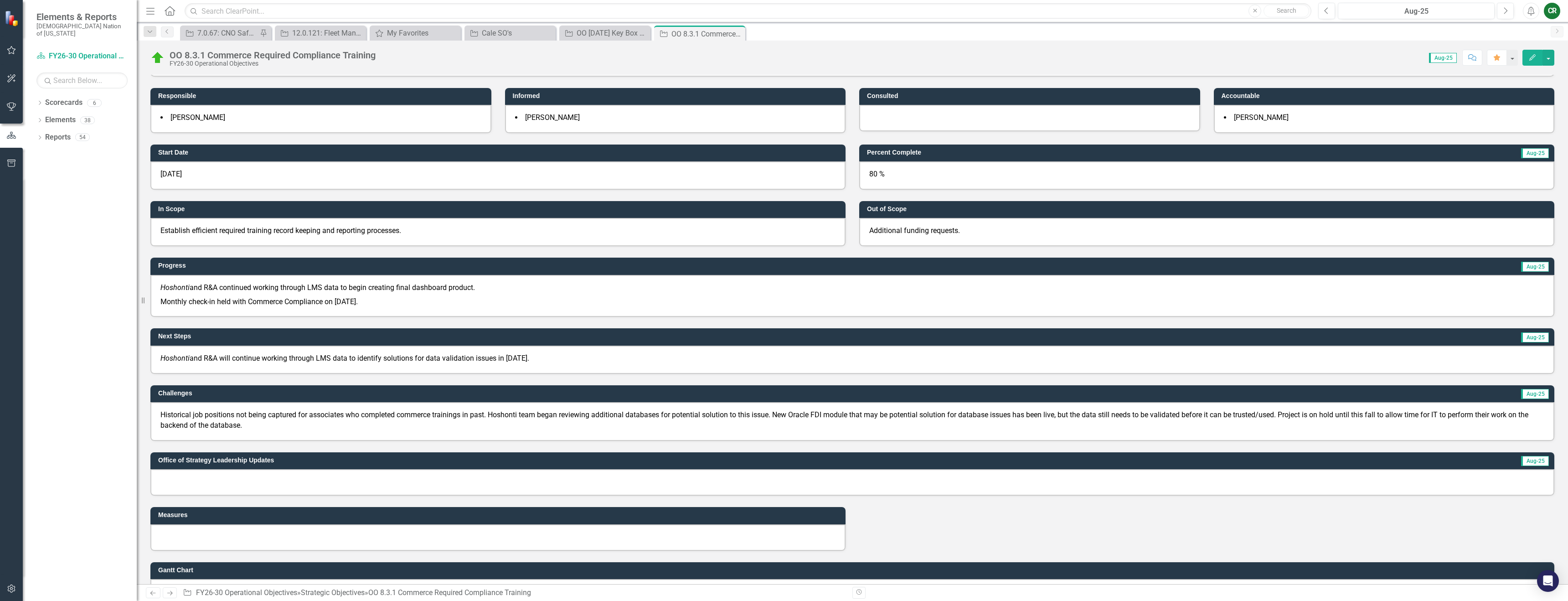
click at [778, 427] on p "Historical job positions not being captured for associates who completed commer…" at bounding box center [852, 419] width 1385 height 21
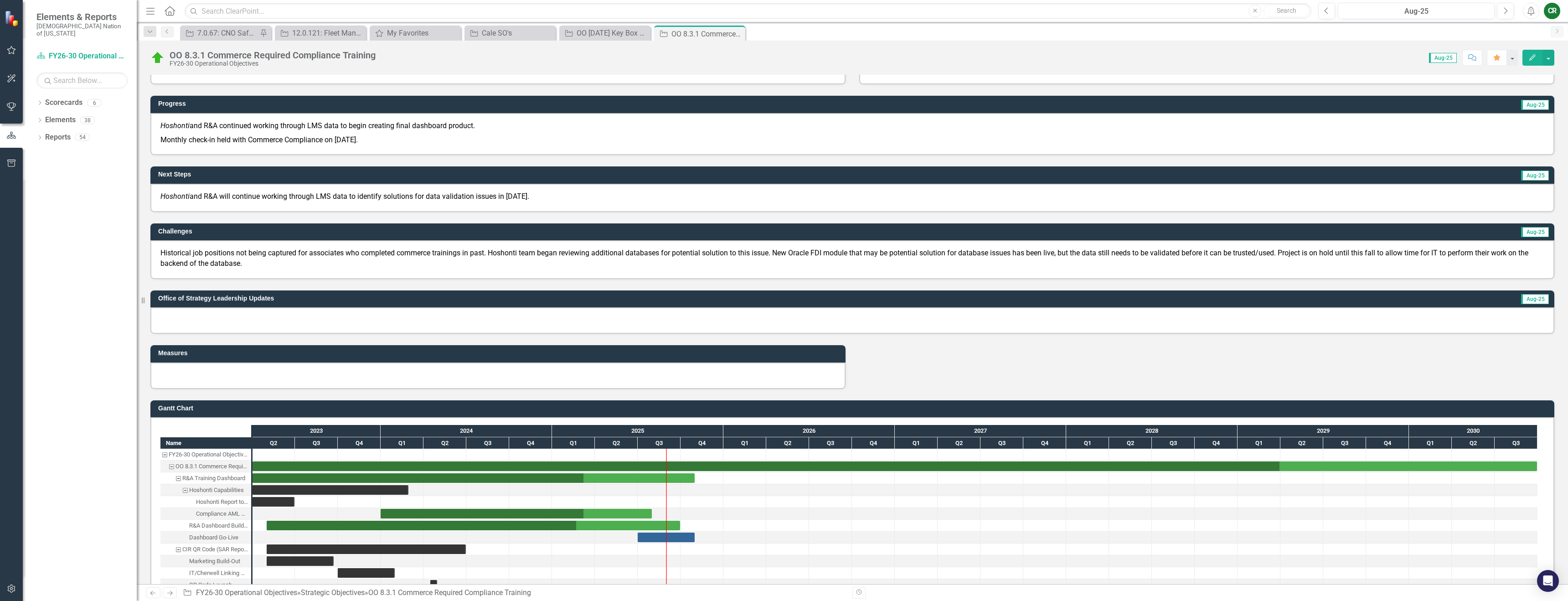
scroll to position [285, 0]
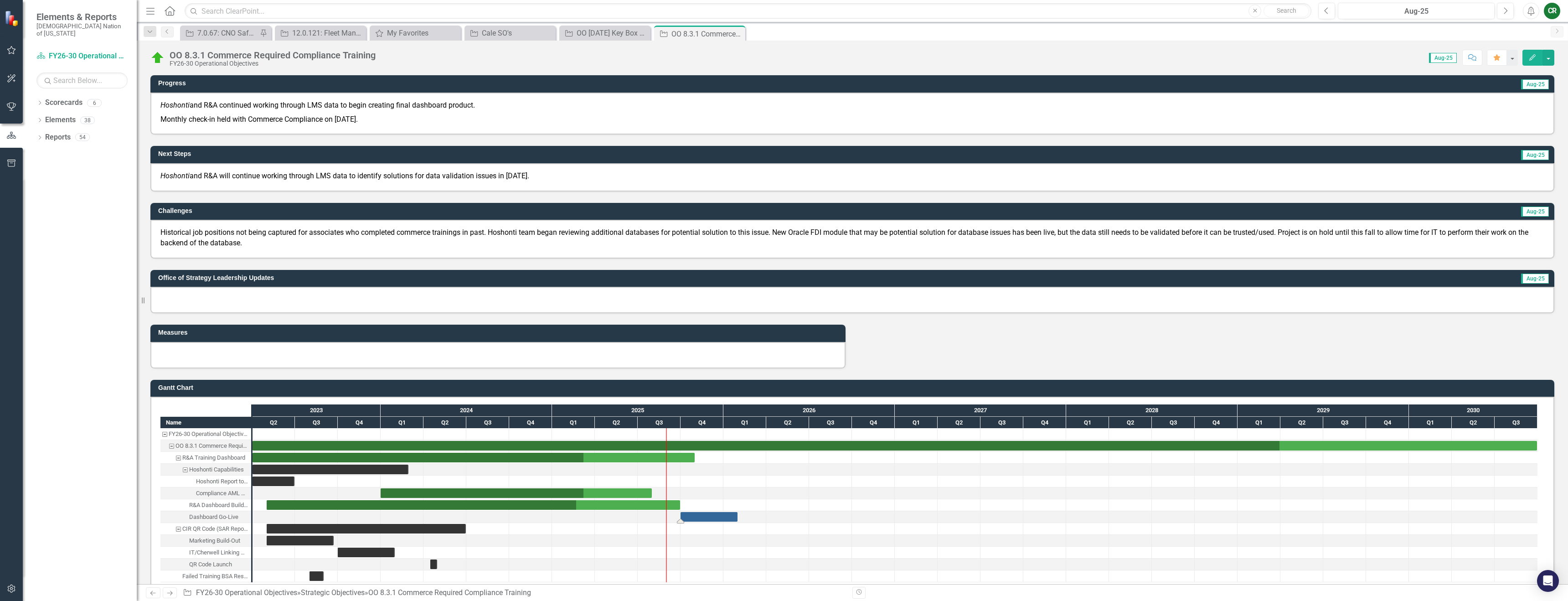
drag, startPoint x: 682, startPoint y: 516, endPoint x: 725, endPoint y: 522, distance: 43.4
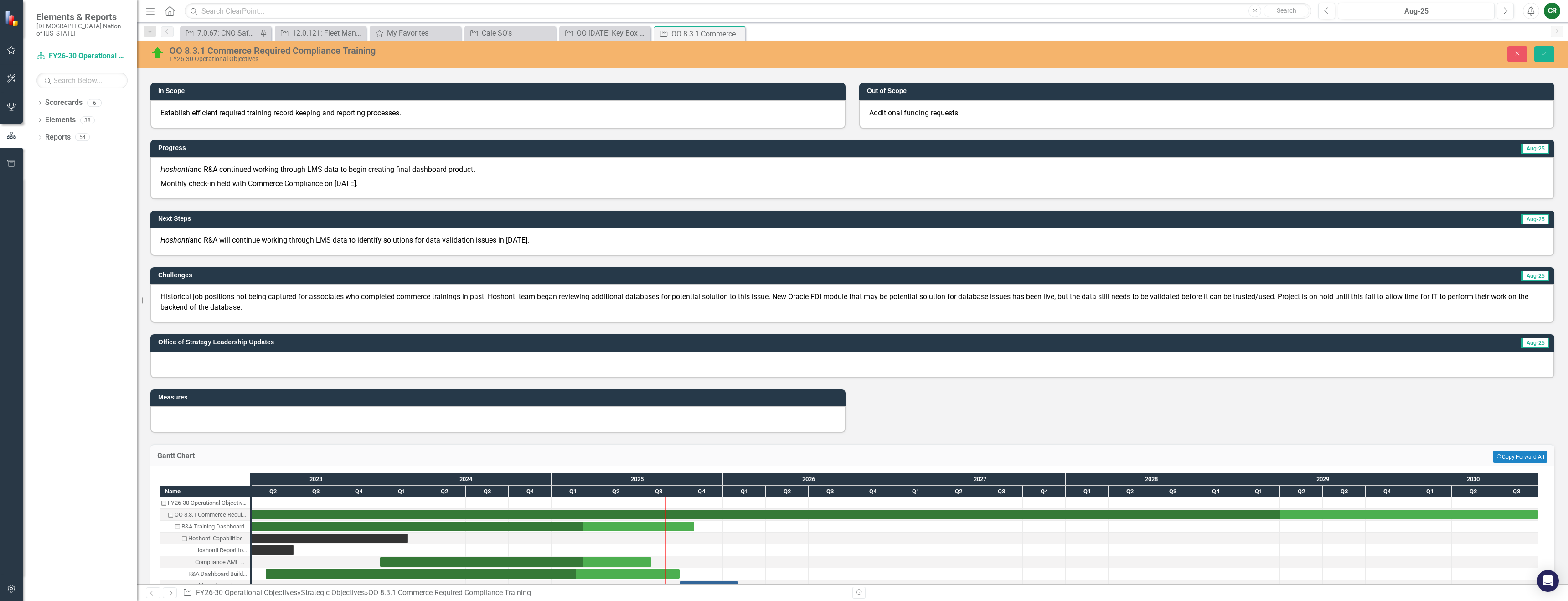
scroll to position [242, 0]
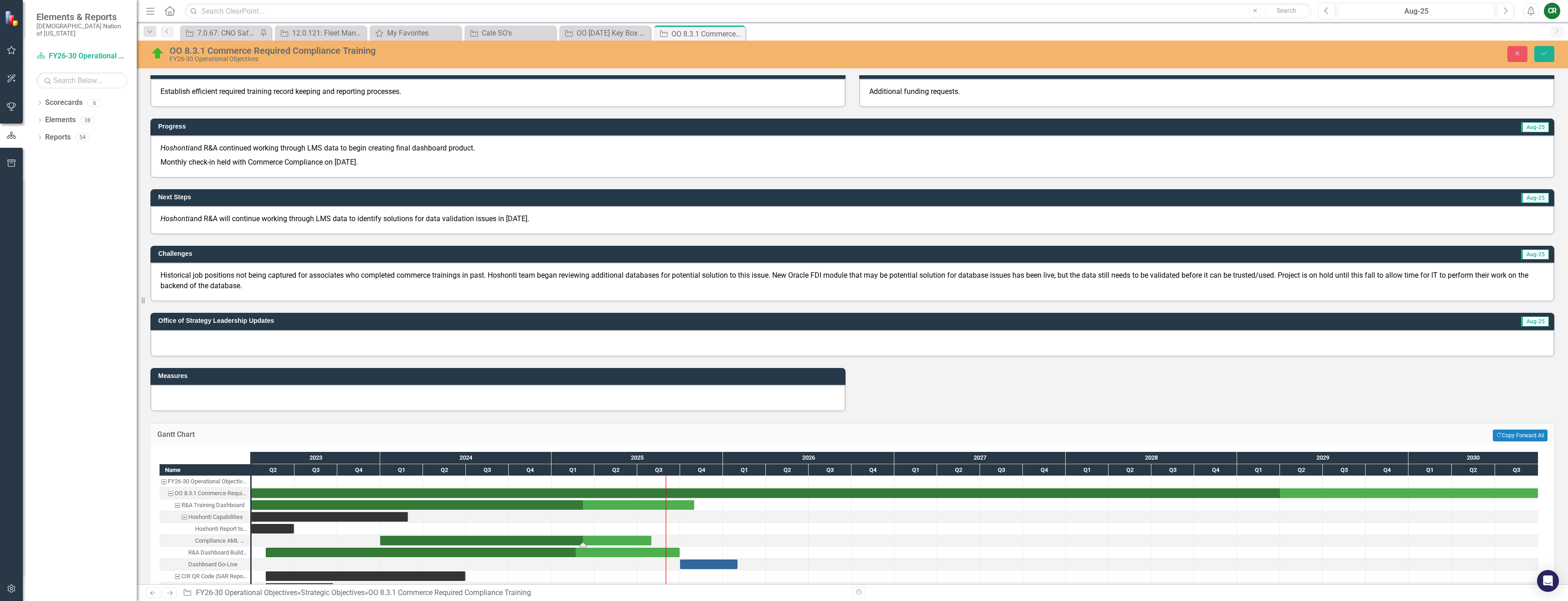
click at [640, 543] on div "Task: Start date: 2024-01-01 End date: 2025-07-31" at bounding box center [515, 540] width 271 height 10
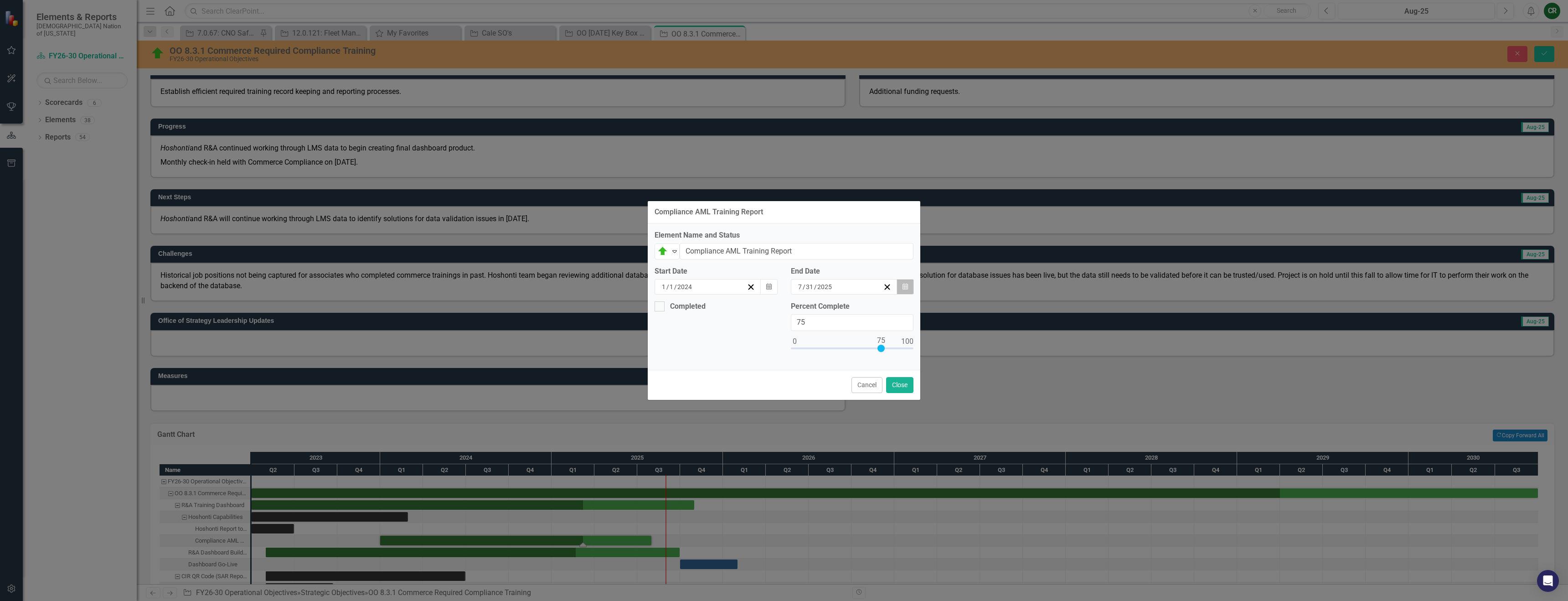
click at [778, 288] on button "Calendar" at bounding box center [905, 286] width 17 height 15
click at [778, 309] on button "›" at bounding box center [894, 309] width 20 height 20
click at [778, 404] on abbr "31" at bounding box center [889, 405] width 7 height 7
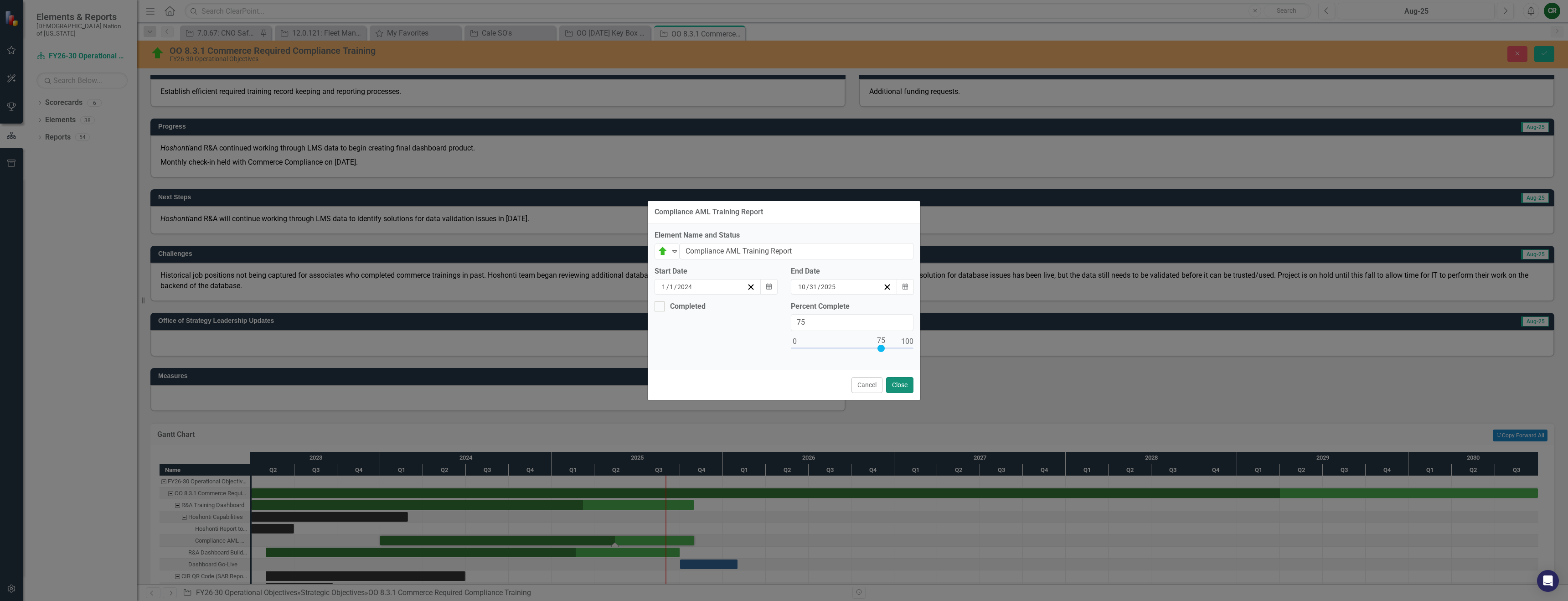
click at [778, 385] on button "Close" at bounding box center [900, 385] width 28 height 16
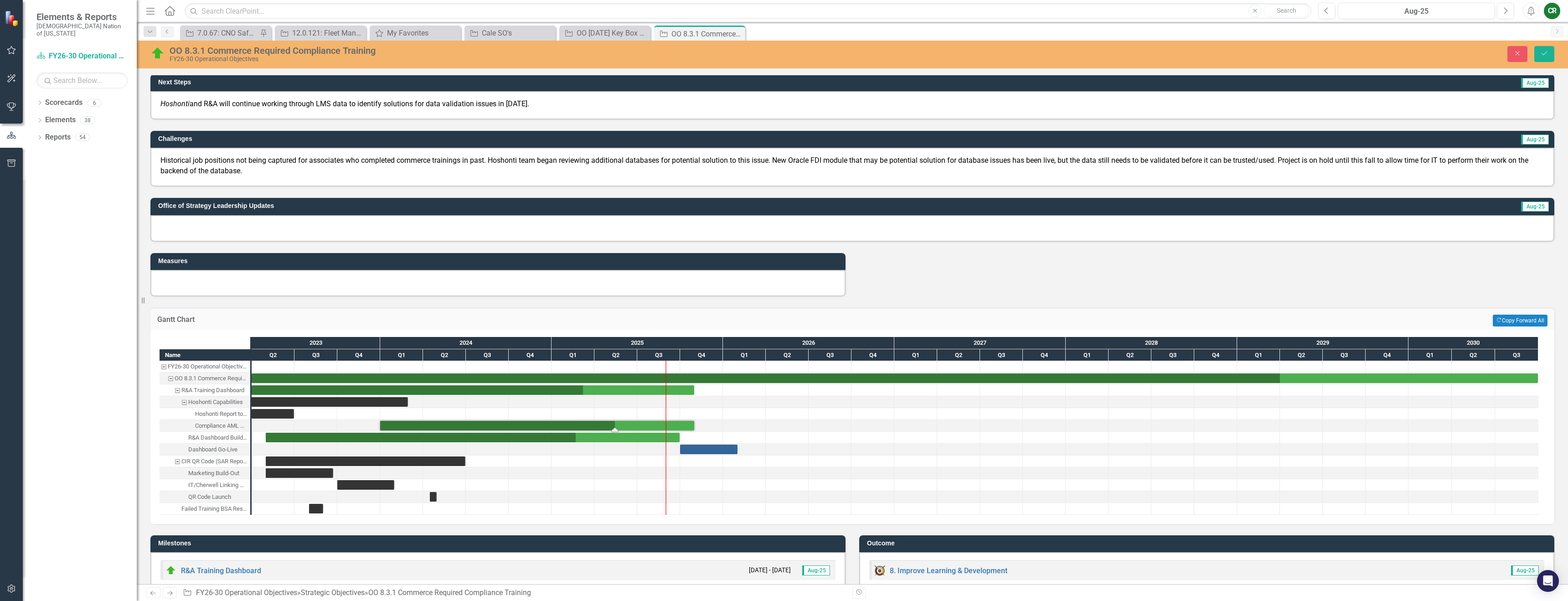
scroll to position [358, 0]
click at [778, 57] on button "Save" at bounding box center [1545, 54] width 20 height 16
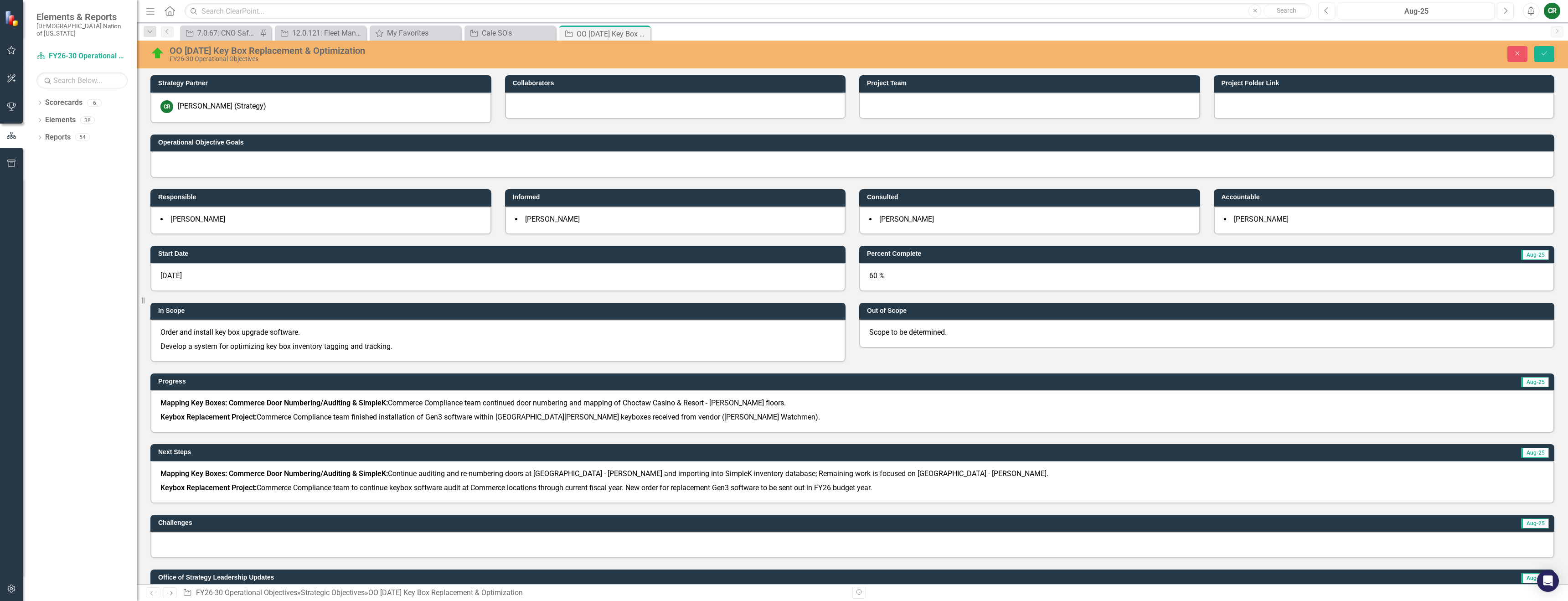
scroll to position [612, 0]
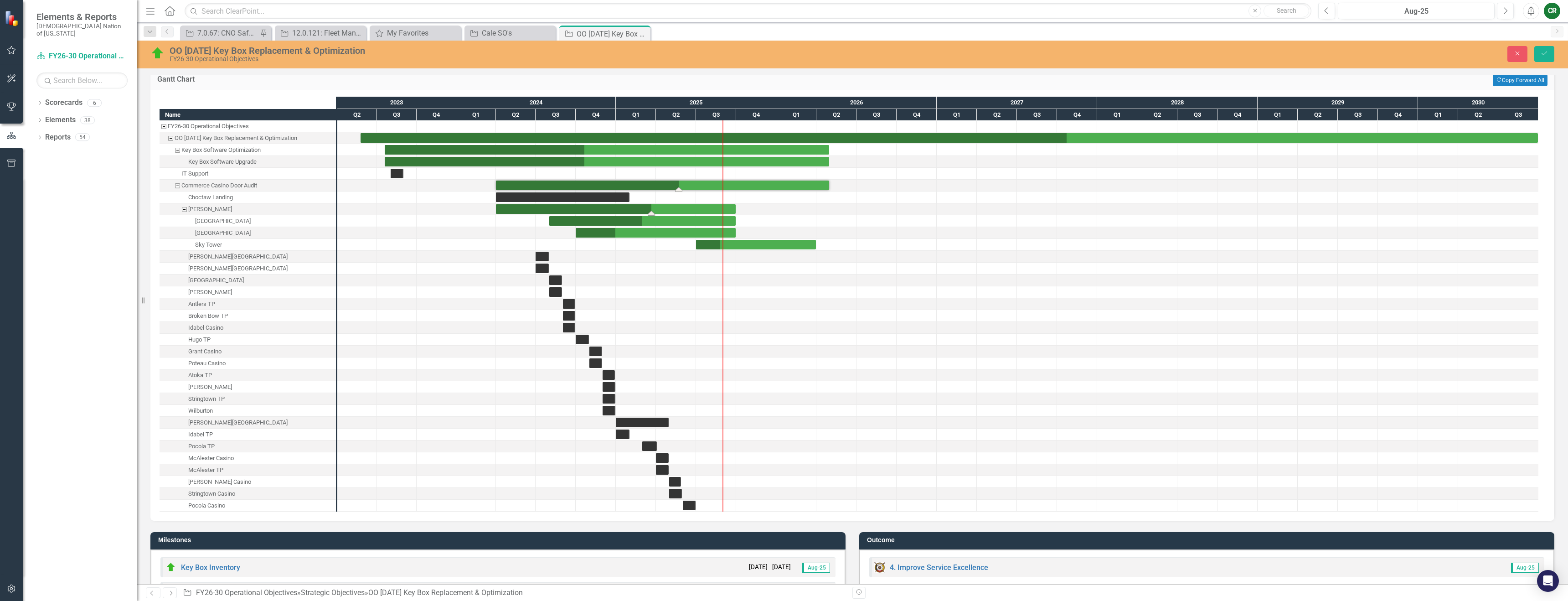
click at [726, 207] on div "Task: Start date: 2024-04-01 End date: 2025-09-30" at bounding box center [616, 208] width 240 height 10
click at [733, 208] on div "Task: Start date: 2024-04-01 End date: 2025-09-30" at bounding box center [616, 208] width 240 height 10
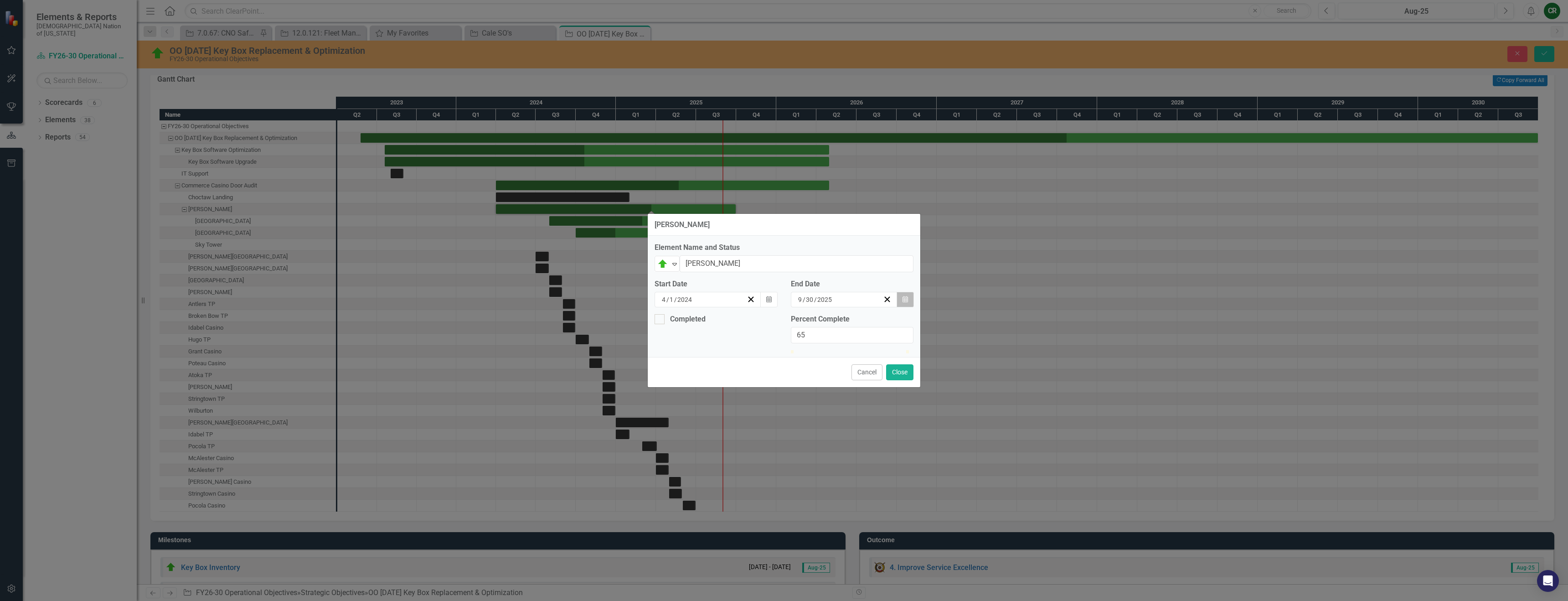
click at [908, 292] on button "Calendar" at bounding box center [905, 299] width 17 height 15
click at [877, 309] on button "›" at bounding box center [867, 317] width 20 height 20
click at [821, 410] on abbr "31" at bounding box center [818, 413] width 7 height 7
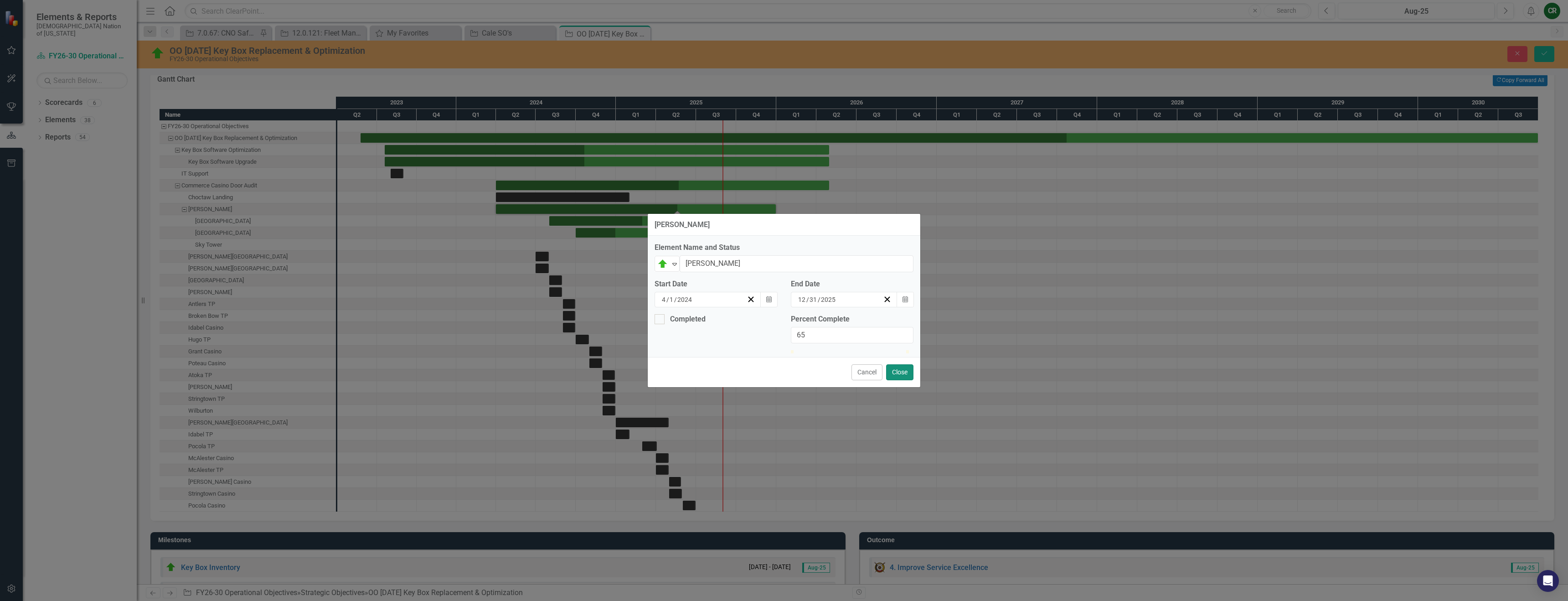
click at [907, 380] on button "Close" at bounding box center [900, 372] width 28 height 16
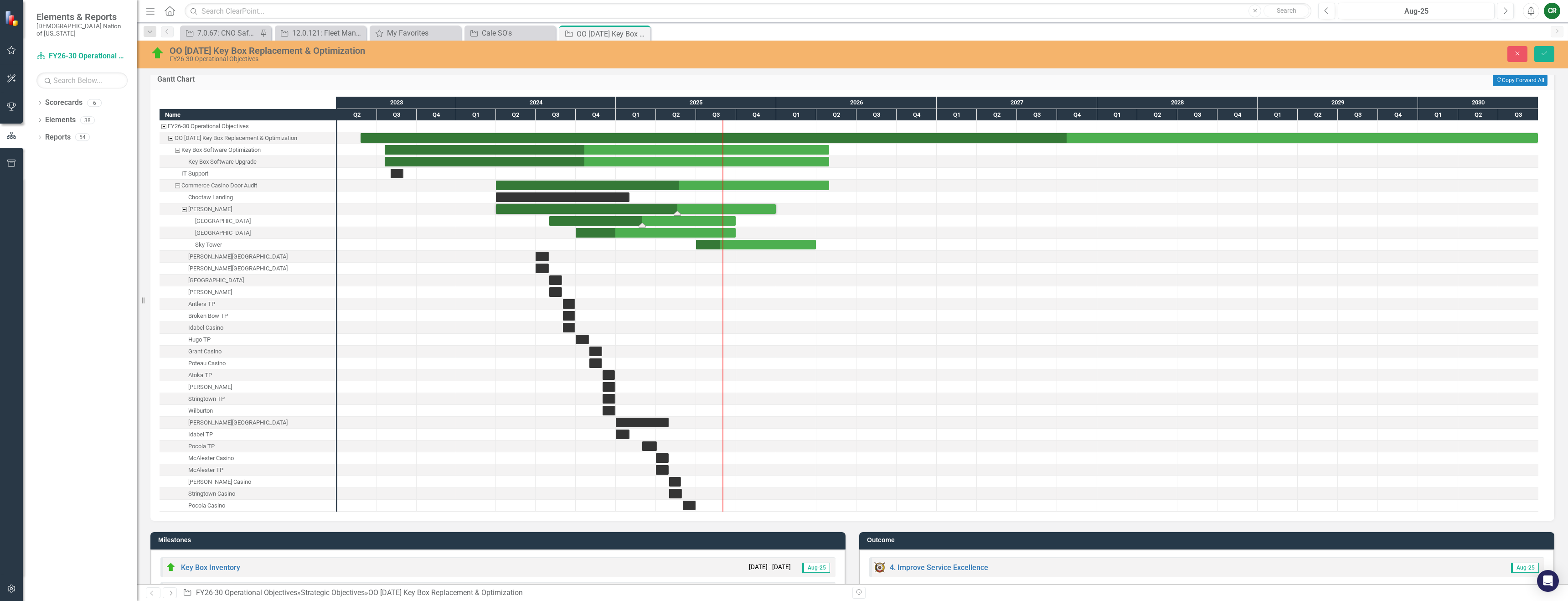
click at [731, 224] on div "Task: Start date: 2024-08-01 End date: 2025-09-30" at bounding box center [642, 221] width 186 height 10
click at [731, 223] on div "Task: Start date: 2024-08-01 End date: 2025-09-30" at bounding box center [642, 221] width 186 height 10
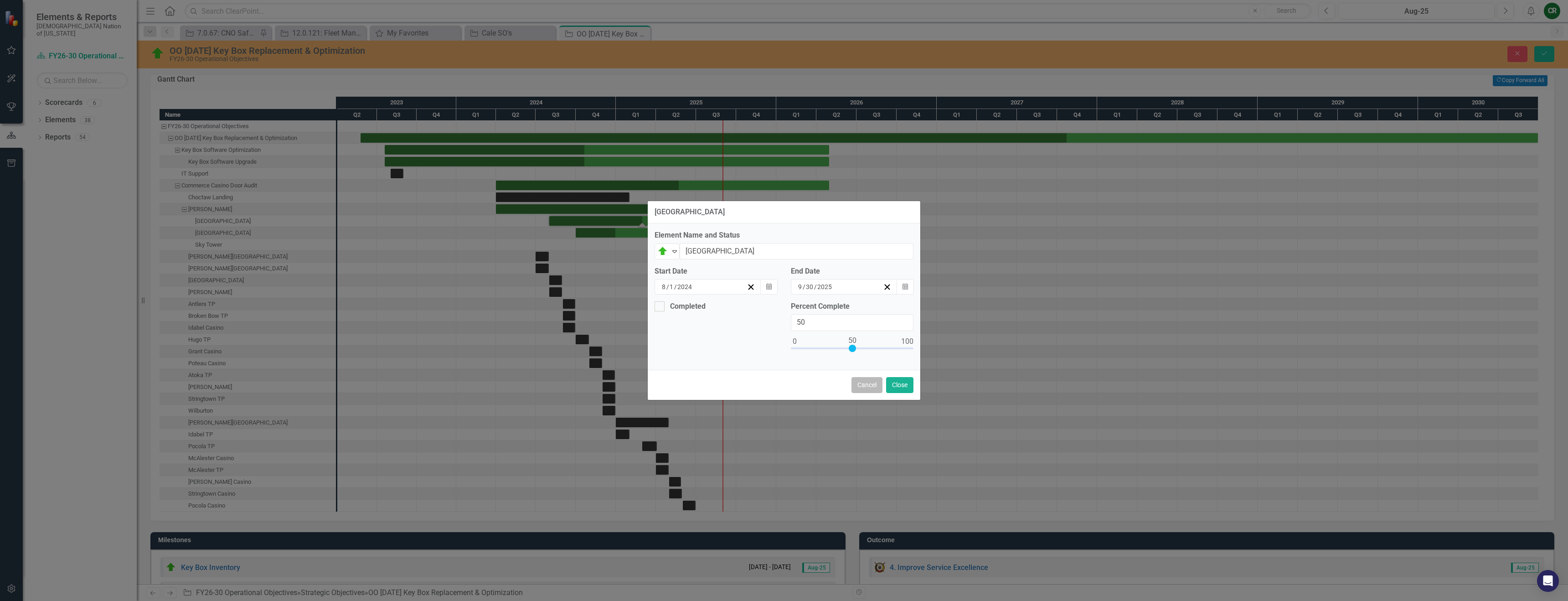
click at [873, 386] on button "Cancel" at bounding box center [867, 385] width 31 height 16
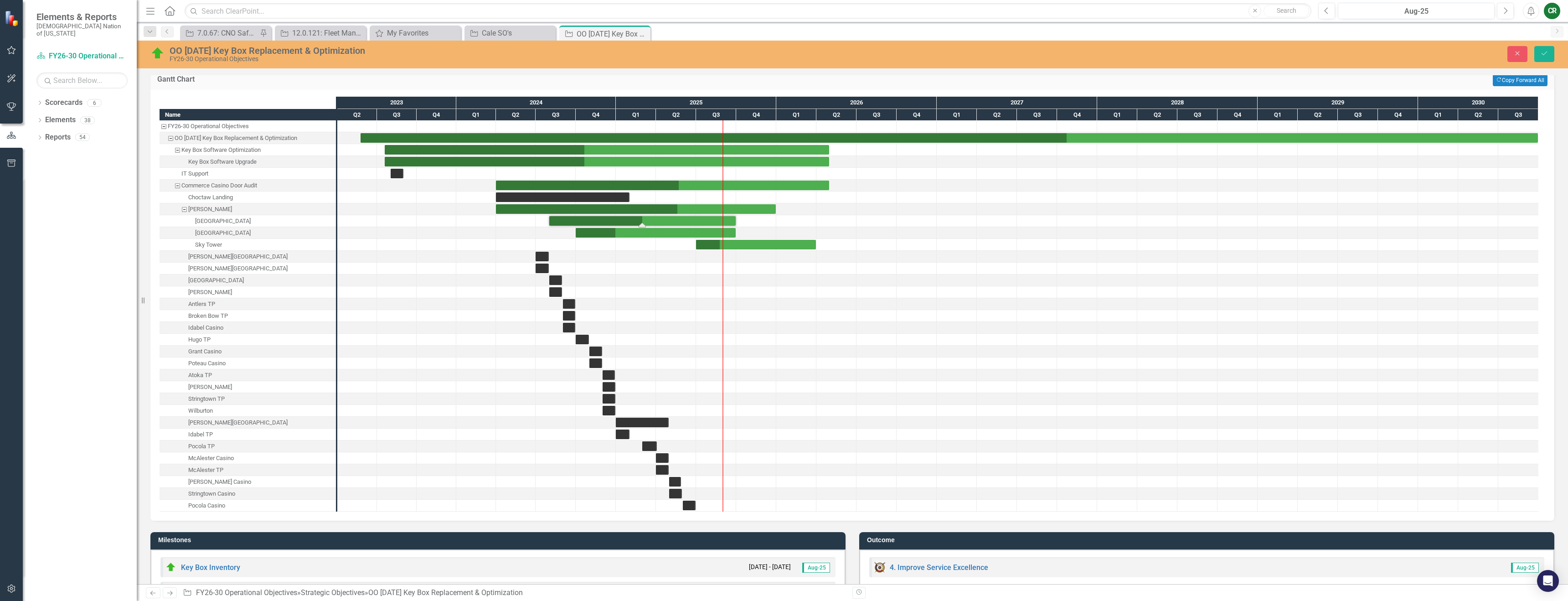
click at [768, 184] on div "Task: Start date: 2024-04-01 End date: 2026-04-30" at bounding box center [663, 185] width 334 height 10
click at [769, 186] on div "Task: Start date: 2024-04-01 End date: 2026-04-30" at bounding box center [663, 185] width 334 height 10
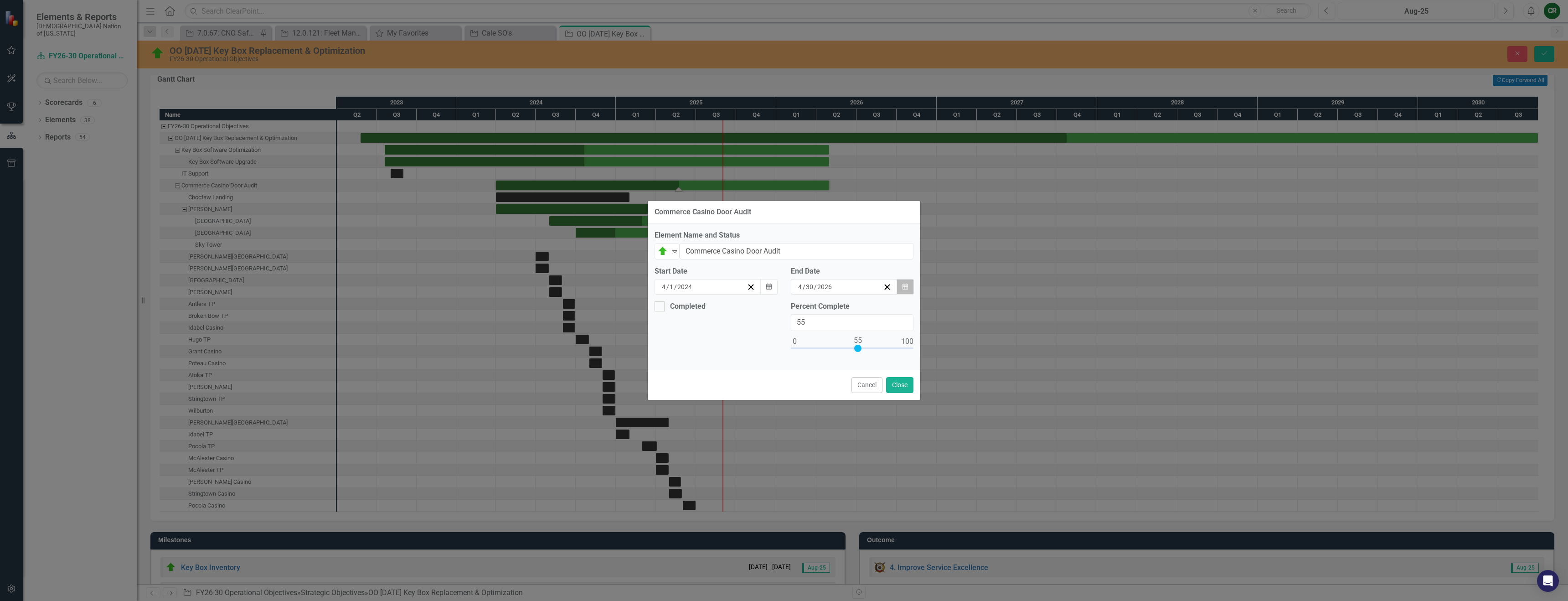
click at [911, 290] on button "Calendar" at bounding box center [905, 286] width 17 height 15
click at [778, 309] on button "‹" at bounding box center [768, 304] width 20 height 20
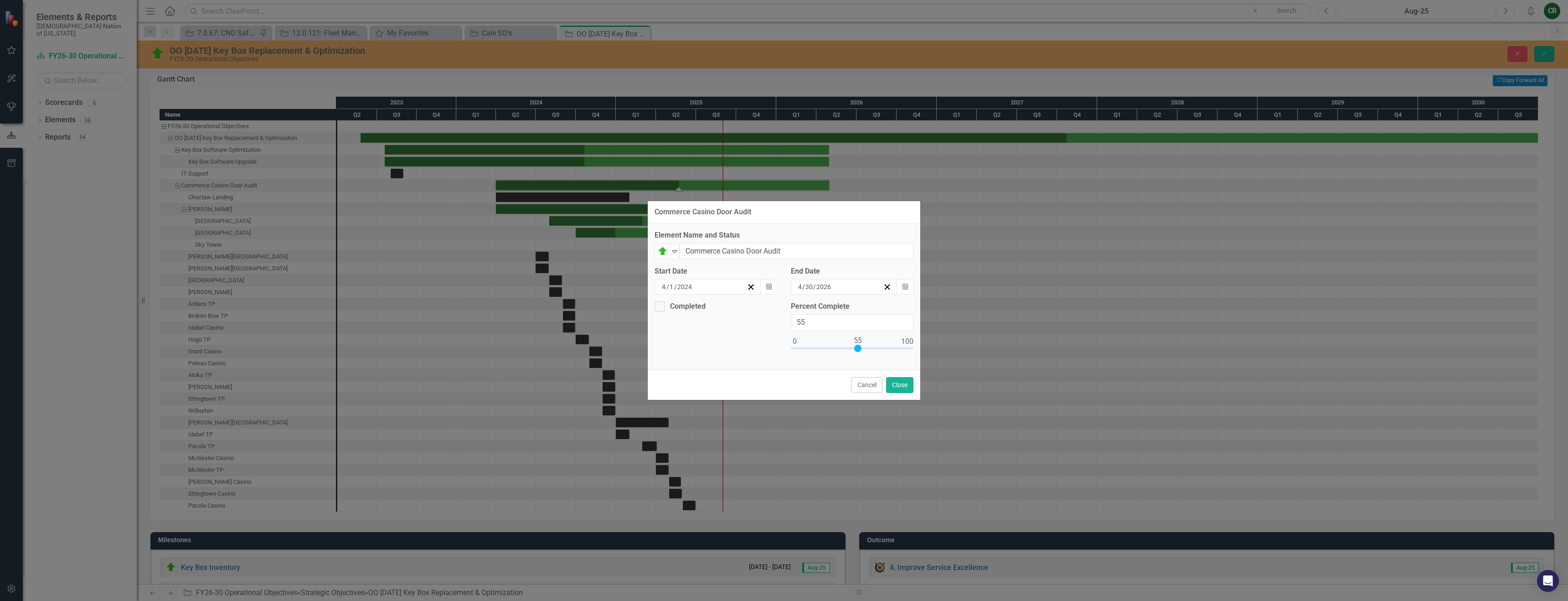
click at [829, 407] on button "31" at bounding box center [817, 400] width 22 height 16
click at [907, 383] on button "Close" at bounding box center [900, 385] width 28 height 16
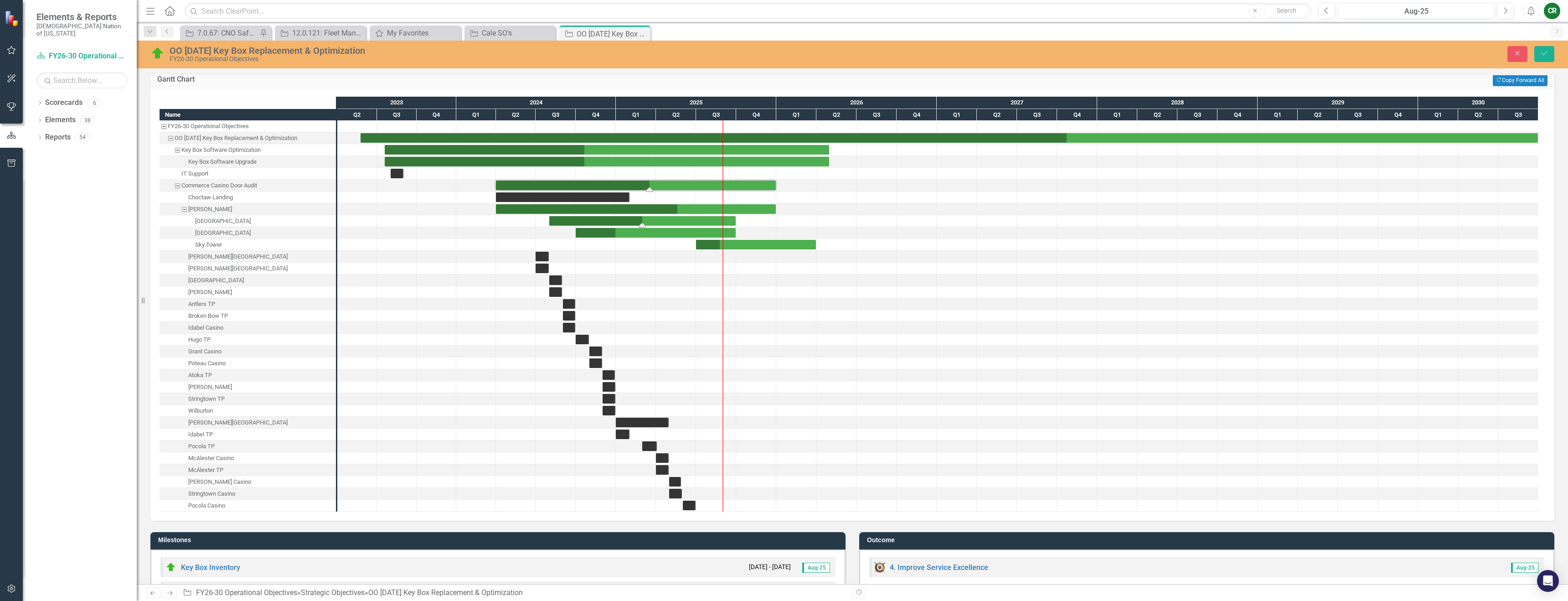
click at [672, 224] on div "Task: Start date: 2024-08-01 End date: 2025-09-30" at bounding box center [642, 221] width 186 height 10
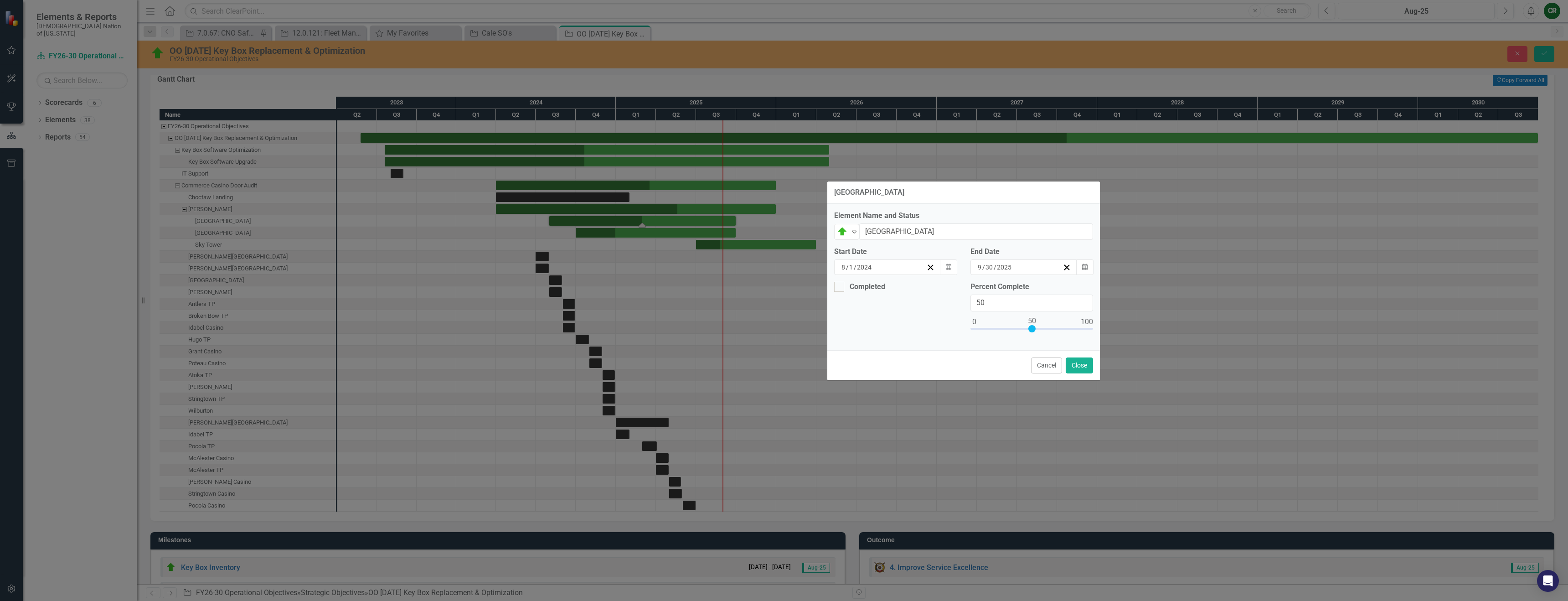
drag, startPoint x: 700, startPoint y: 216, endPoint x: 880, endPoint y: 196, distance: 181.1
click at [880, 196] on div "[GEOGRAPHIC_DATA]" at bounding box center [963, 192] width 273 height 22
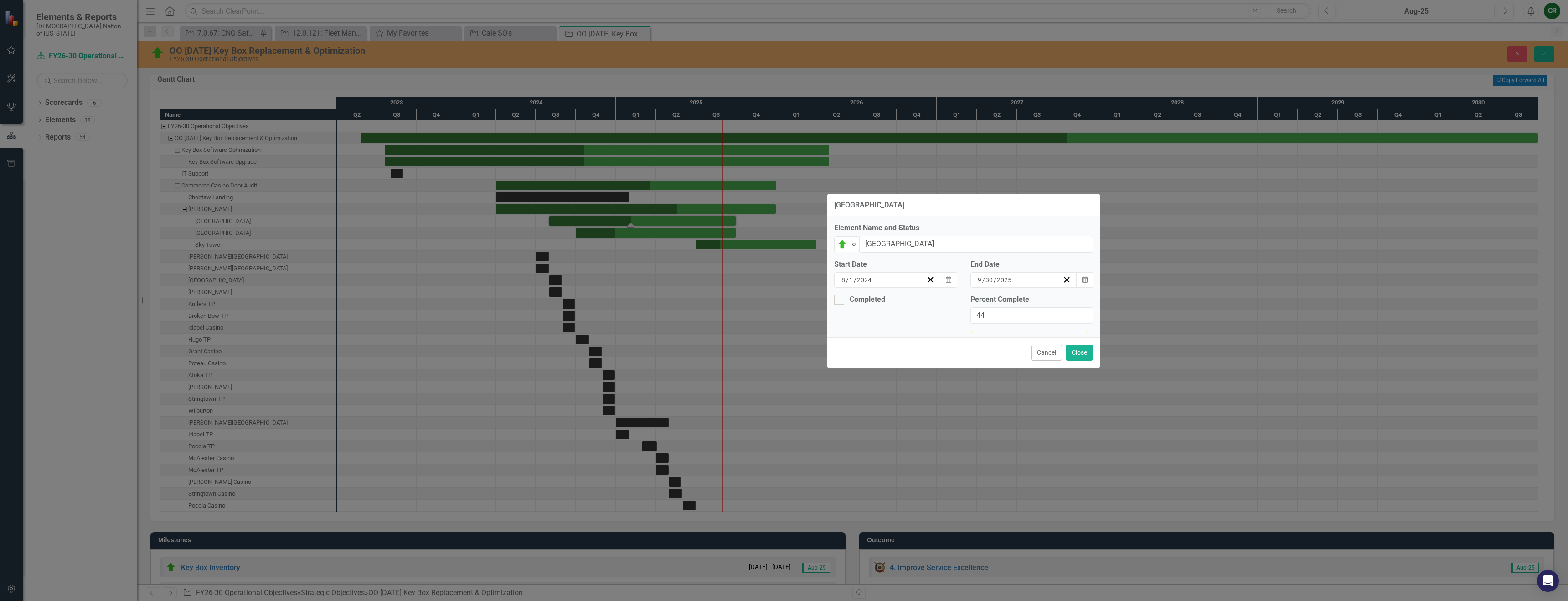
type input "45"
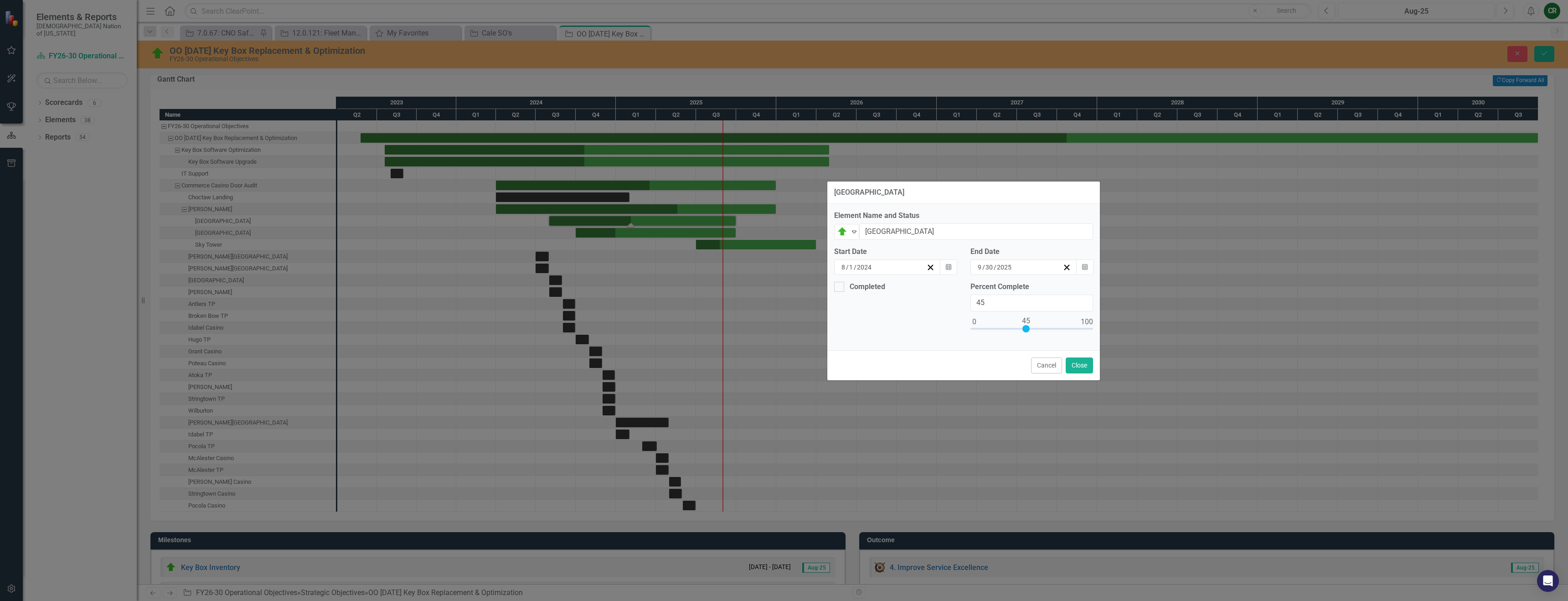
drag, startPoint x: 1032, startPoint y: 328, endPoint x: 1026, endPoint y: 329, distance: 6.1
click at [1026, 329] on div at bounding box center [1026, 328] width 7 height 7
click at [1074, 368] on button "Close" at bounding box center [1080, 366] width 28 height 16
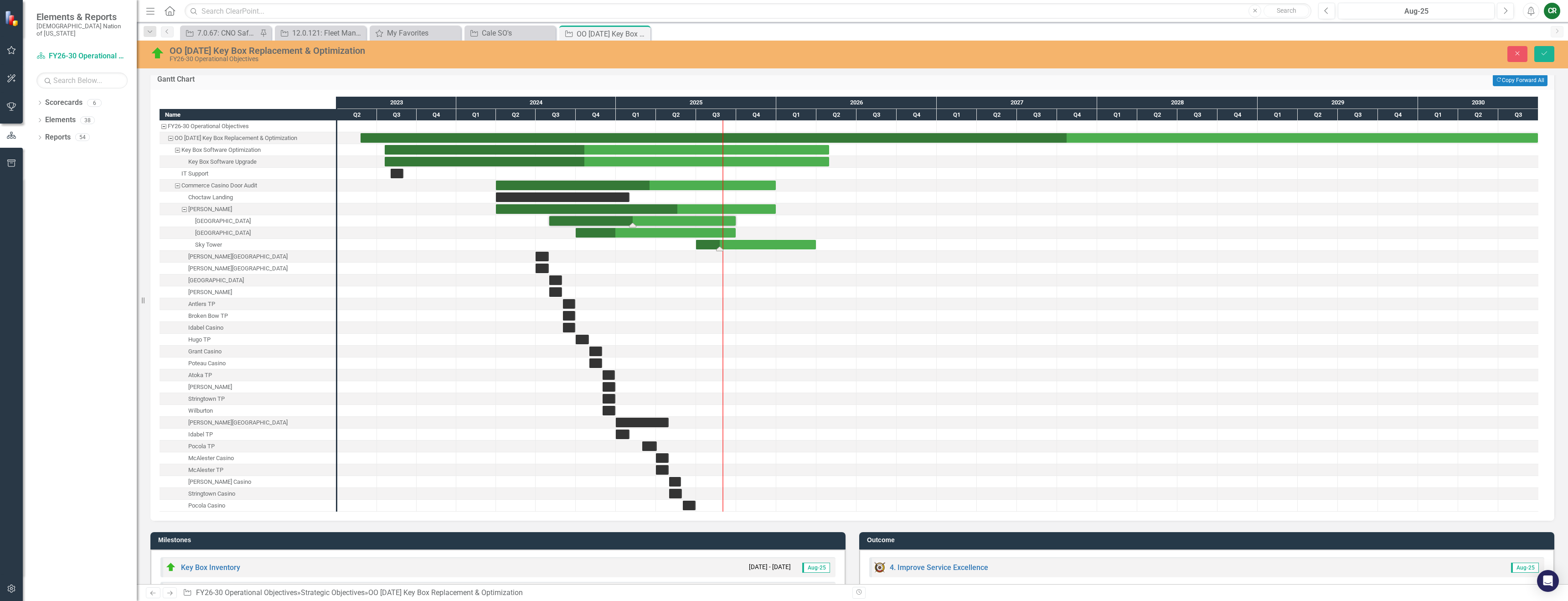
click at [750, 243] on div "Task: Start date: 2025-07-01 End date: 2026-03-31" at bounding box center [756, 244] width 120 height 10
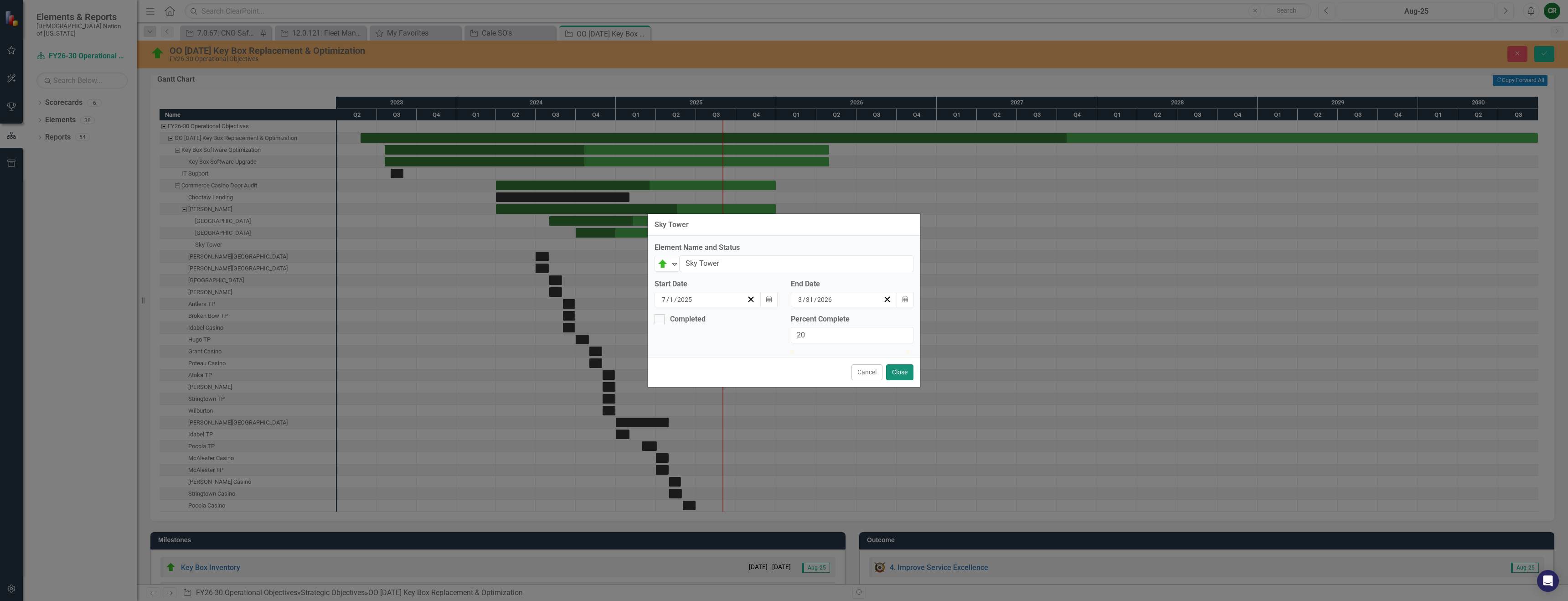
click at [894, 380] on button "Close" at bounding box center [900, 372] width 28 height 16
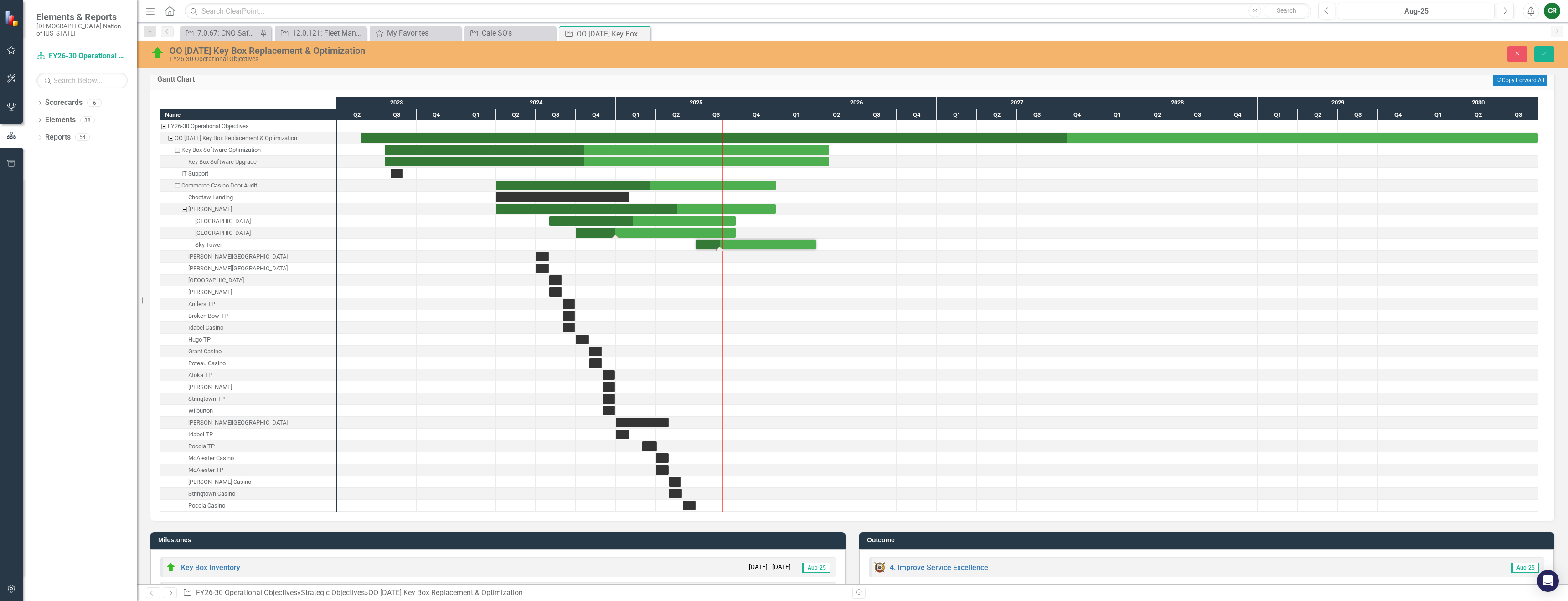
click at [648, 233] on div "Task: Start date: 2024-10-01 End date: 2025-09-30" at bounding box center [656, 233] width 160 height 10
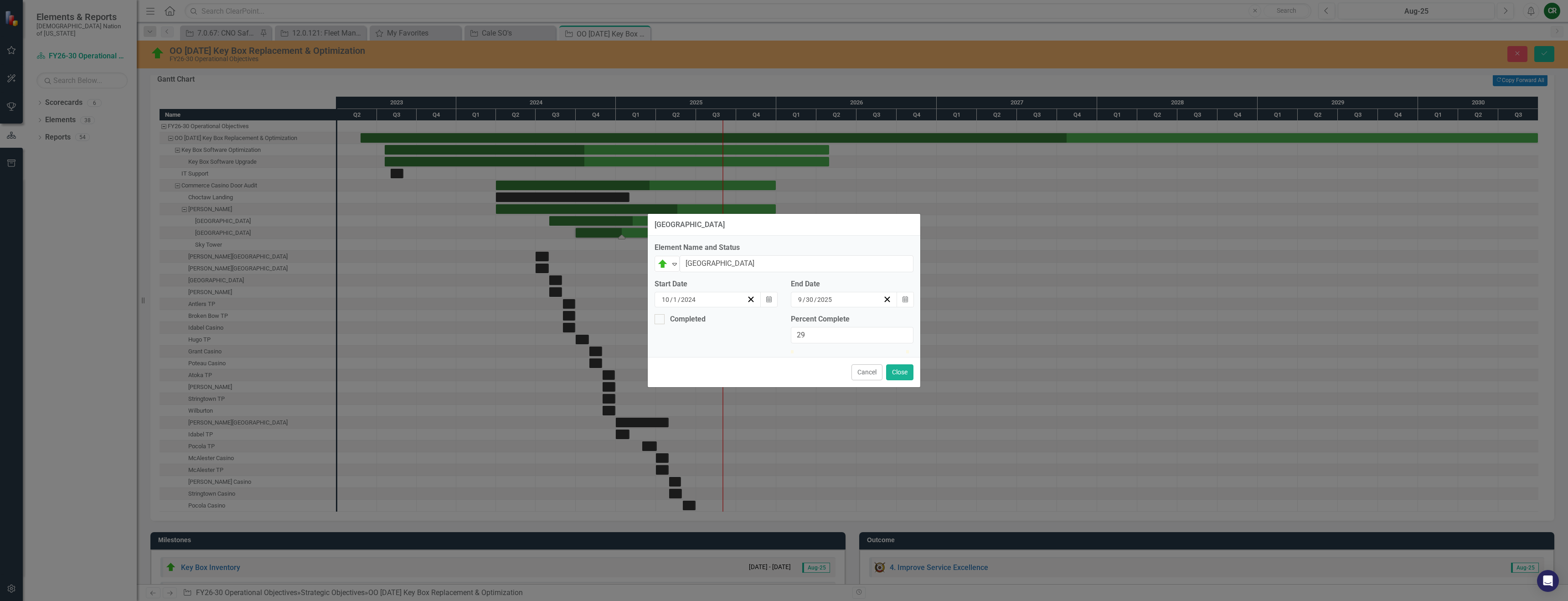
type input "30"
drag, startPoint x: 822, startPoint y: 349, endPoint x: 827, endPoint y: 347, distance: 5.4
click at [826, 350] on div at bounding box center [826, 350] width 0 height 0
click at [903, 380] on button "Close" at bounding box center [900, 372] width 28 height 16
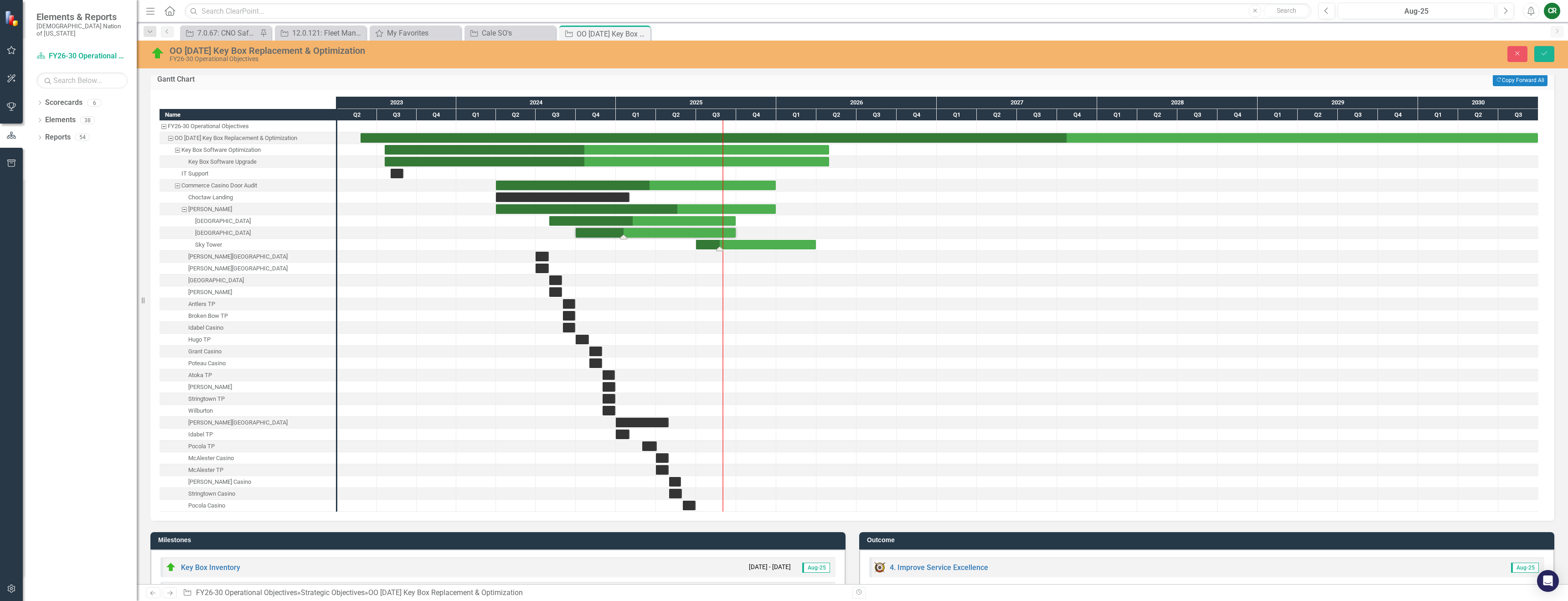
click at [735, 244] on div "Task: Start date: 2025-07-01 End date: 2026-03-31" at bounding box center [756, 244] width 120 height 10
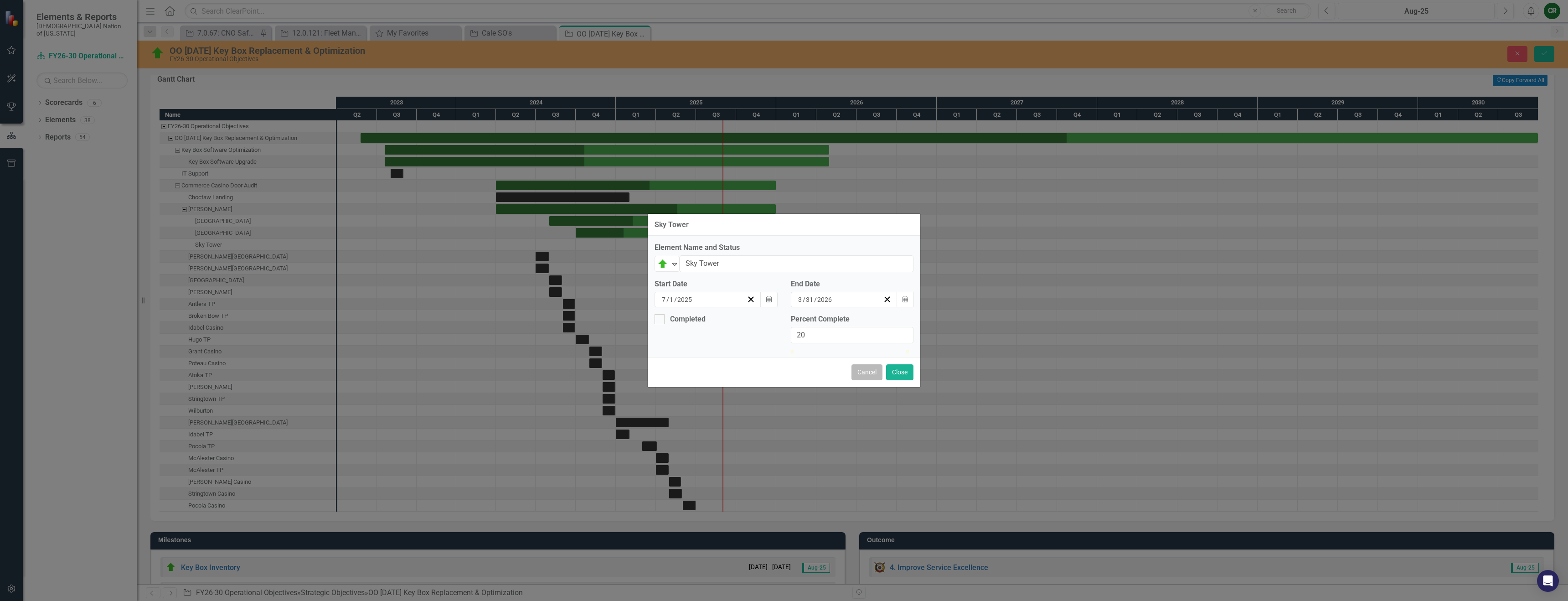
click at [863, 380] on button "Cancel" at bounding box center [867, 372] width 31 height 16
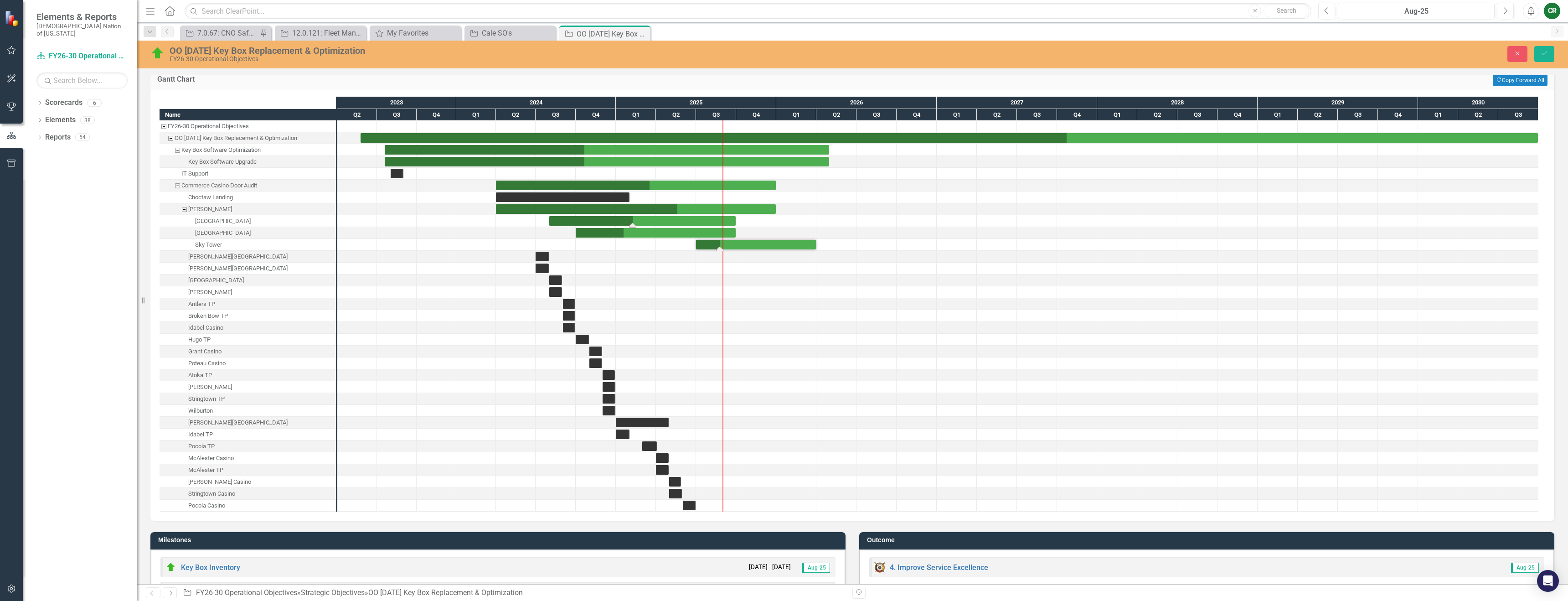
click at [648, 220] on div "Task: Start date: 2024-08-01 End date: 2025-09-30" at bounding box center [642, 221] width 186 height 10
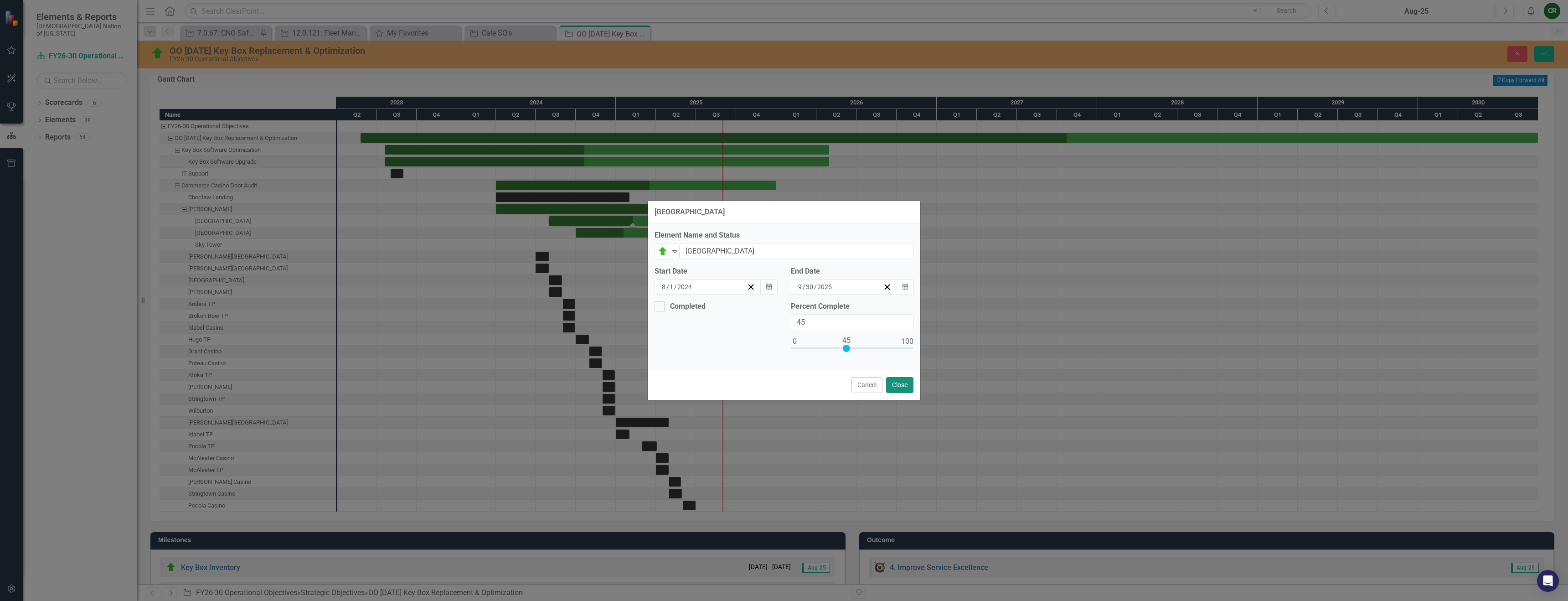
click at [902, 387] on button "Close" at bounding box center [900, 385] width 28 height 16
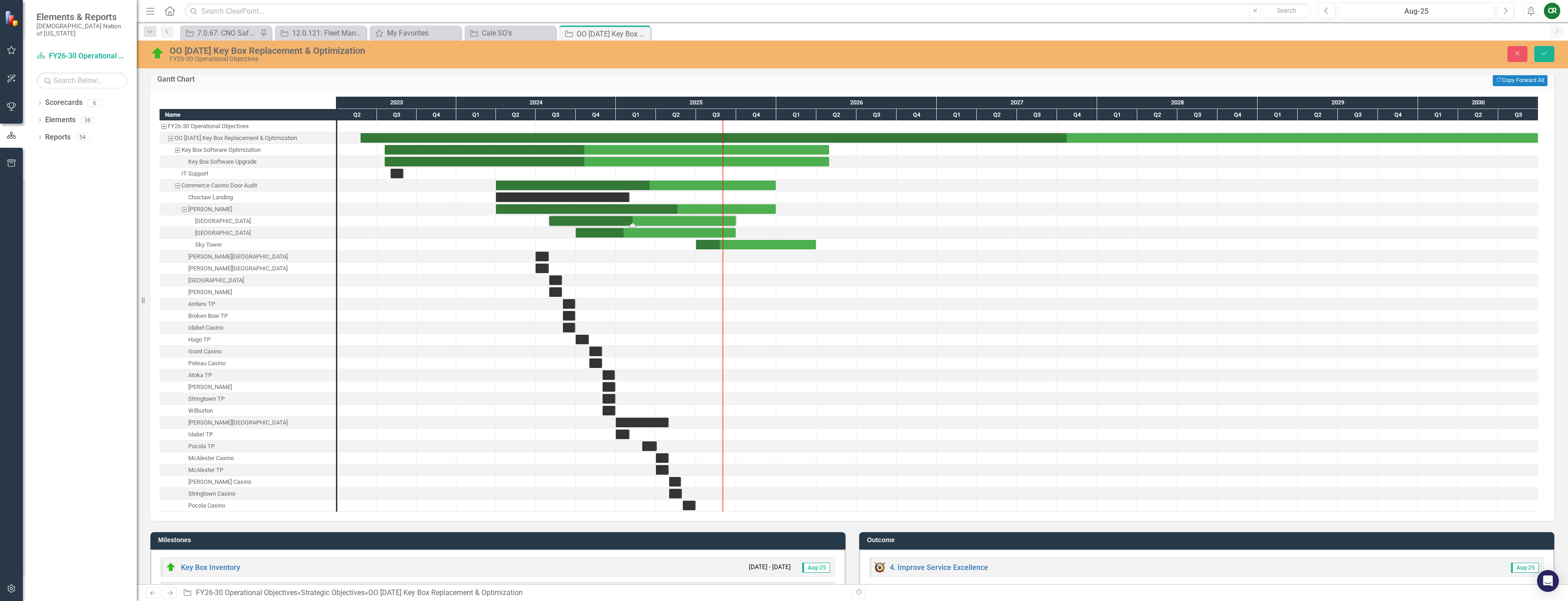
click at [727, 220] on div "Task: Start date: 2024-08-01 End date: 2025-09-30" at bounding box center [642, 221] width 186 height 10
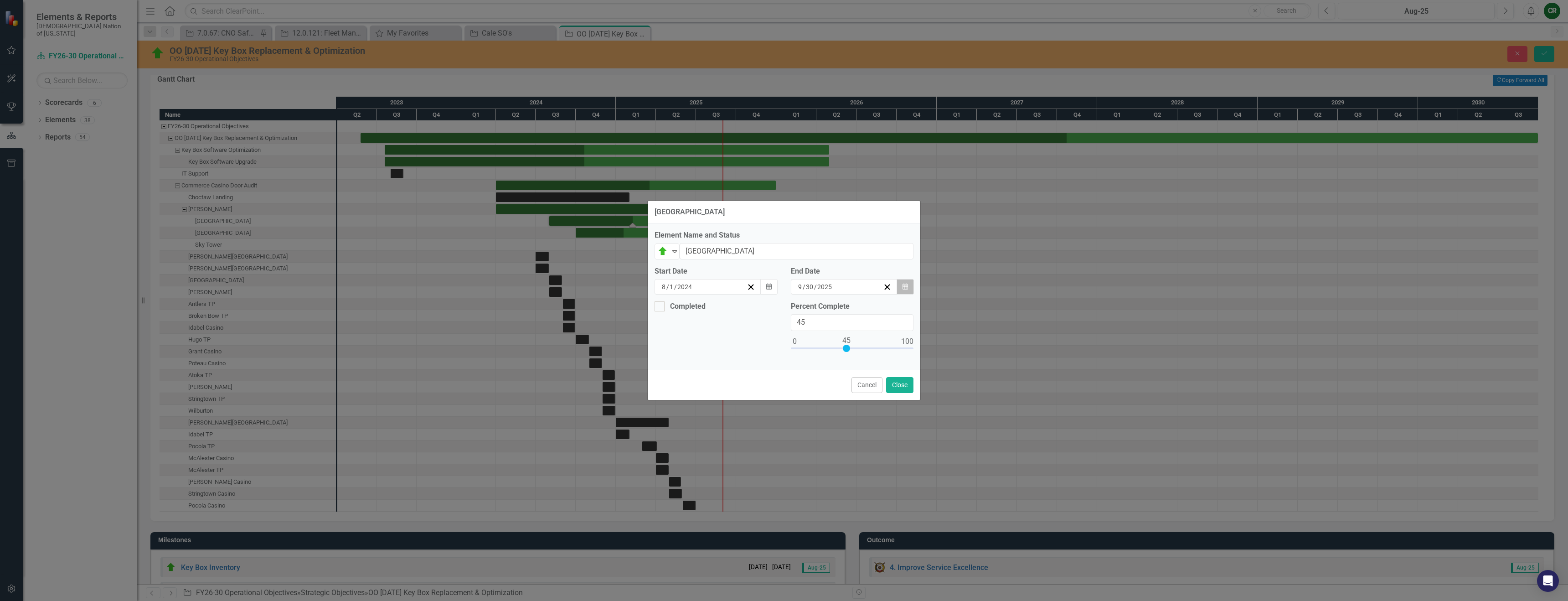
click at [908, 288] on icon "button" at bounding box center [905, 286] width 5 height 6
click at [877, 312] on button "›" at bounding box center [867, 304] width 20 height 20
click at [821, 404] on abbr "31" at bounding box center [818, 400] width 7 height 7
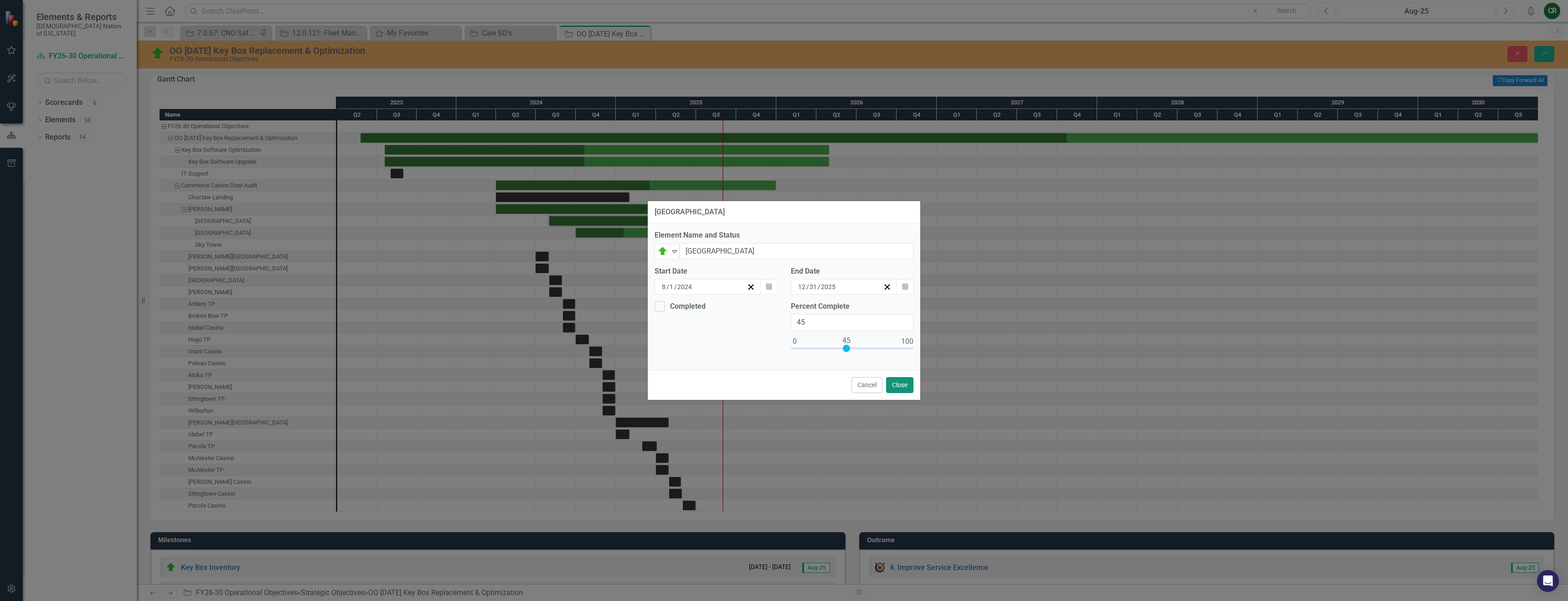
click at [911, 385] on button "Close" at bounding box center [900, 385] width 28 height 16
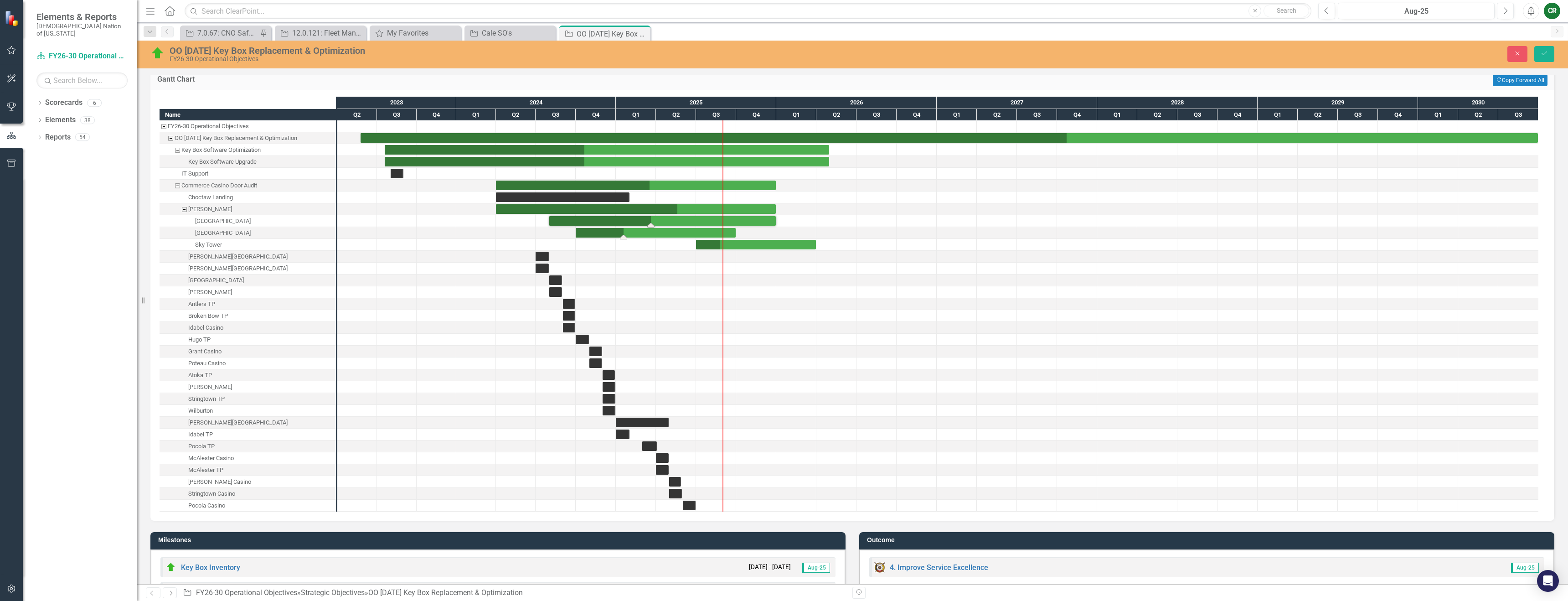
click at [734, 233] on div "Task: Start date: 2024-10-01 End date: 2025-09-30" at bounding box center [656, 233] width 160 height 10
click at [732, 233] on div "Task: Start date: 2024-10-01 End date: 2025-09-30" at bounding box center [656, 233] width 160 height 10
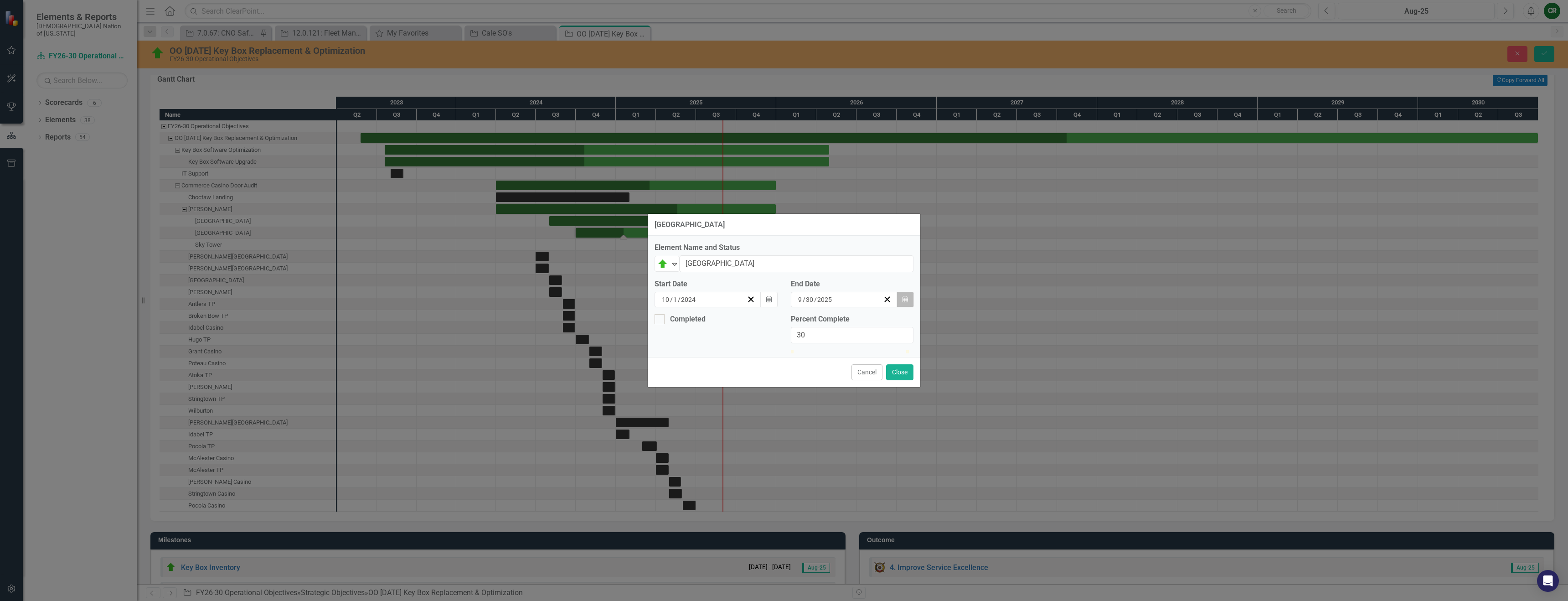
click at [904, 296] on icon "button" at bounding box center [905, 299] width 5 height 6
click at [877, 308] on button "›" at bounding box center [867, 317] width 20 height 20
click at [829, 408] on button "31" at bounding box center [817, 413] width 22 height 16
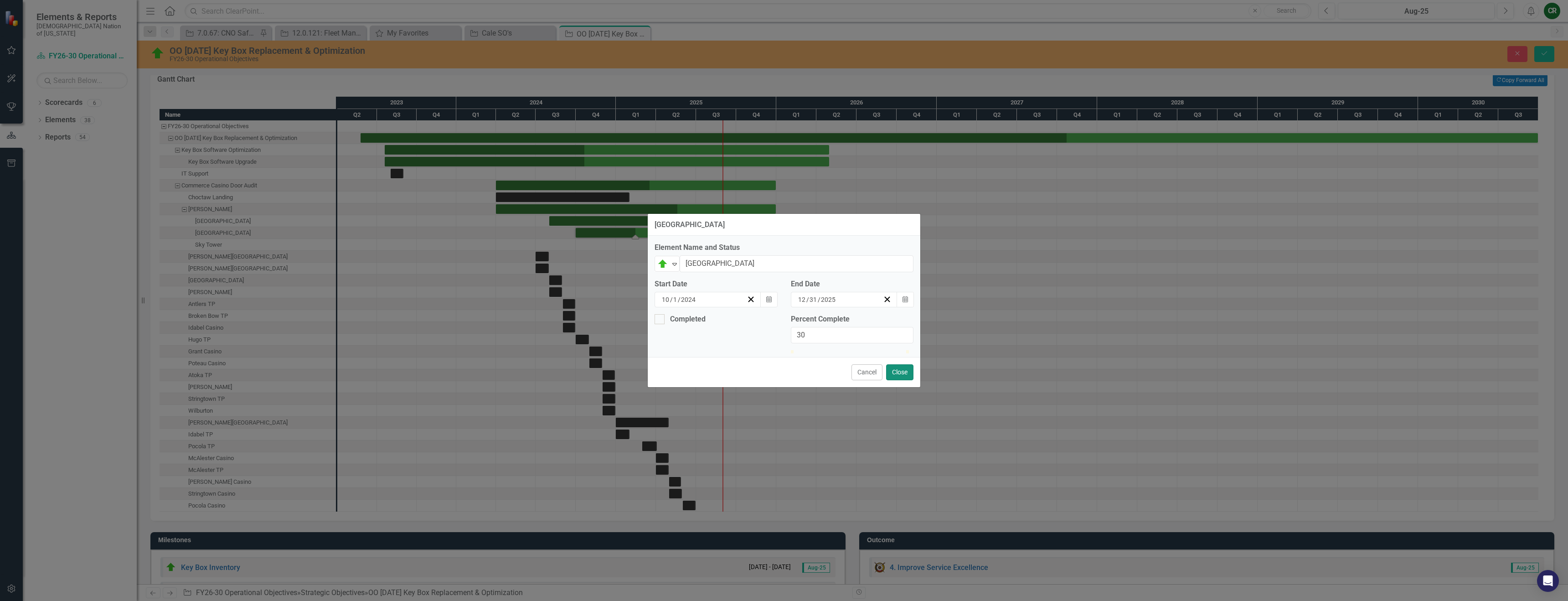
click at [903, 380] on button "Close" at bounding box center [900, 372] width 28 height 16
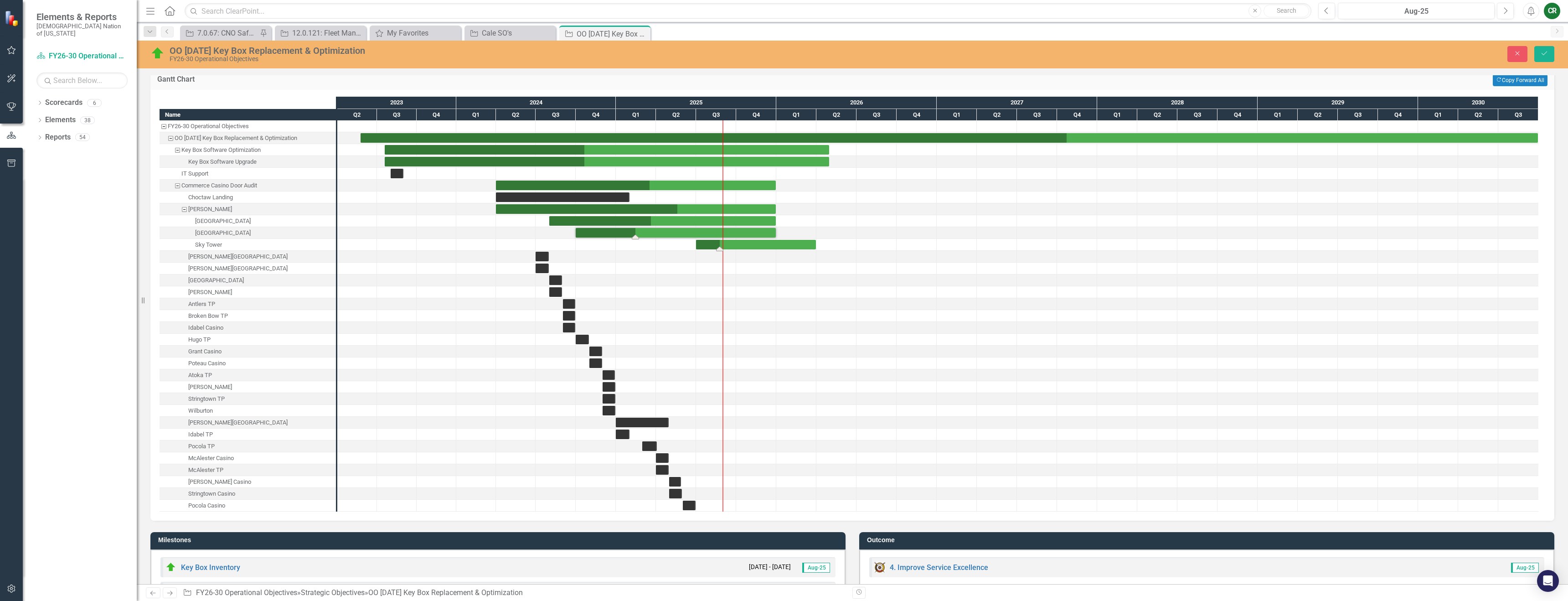
click at [747, 248] on div "Task: Start date: 2025-07-01 End date: 2026-03-31" at bounding box center [756, 244] width 120 height 10
click at [745, 244] on div "Task: Start date: 2025-07-01 End date: 2026-03-31" at bounding box center [756, 244] width 120 height 10
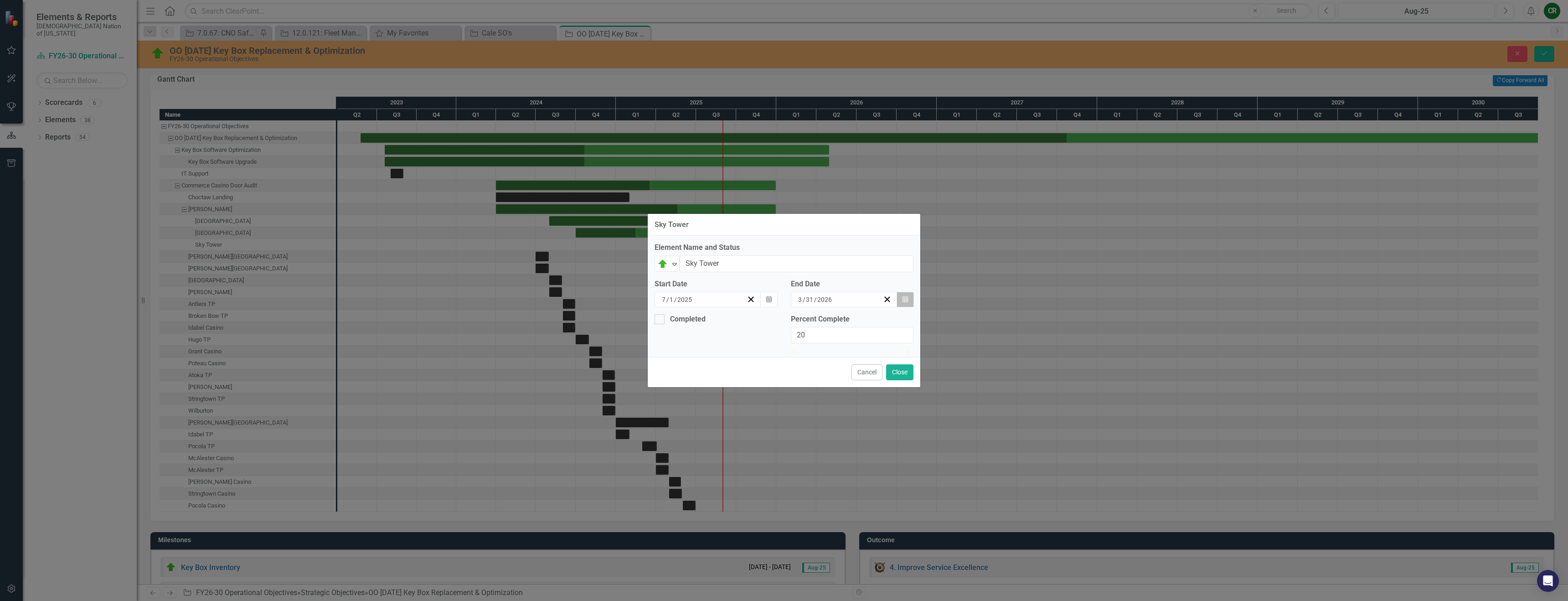
click at [907, 296] on icon "Calendar" at bounding box center [905, 299] width 5 height 6
click at [778, 308] on button "‹" at bounding box center [768, 317] width 20 height 20
click at [821, 410] on abbr "31" at bounding box center [818, 413] width 7 height 7
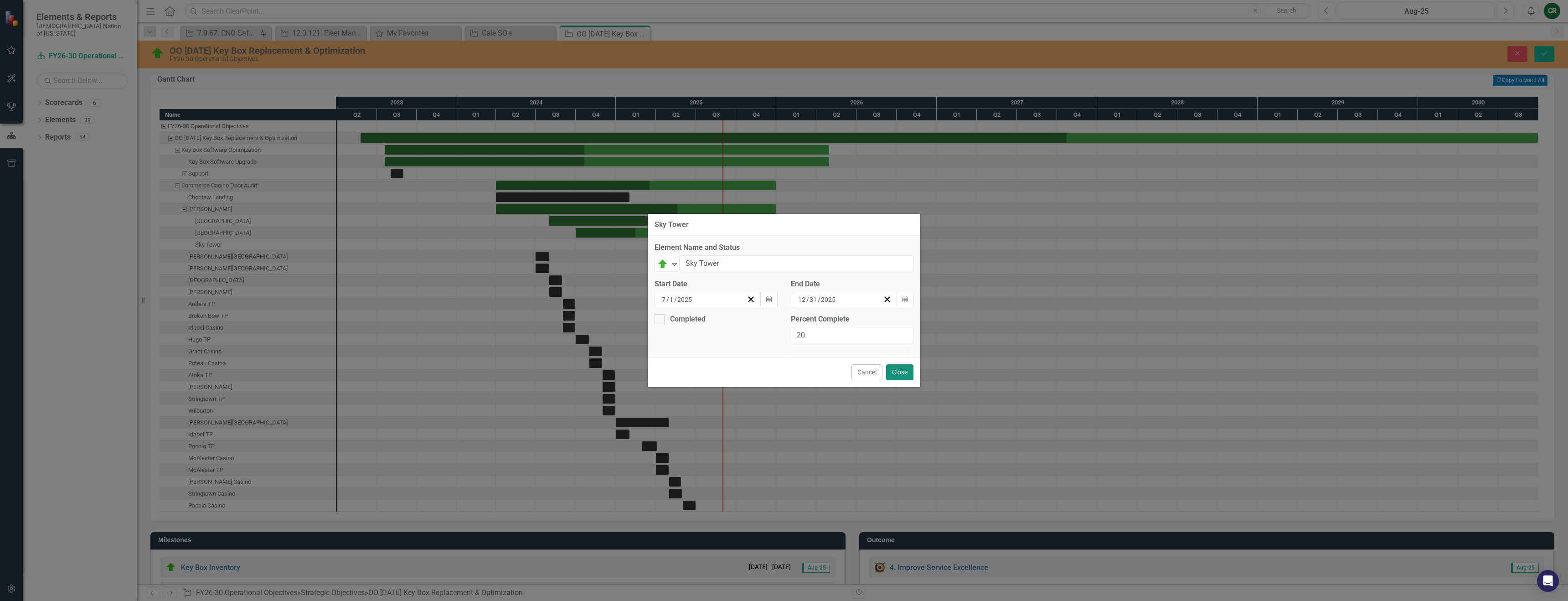
click at [899, 380] on button "Close" at bounding box center [900, 372] width 28 height 16
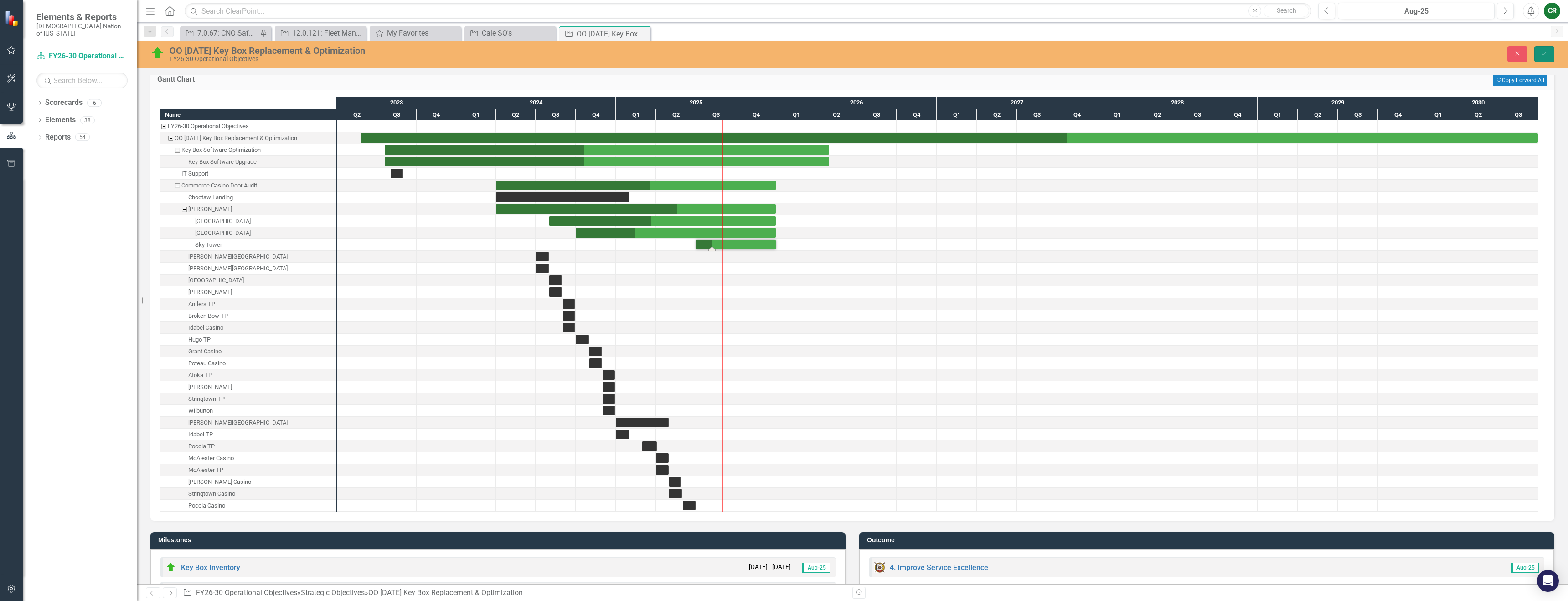
click at [1542, 58] on button "Save" at bounding box center [1545, 54] width 20 height 16
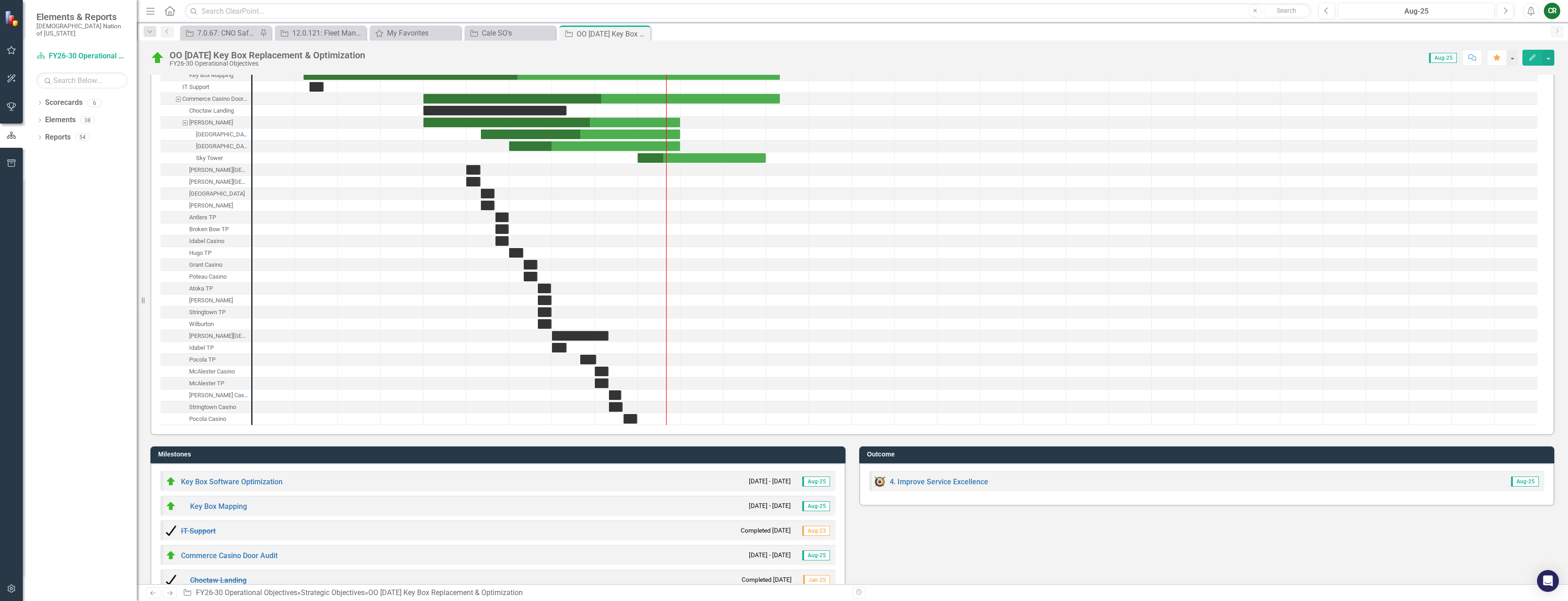
scroll to position [555, 0]
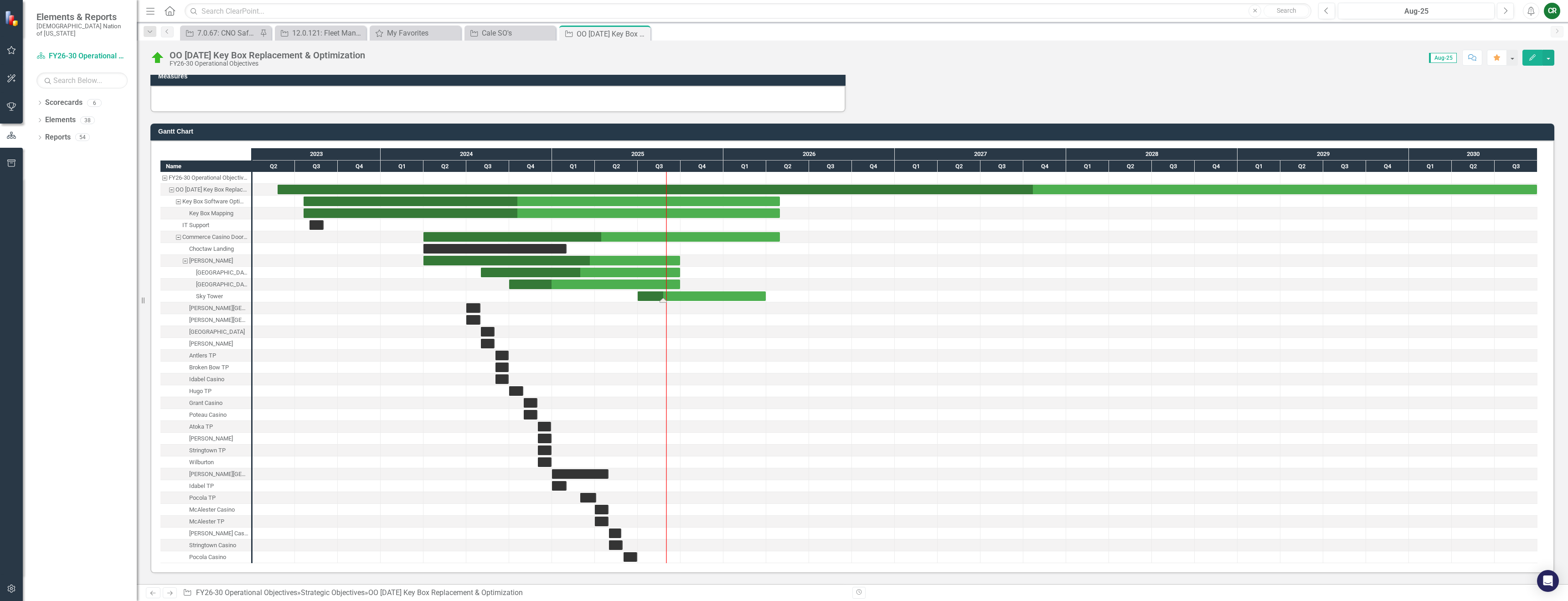
click at [686, 297] on div "Task: Start date: 2025-07-01 End date: 2026-03-31" at bounding box center [701, 296] width 128 height 10
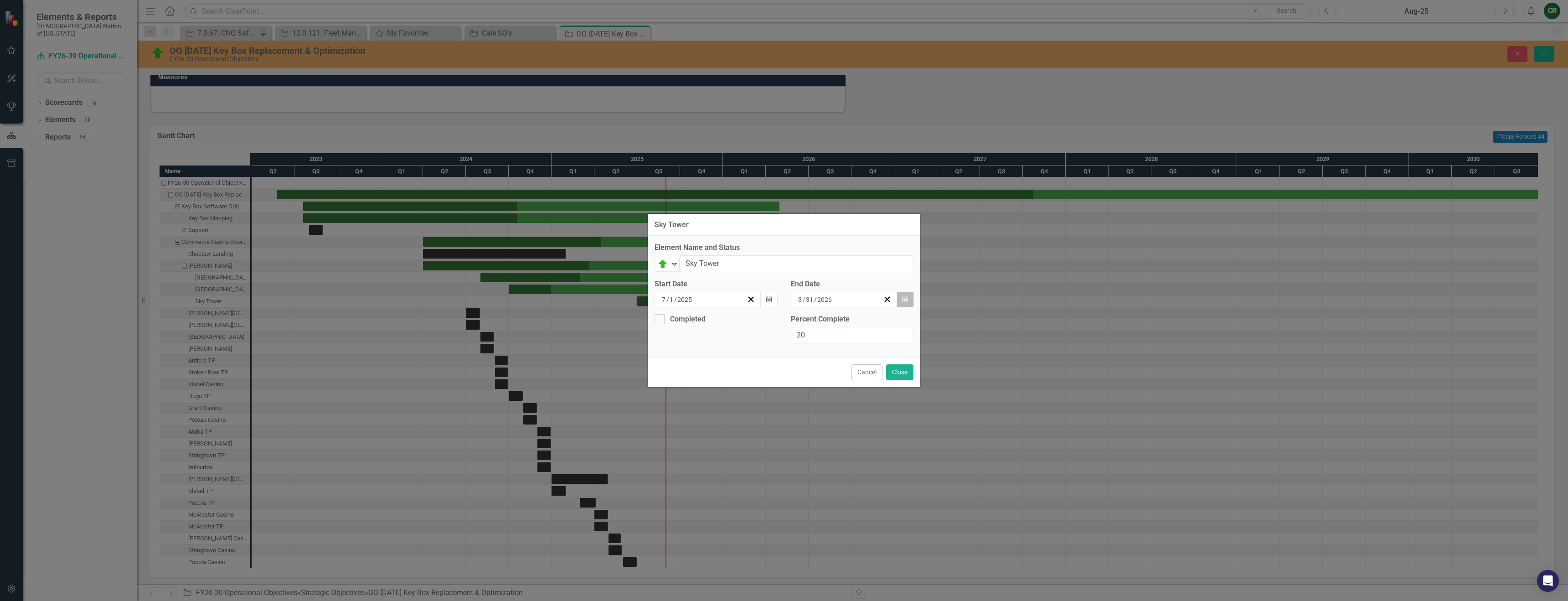
click at [909, 292] on button "Calendar" at bounding box center [905, 299] width 17 height 15
click at [778, 309] on button "‹" at bounding box center [768, 317] width 20 height 20
click at [829, 341] on button "31" at bounding box center [817, 347] width 22 height 16
click at [904, 380] on button "Close" at bounding box center [900, 372] width 28 height 16
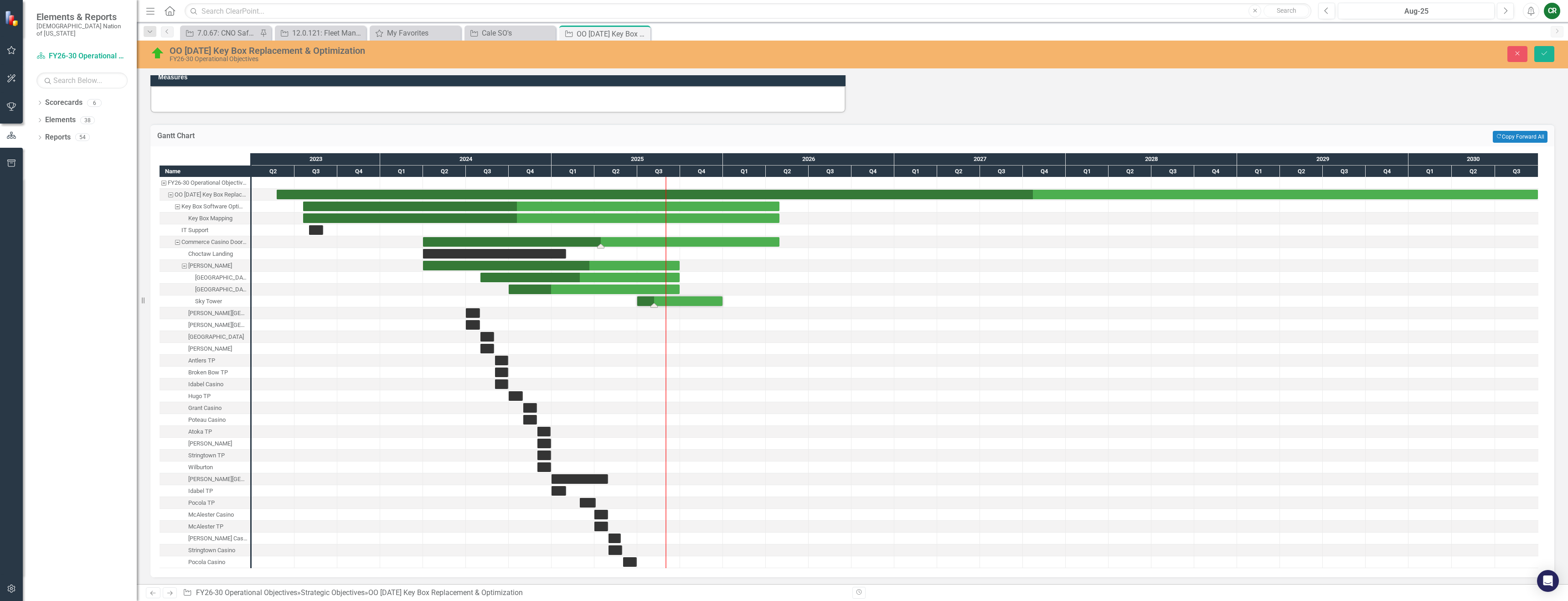
click at [725, 239] on div "Task: Start date: 2024-04-01 End date: 2026-04-30" at bounding box center [601, 241] width 357 height 10
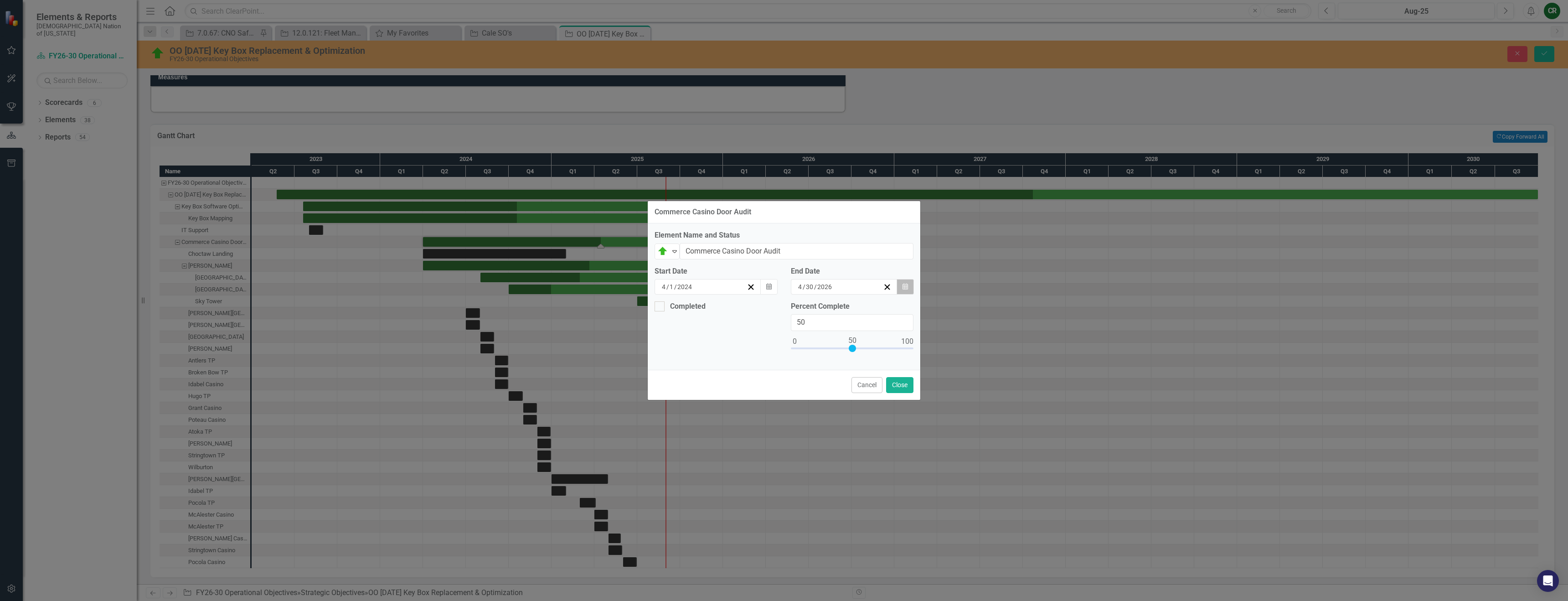
click at [907, 284] on icon "button" at bounding box center [905, 286] width 5 height 6
click at [778, 309] on button "‹" at bounding box center [768, 304] width 20 height 20
click at [829, 342] on button "31" at bounding box center [817, 334] width 22 height 16
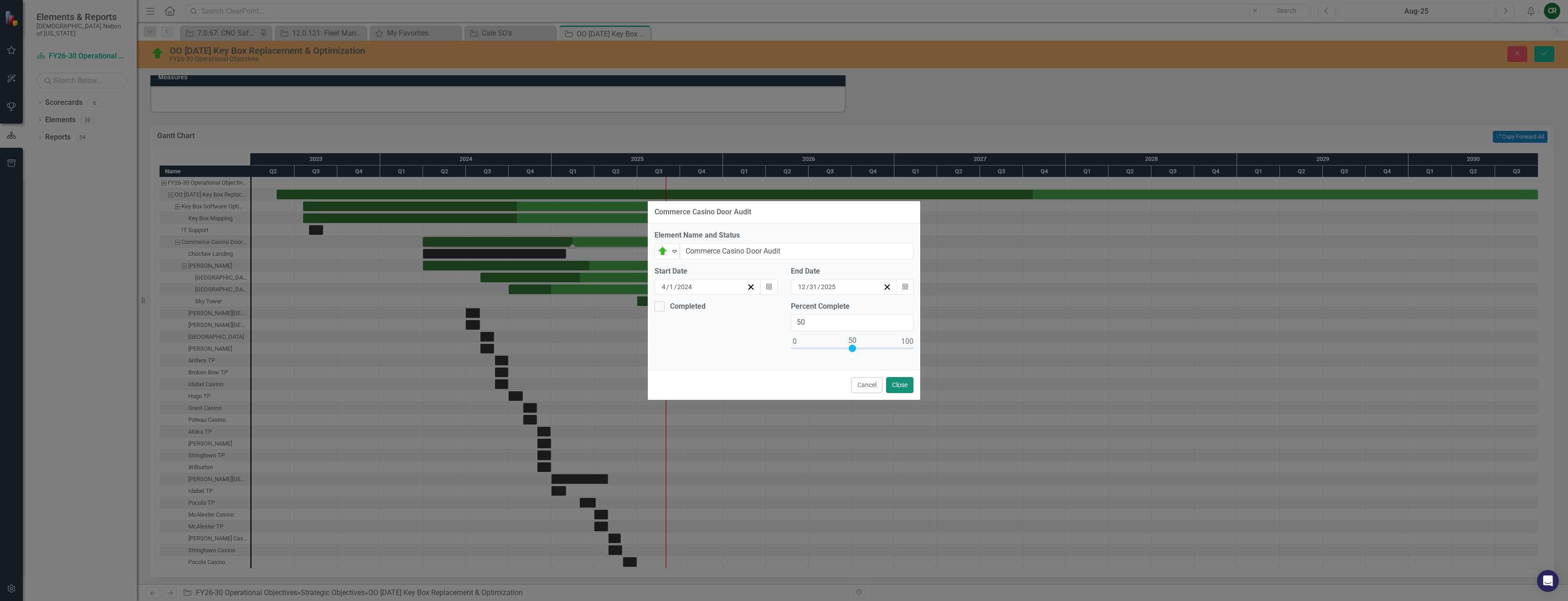
click at [898, 389] on button "Close" at bounding box center [900, 385] width 28 height 16
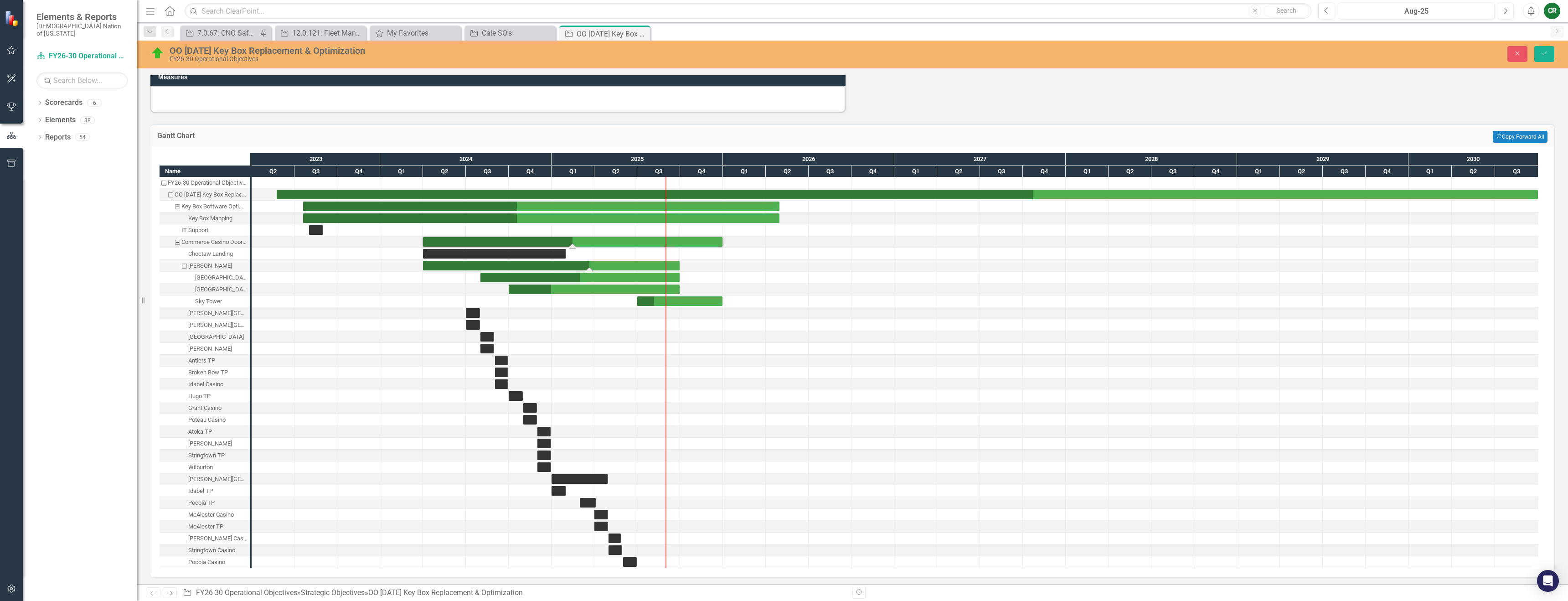
click at [664, 267] on div "Task: Start date: 2024-04-01 End date: 2025-09-30" at bounding box center [551, 266] width 257 height 10
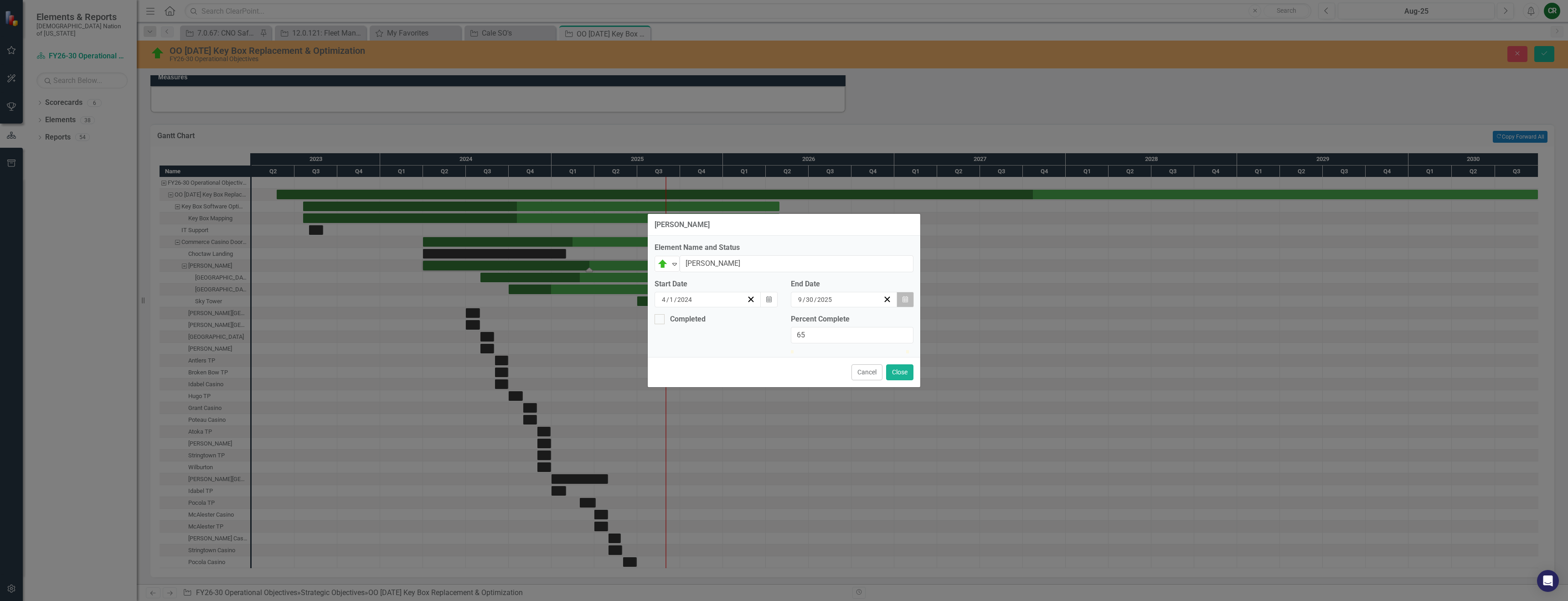
click at [907, 292] on button "Calendar" at bounding box center [905, 299] width 17 height 15
click at [877, 314] on button "›" at bounding box center [867, 317] width 20 height 20
click at [829, 407] on button "31" at bounding box center [817, 413] width 22 height 16
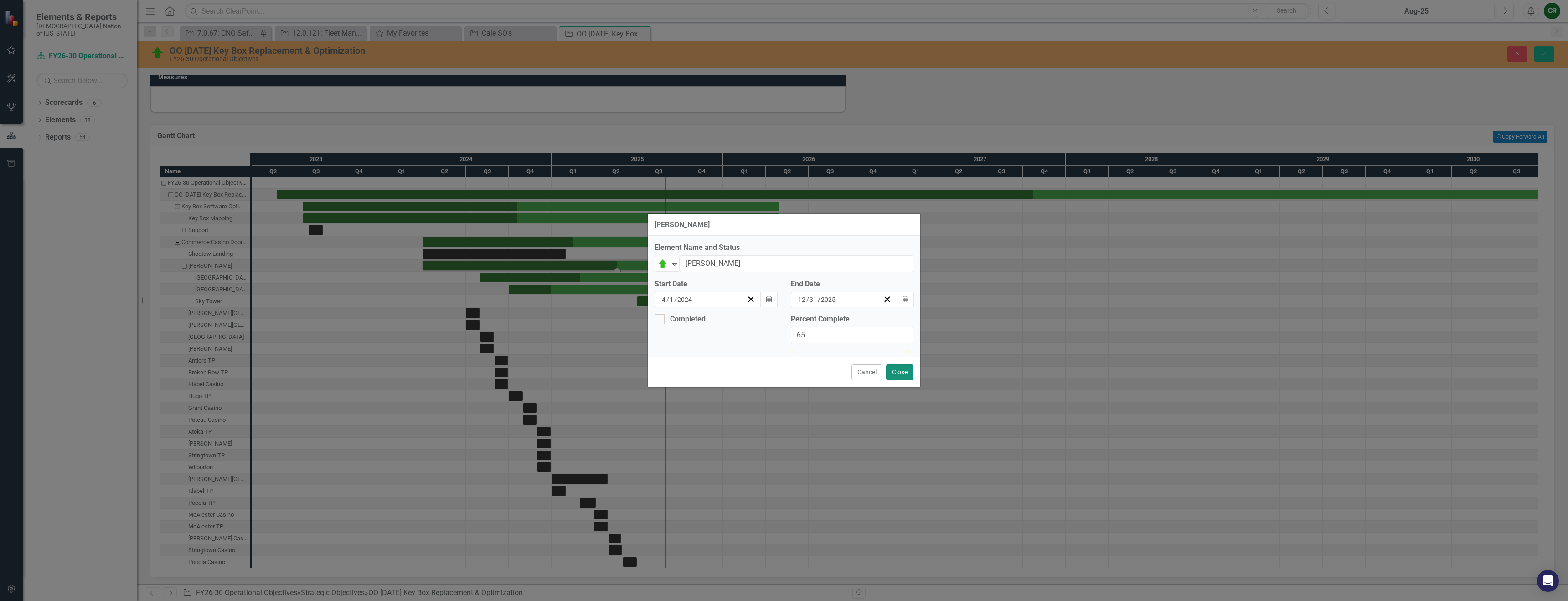
click at [896, 380] on button "Close" at bounding box center [900, 372] width 28 height 16
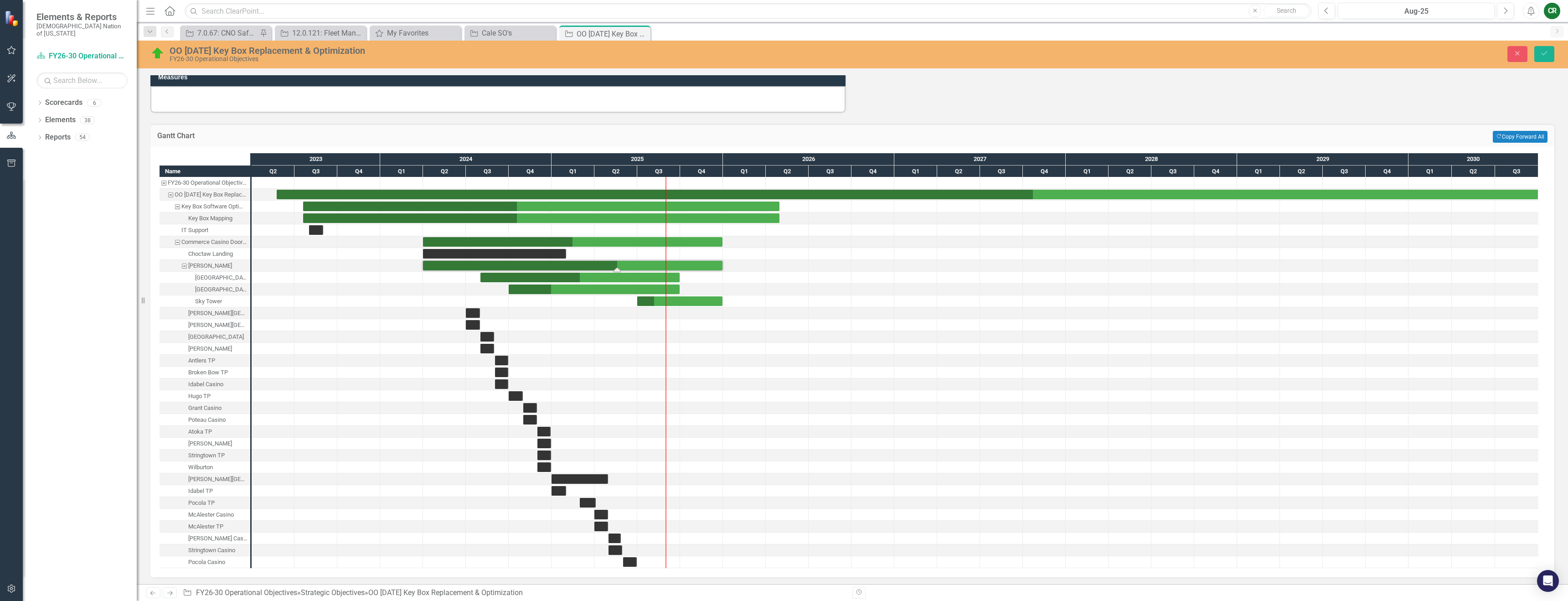
click at [678, 272] on div at bounding box center [659, 277] width 43 height 12
click at [679, 267] on div "Task: Start date: 2024-04-01 End date: 2025-12-31" at bounding box center [572, 266] width 300 height 10
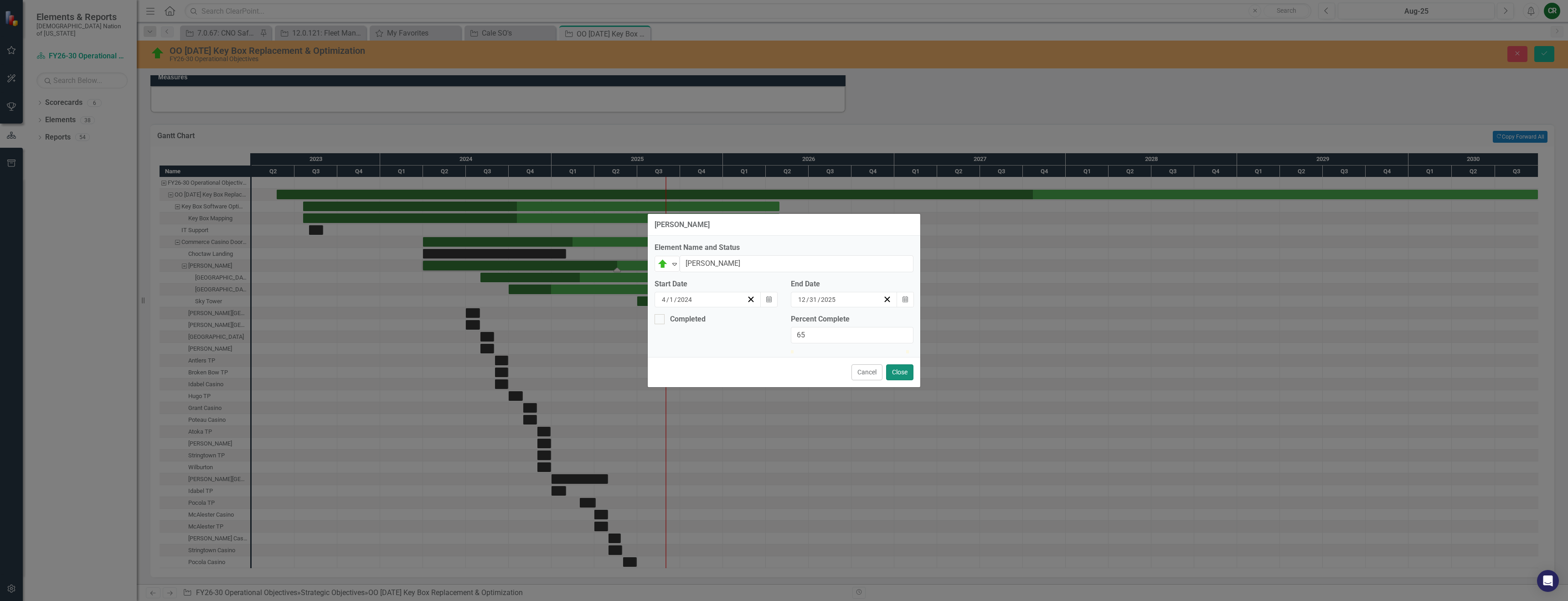
click at [907, 380] on button "Close" at bounding box center [900, 372] width 28 height 16
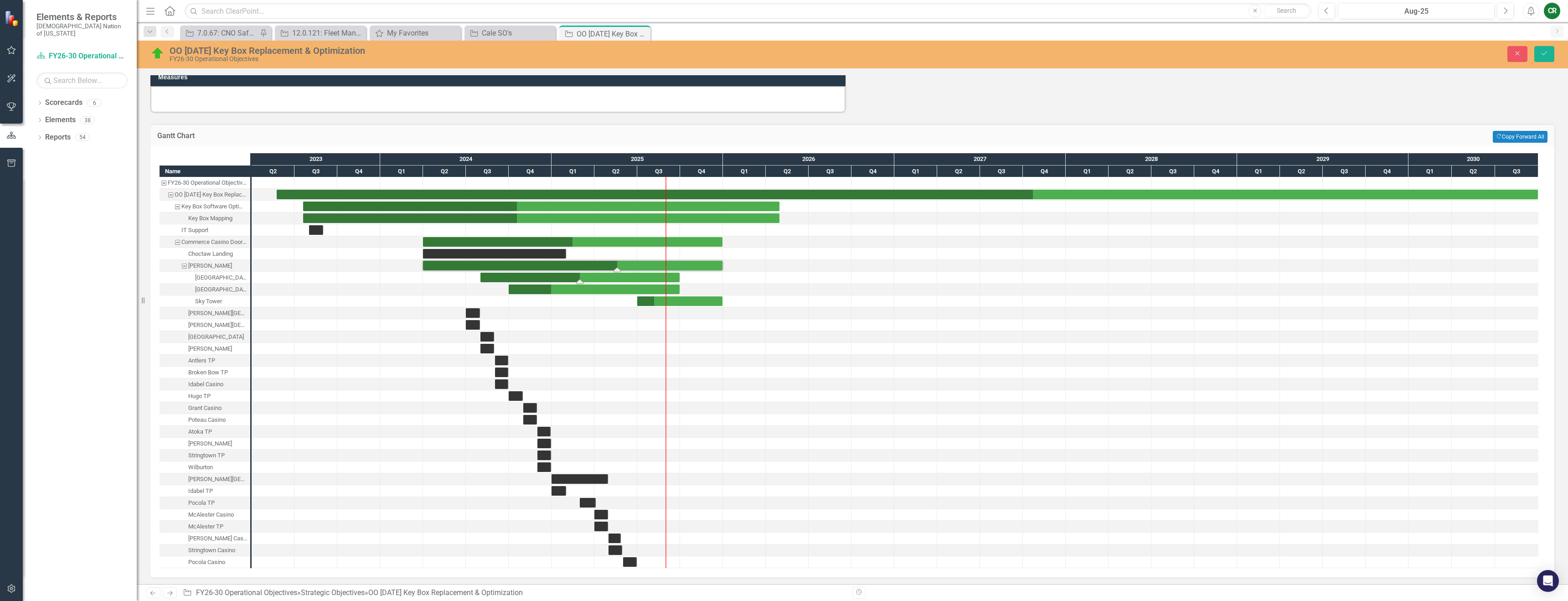
click at [639, 280] on div "Task: Start date: 2024-08-01 End date: 2025-09-30" at bounding box center [580, 277] width 199 height 10
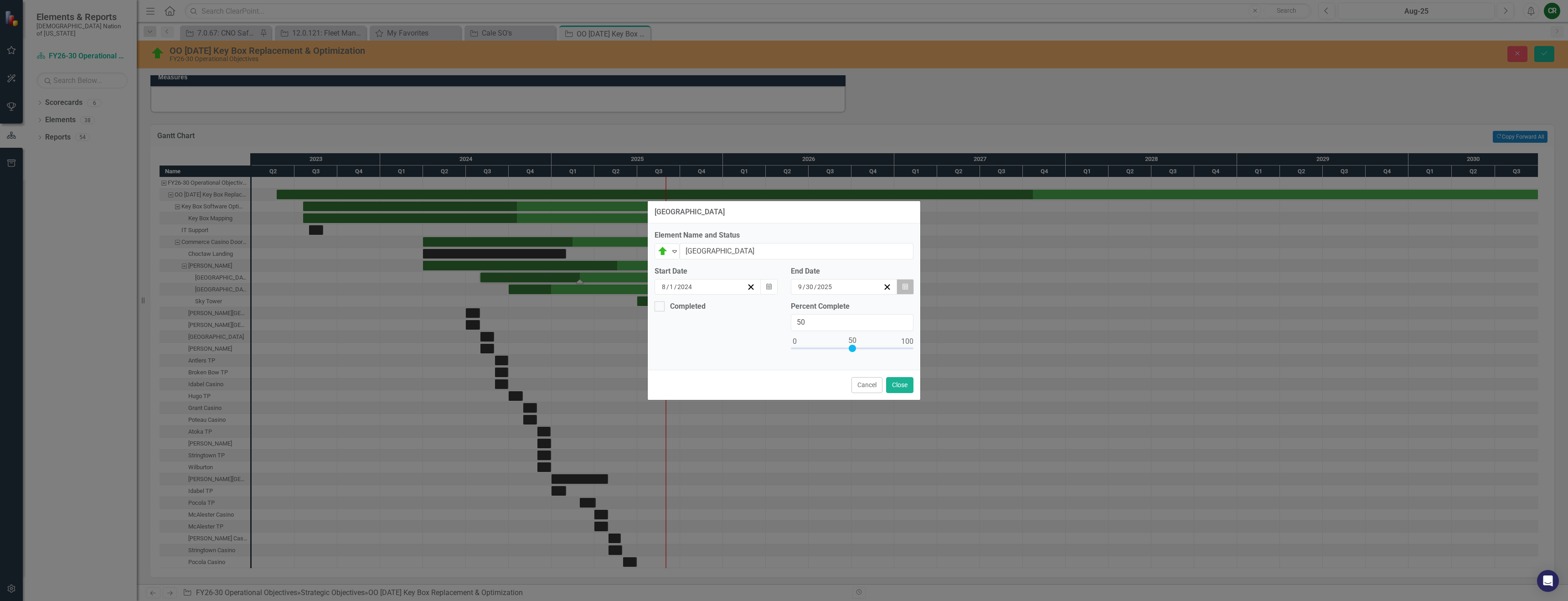
click at [907, 284] on icon "button" at bounding box center [905, 286] width 5 height 6
click at [877, 313] on button "›" at bounding box center [867, 304] width 20 height 20
click at [821, 403] on abbr "31" at bounding box center [818, 400] width 7 height 7
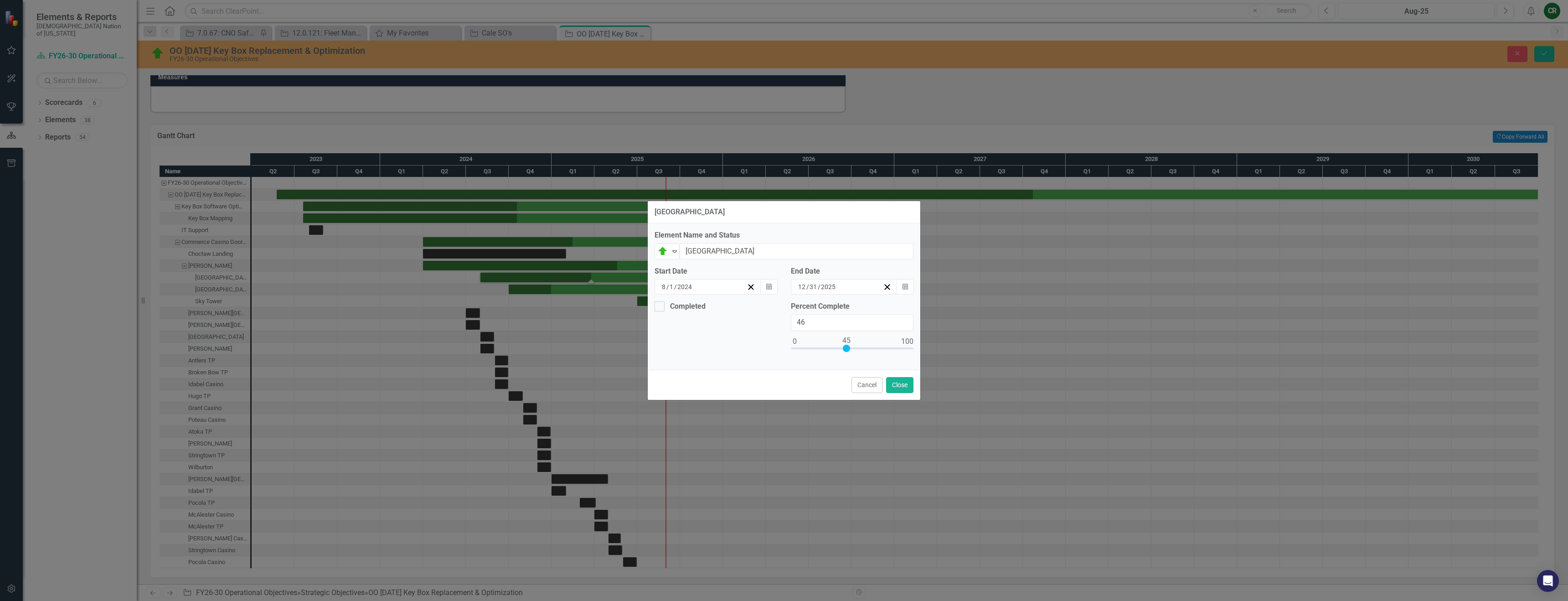
type input "45"
drag, startPoint x: 852, startPoint y: 349, endPoint x: 847, endPoint y: 348, distance: 5.1
click at [847, 348] on div at bounding box center [846, 348] width 7 height 7
click at [897, 387] on button "Close" at bounding box center [900, 385] width 28 height 16
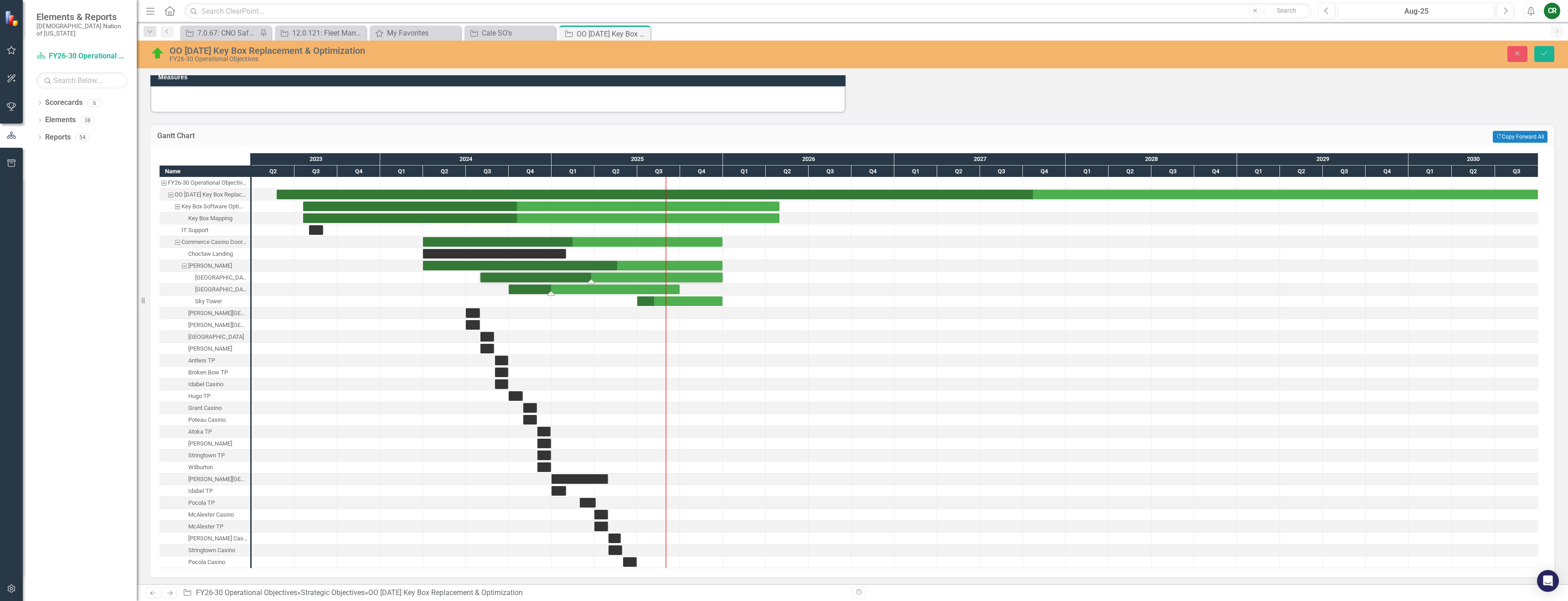
click at [651, 285] on div "Task: Start date: 2024-10-01 End date: 2025-09-30" at bounding box center [594, 289] width 171 height 10
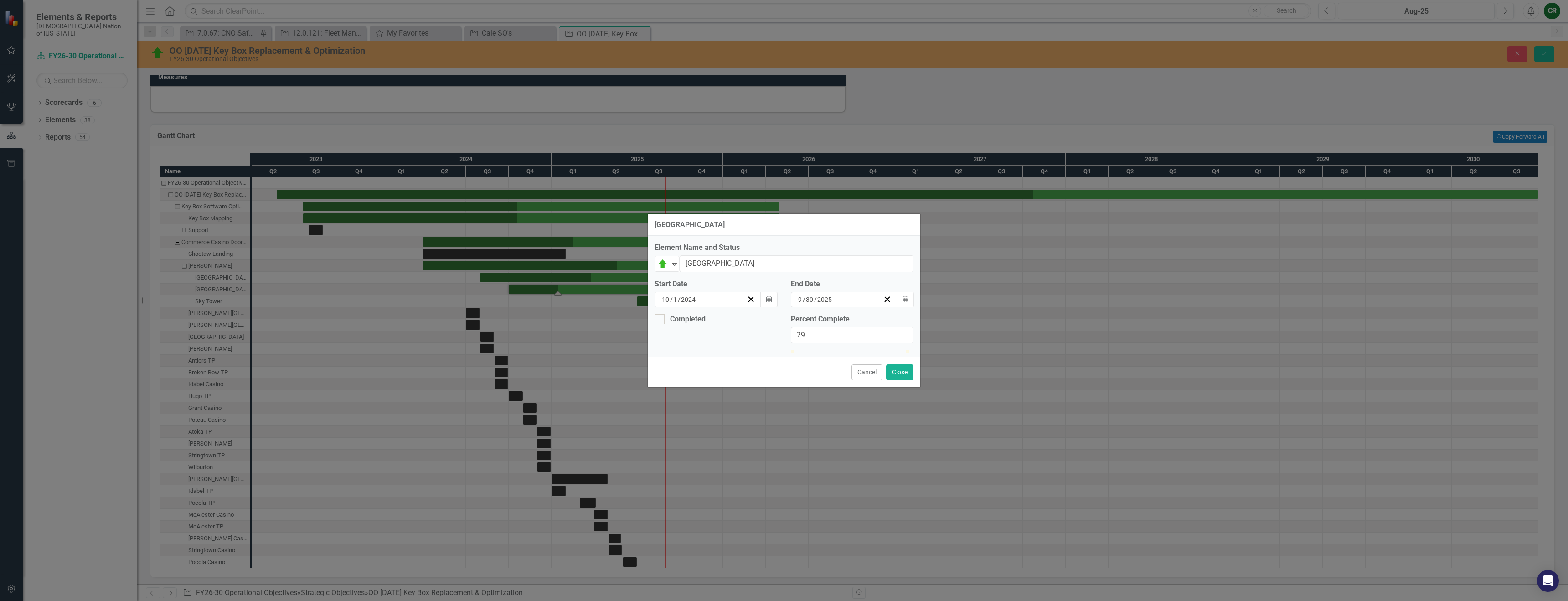
type input "30"
click at [826, 350] on div at bounding box center [826, 350] width 0 height 0
click at [908, 292] on button "Calendar" at bounding box center [905, 299] width 17 height 15
click at [877, 308] on button "›" at bounding box center [867, 317] width 20 height 20
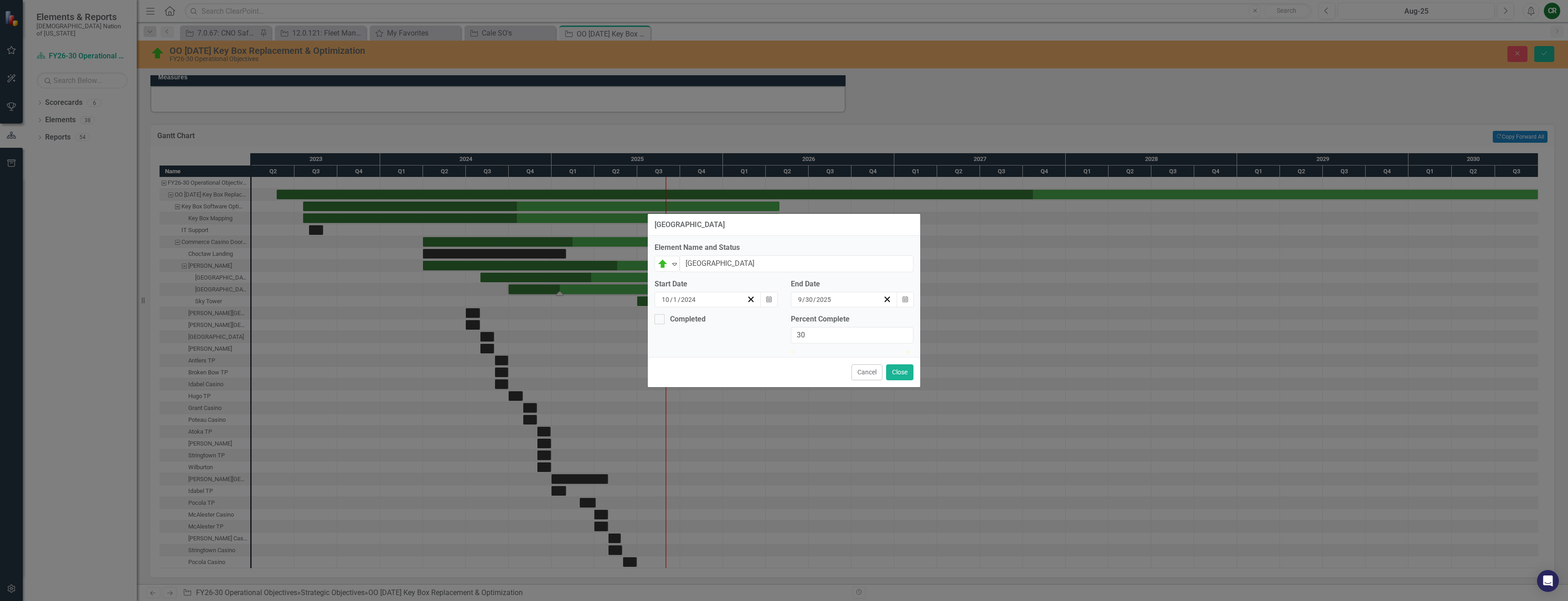
click at [877, 308] on button "›" at bounding box center [867, 317] width 20 height 20
click at [829, 406] on button "31" at bounding box center [817, 413] width 22 height 16
click at [897, 380] on button "Close" at bounding box center [900, 372] width 28 height 16
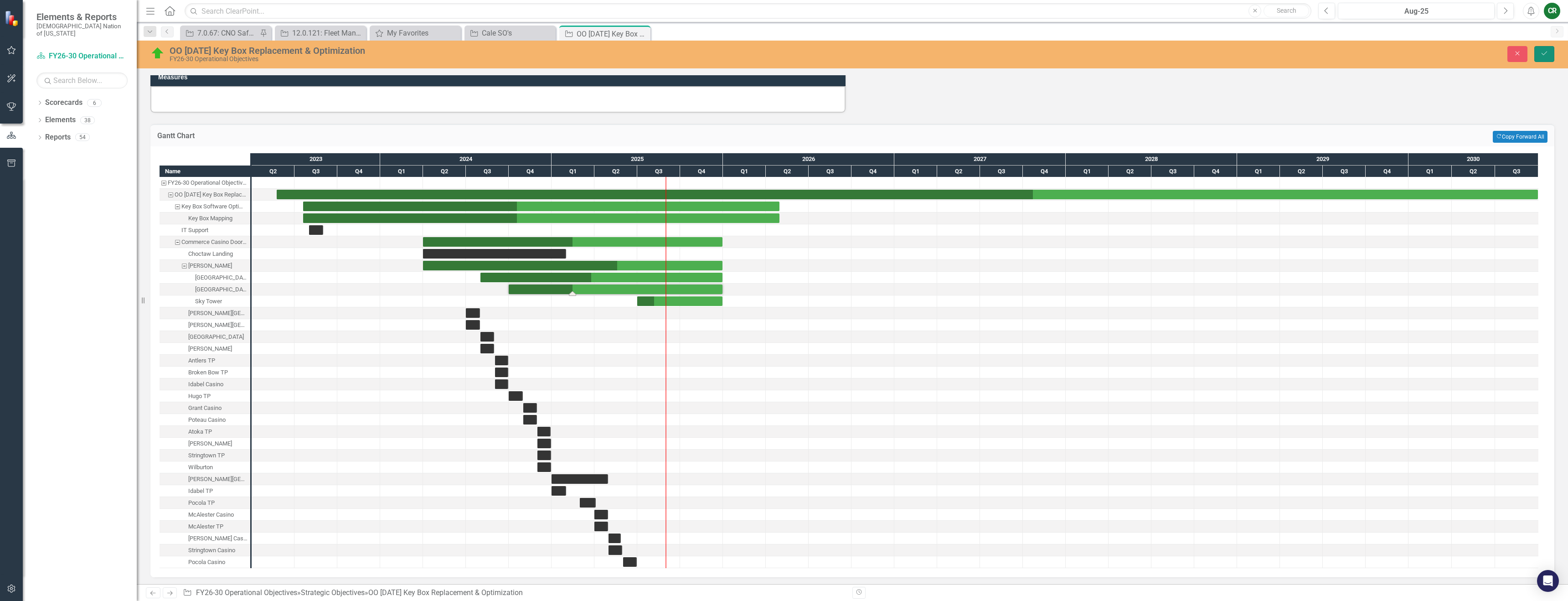
click at [1547, 53] on icon "Save" at bounding box center [1544, 53] width 8 height 6
